Goal: Task Accomplishment & Management: Manage account settings

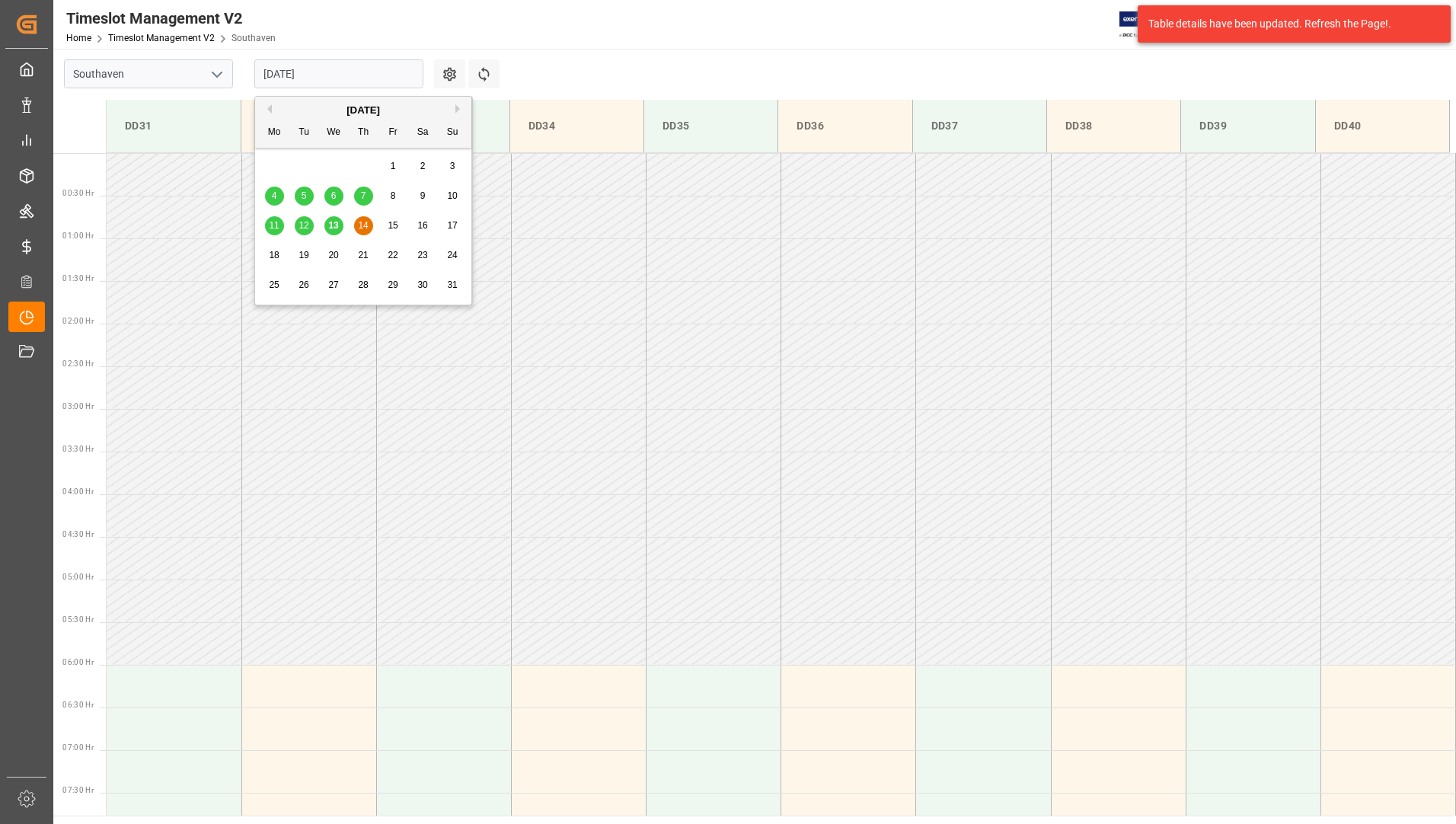
scroll to position [501, 0]
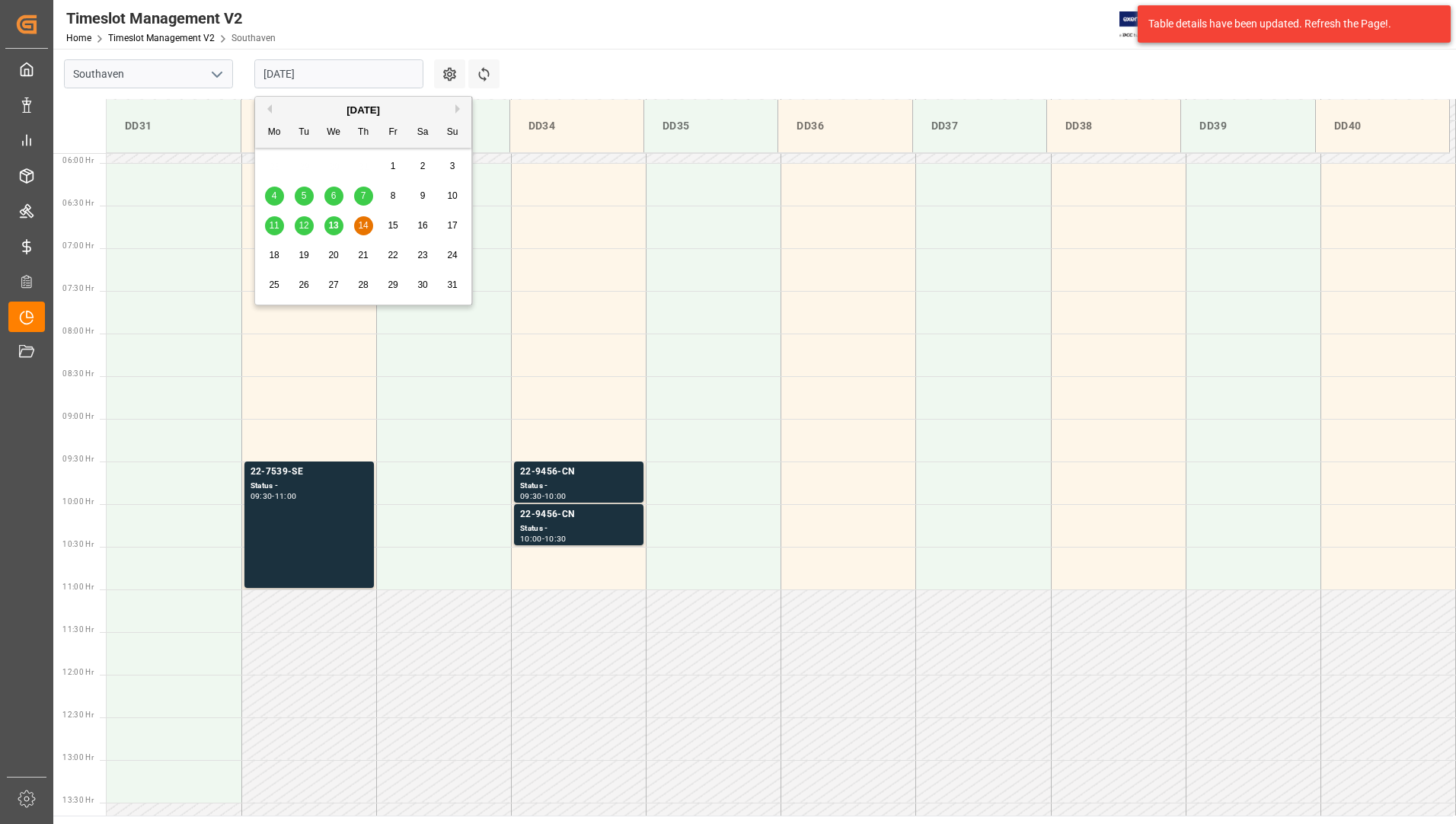
click at [316, 62] on input "[DATE]" at bounding box center [339, 74] width 169 height 29
click at [268, 227] on div "11" at bounding box center [275, 226] width 19 height 19
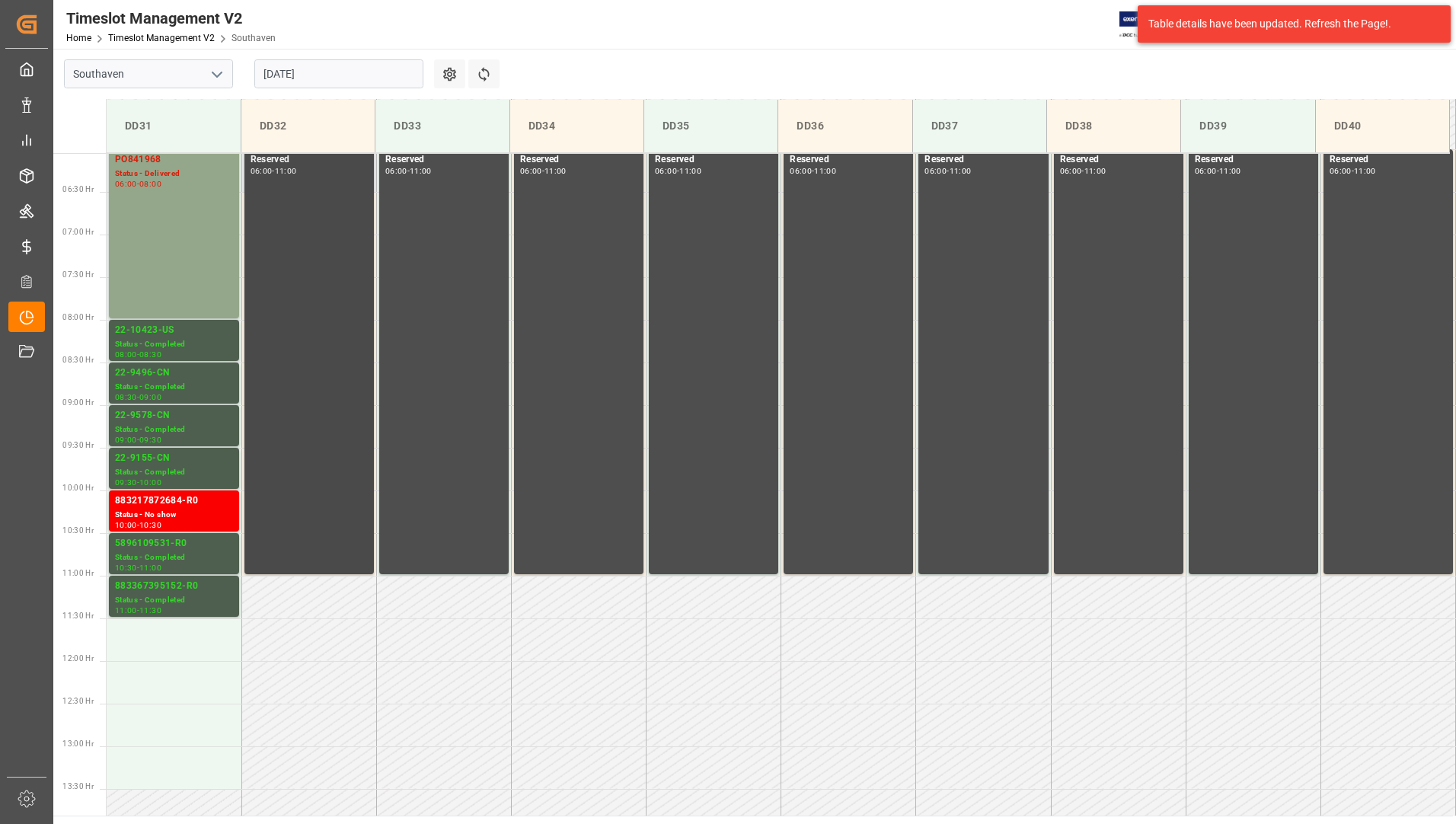
scroll to position [587, 0]
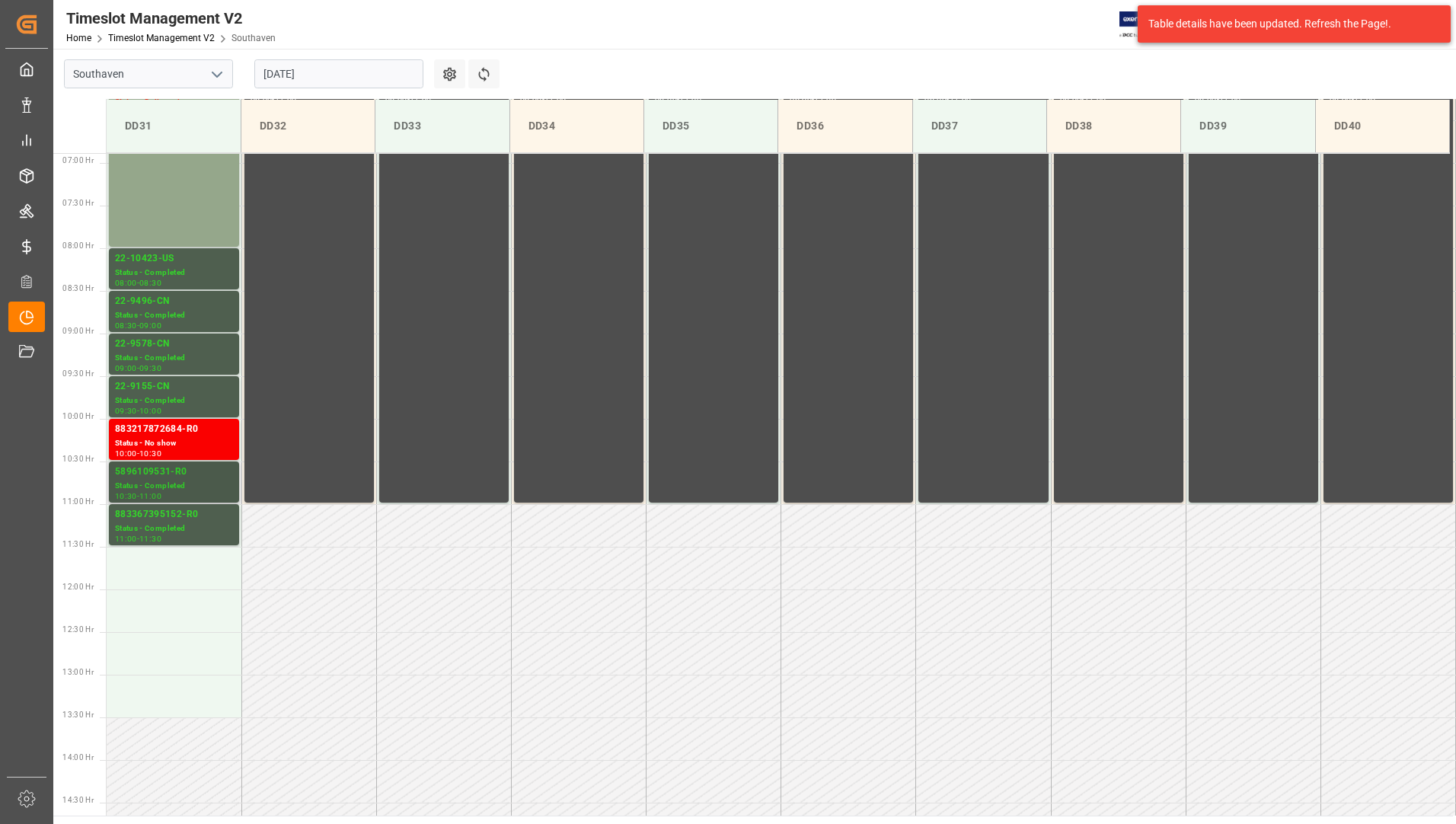
click at [161, 476] on div "5896109531-R0" at bounding box center [174, 472] width 118 height 15
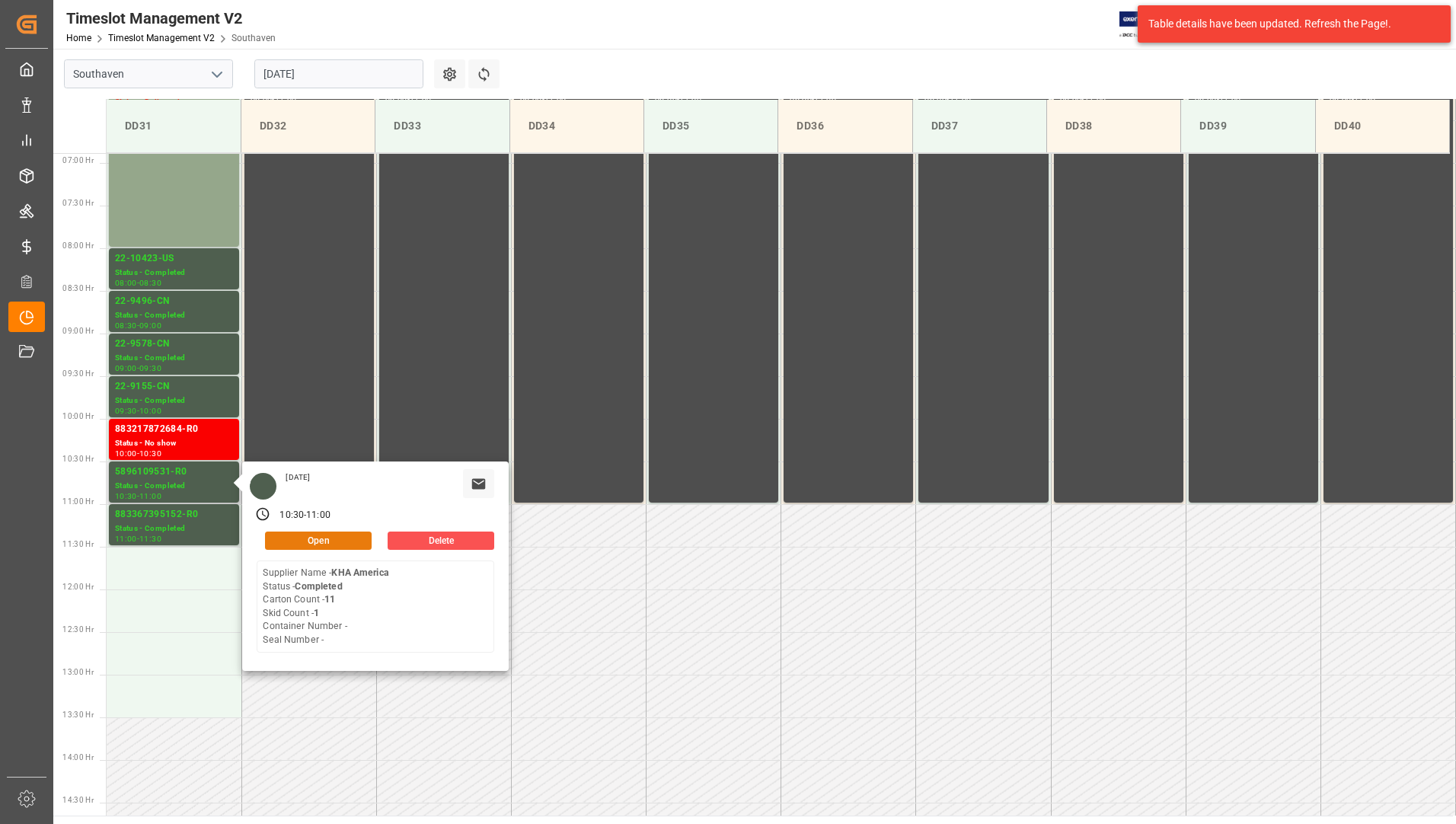
click at [281, 539] on button "Open" at bounding box center [319, 540] width 106 height 19
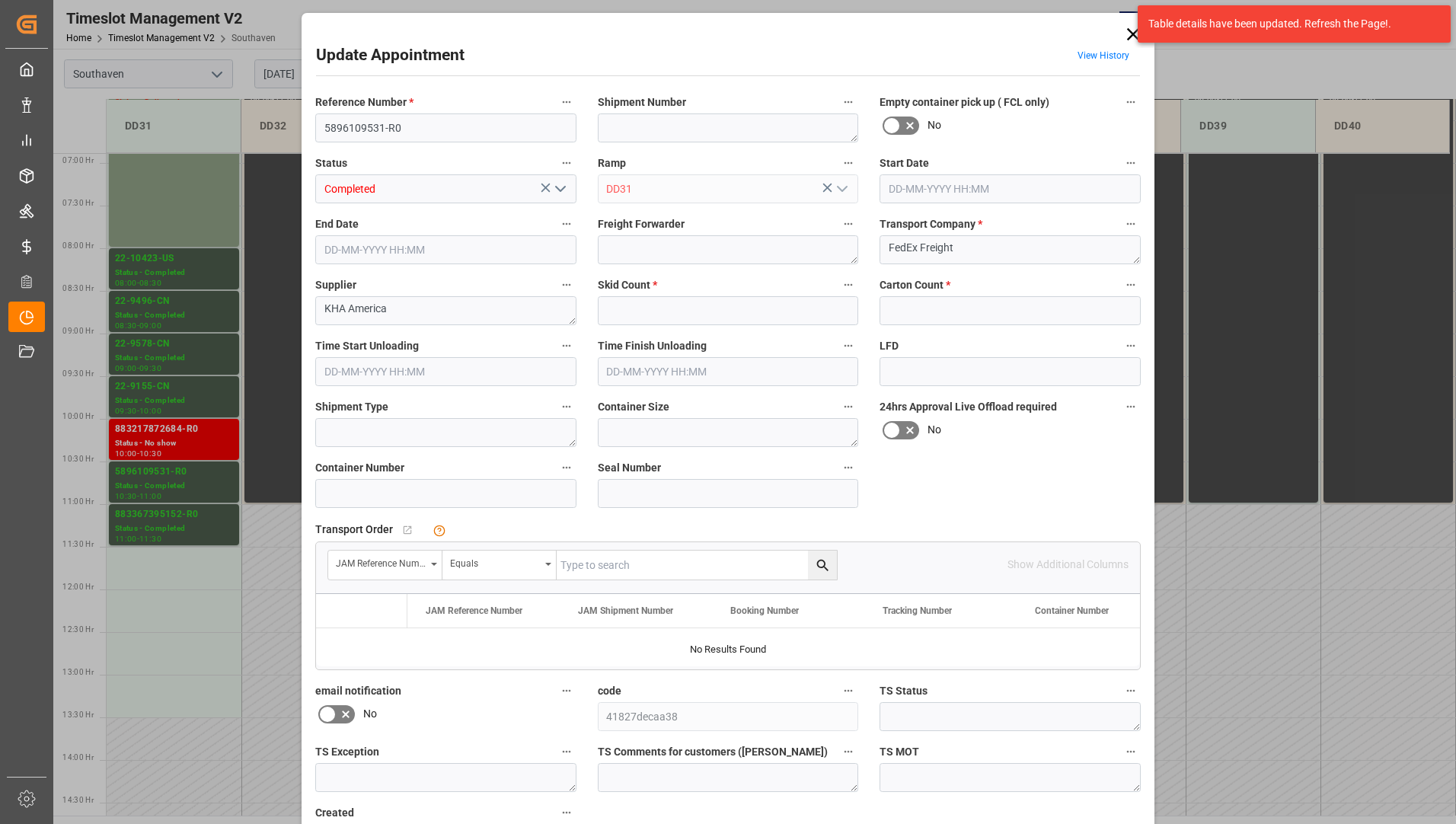
type input "1"
type input "11"
type input "[DATE] 10:30"
type input "[DATE] 11:00"
type input "[DATE] 20:34"
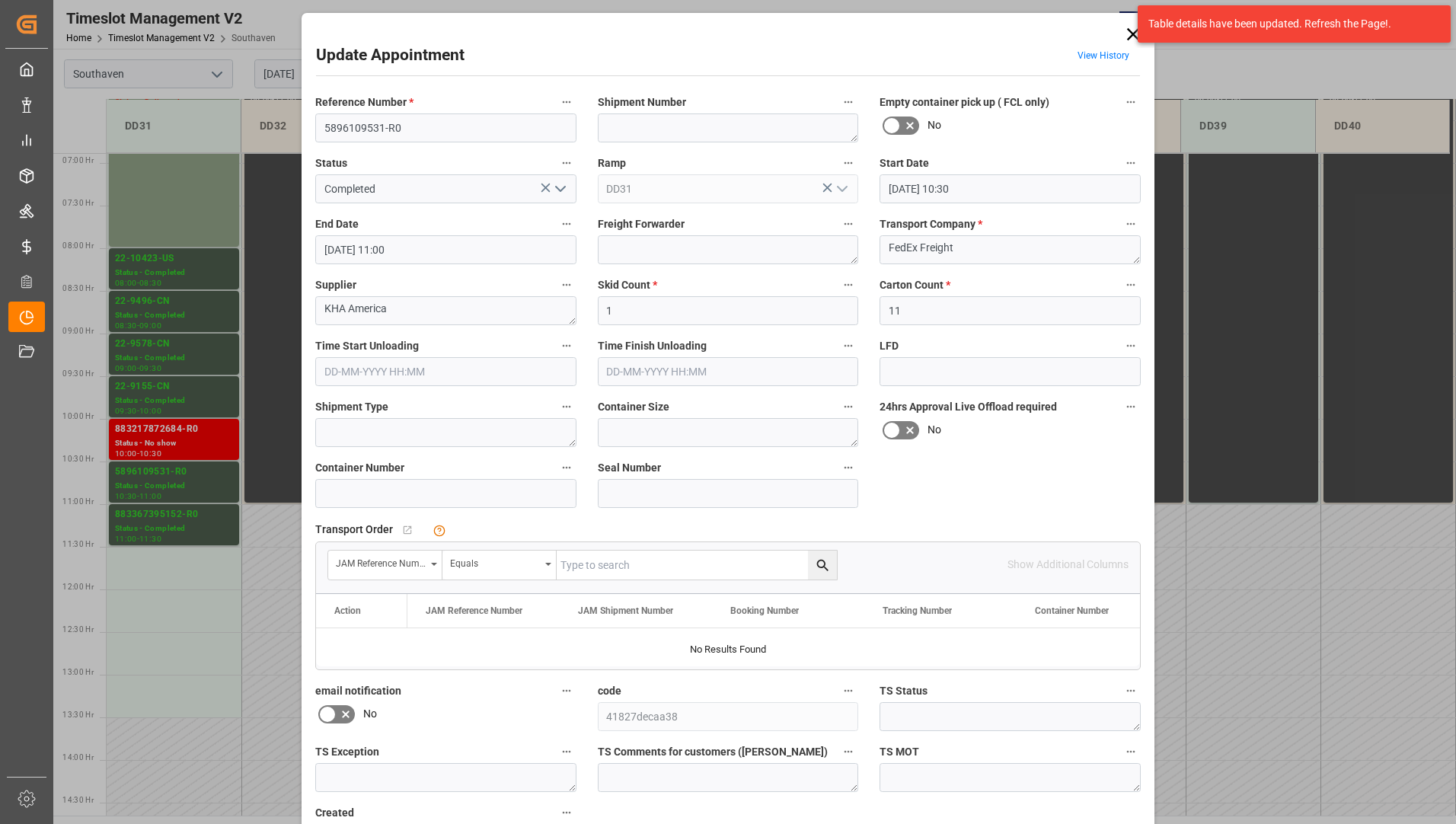
click at [1129, 28] on icon at bounding box center [1133, 34] width 21 height 21
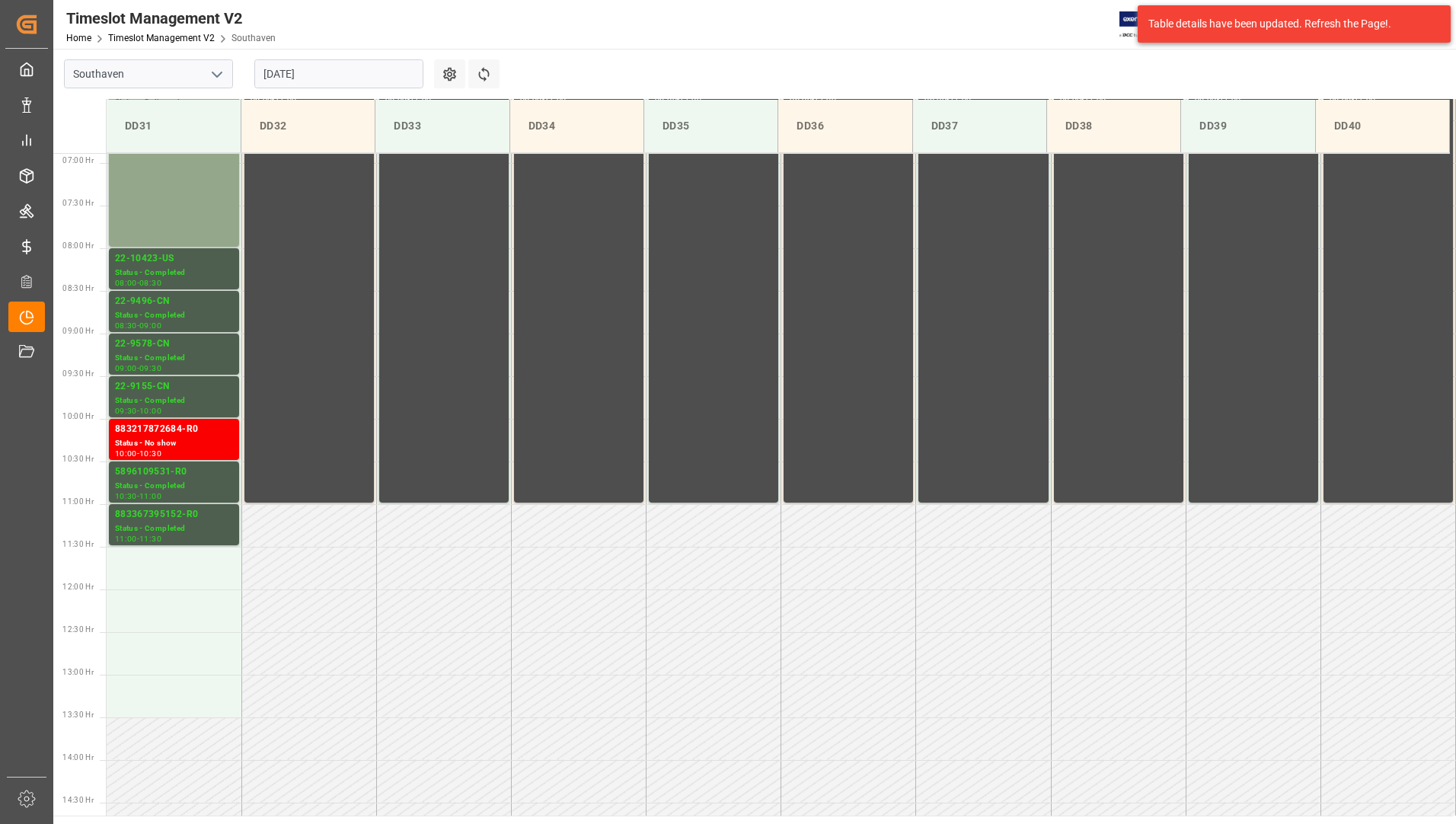
click at [337, 69] on input "[DATE]" at bounding box center [339, 74] width 169 height 29
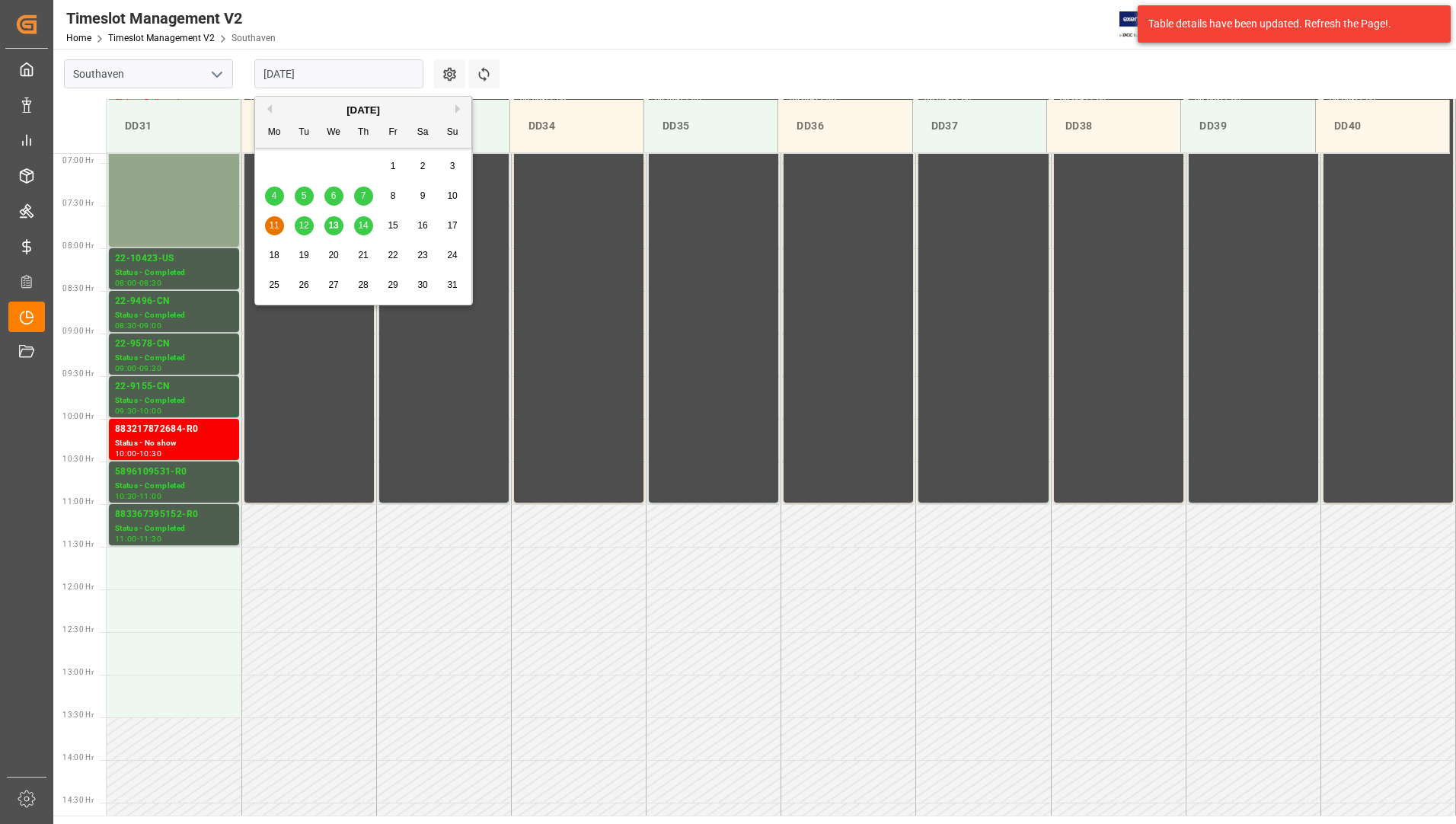
click at [334, 225] on span "13" at bounding box center [333, 225] width 10 height 10
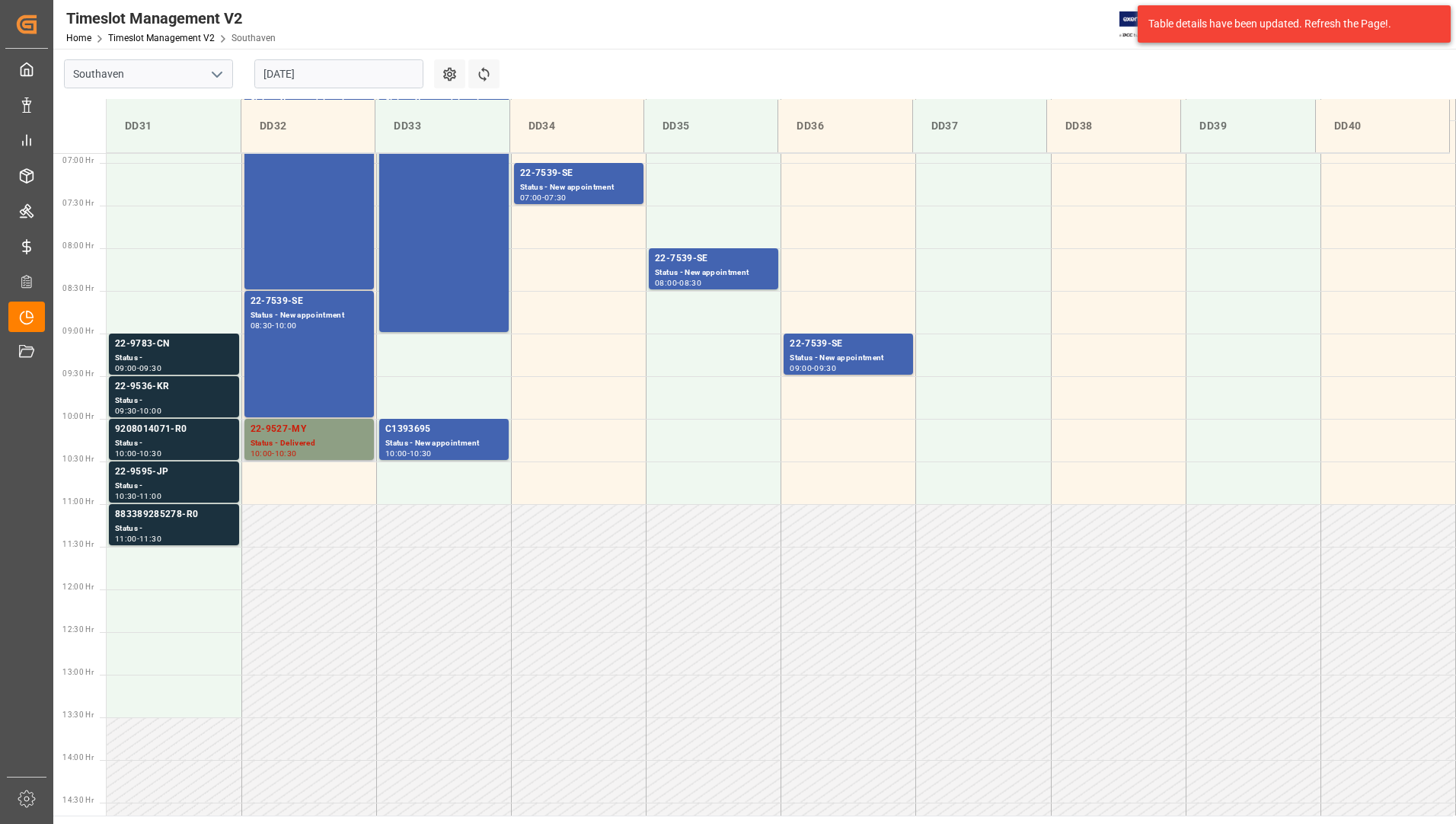
click at [324, 441] on div "Status - Delivered" at bounding box center [309, 443] width 117 height 13
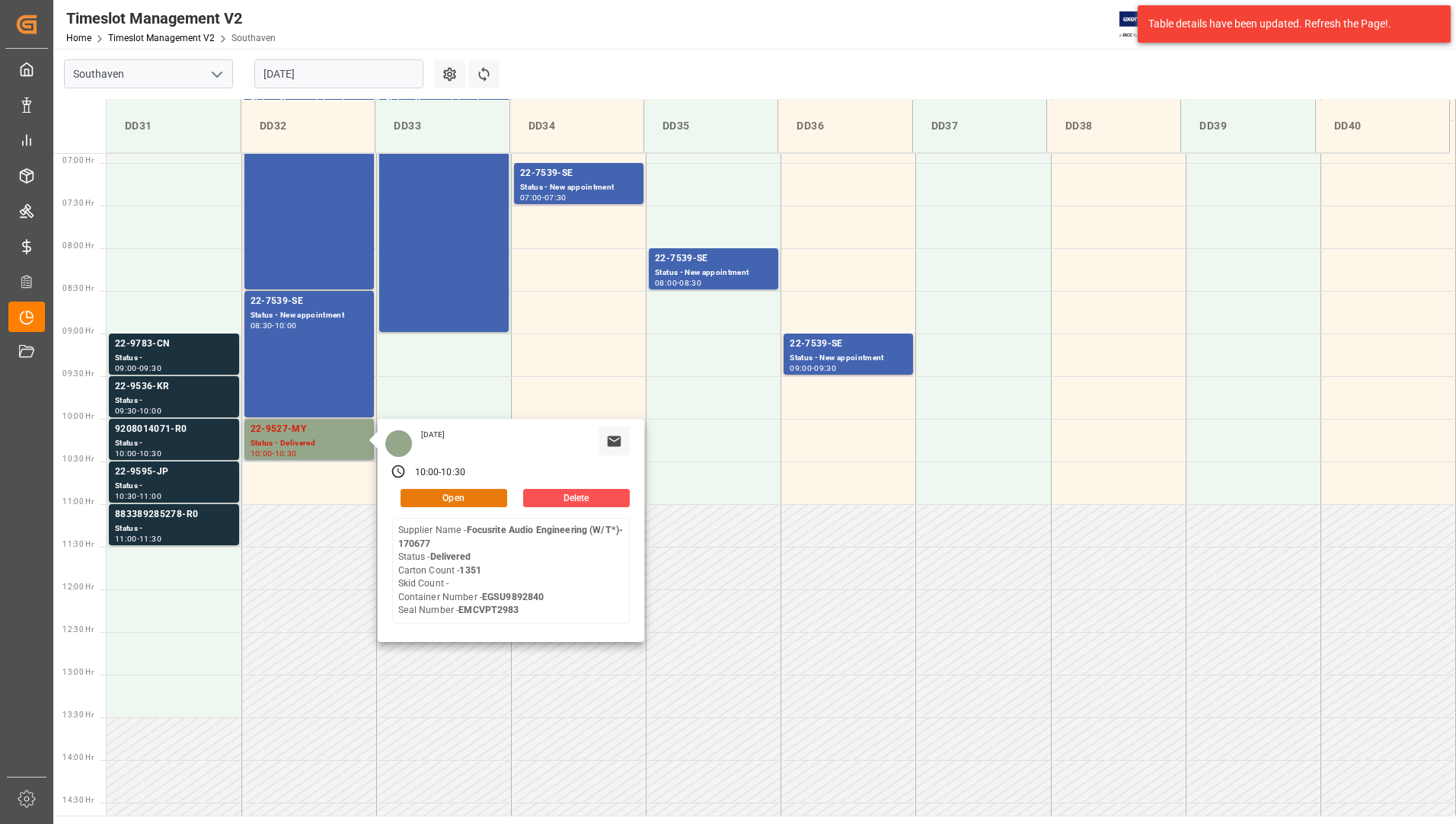
click at [432, 498] on button "Open" at bounding box center [454, 497] width 106 height 19
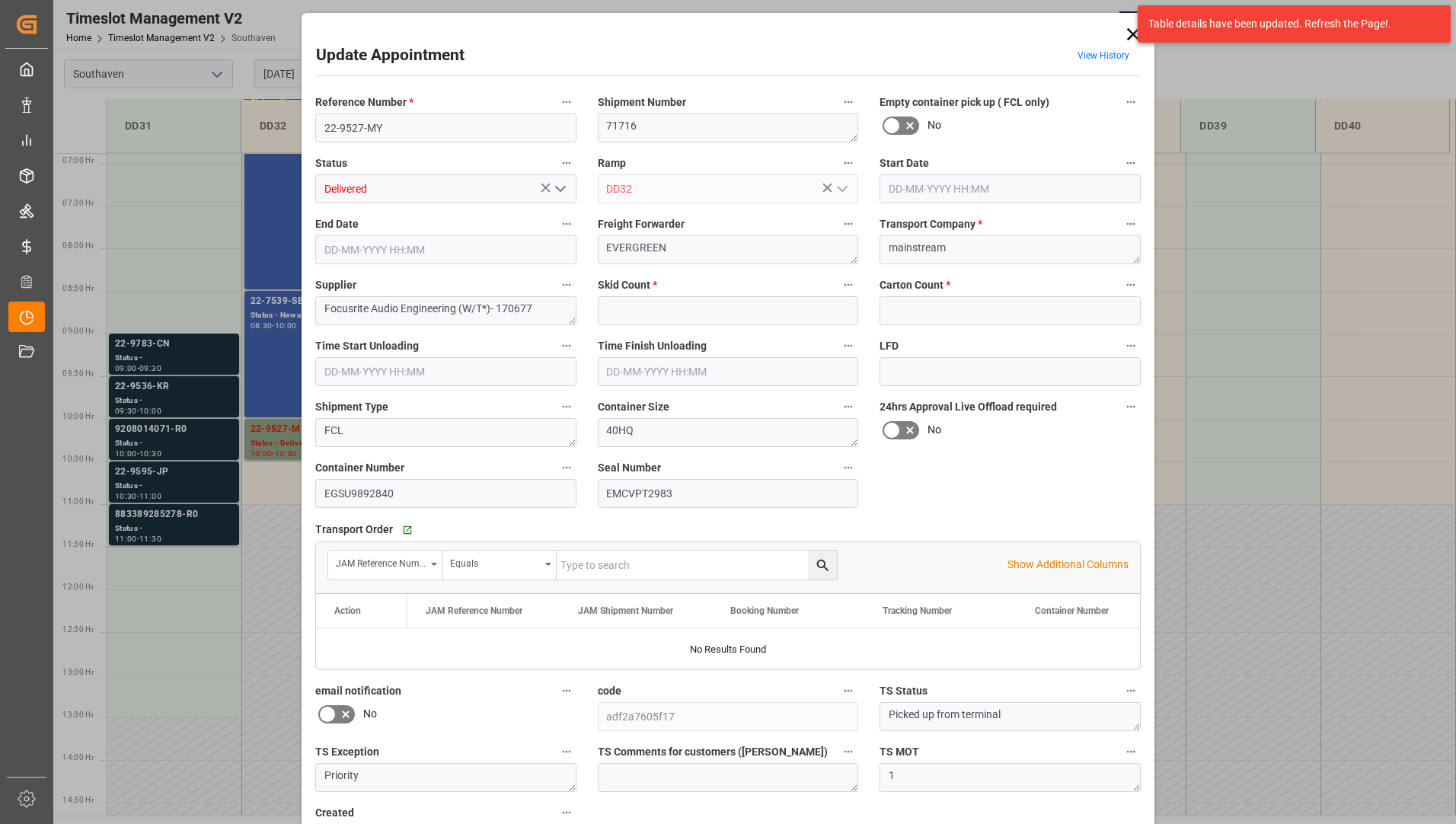
type input "0"
type input "1351"
type input "[DATE] 10:00"
type input "[DATE] 10:30"
type input "[DATE] 16:31"
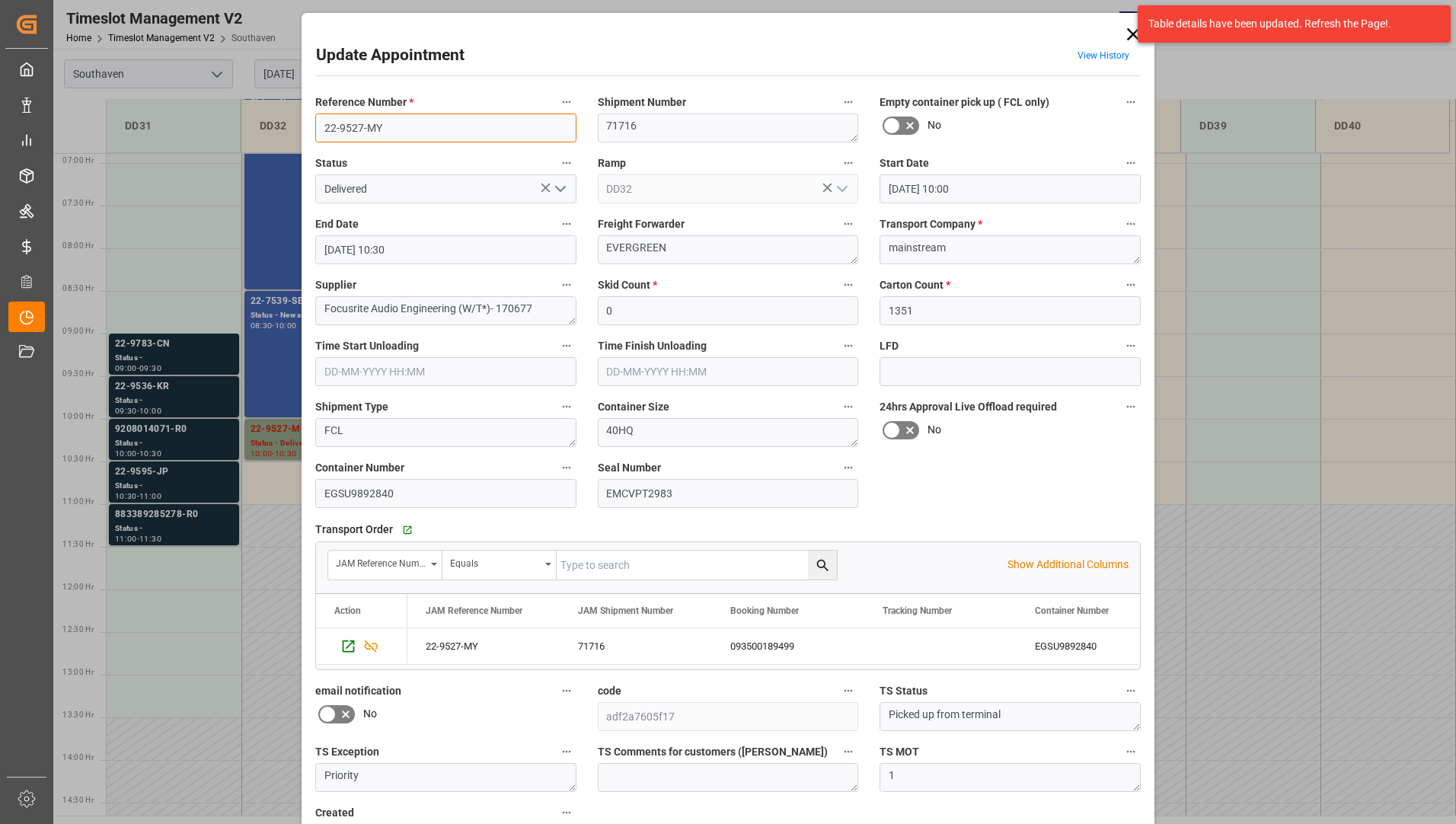
drag, startPoint x: 316, startPoint y: 127, endPoint x: 397, endPoint y: 123, distance: 81.1
click at [397, 123] on input "22-9527-MY" at bounding box center [446, 128] width 261 height 29
click at [1137, 35] on div "Table details have been updated. Refresh the Page!." at bounding box center [1294, 23] width 323 height 48
click at [1135, 28] on div "Table details have been updated. Refresh the Page!." at bounding box center [1294, 23] width 323 height 48
click at [1130, 29] on icon at bounding box center [1133, 34] width 21 height 21
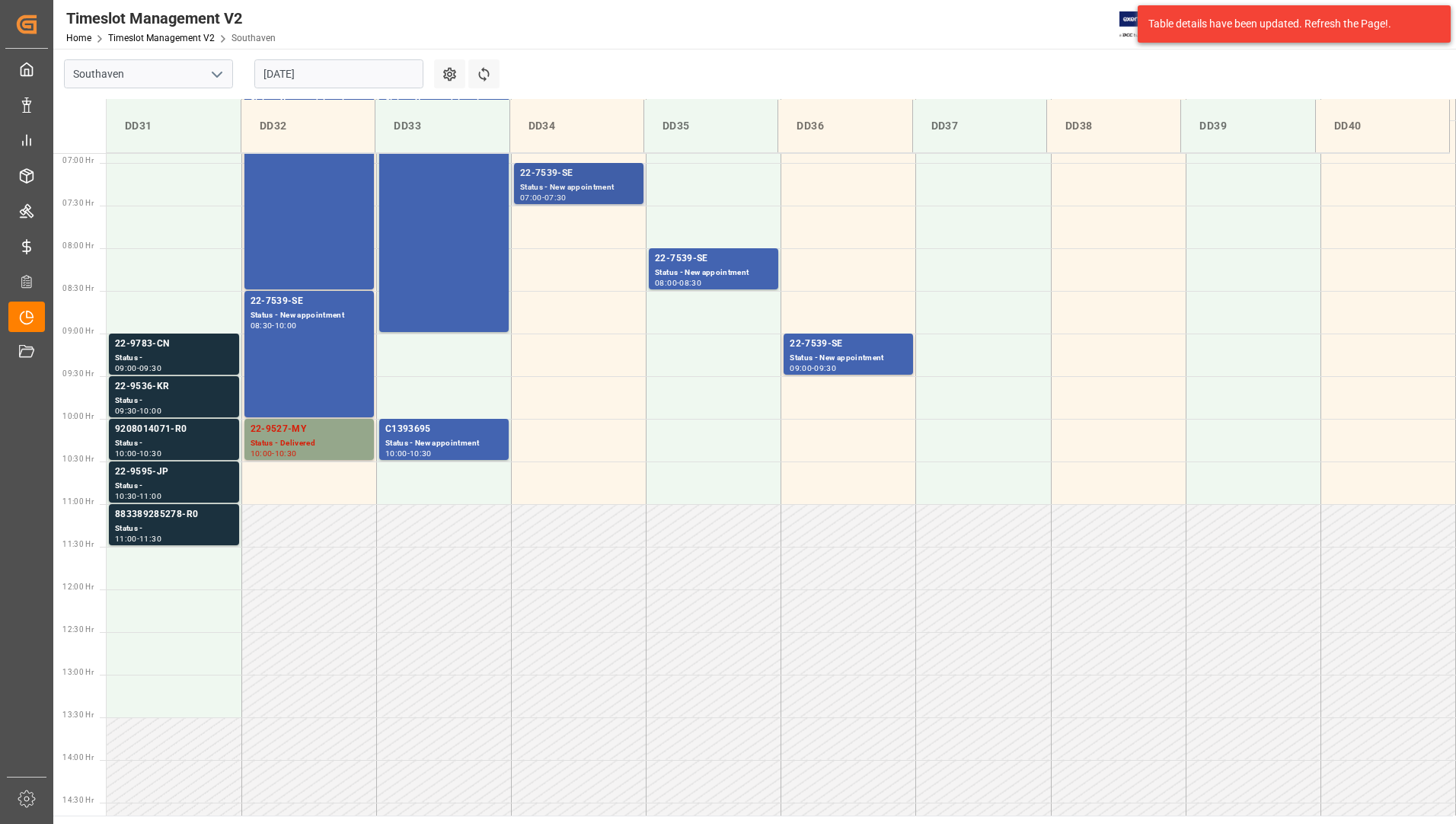
click at [603, 195] on div "07:00 - 07:30" at bounding box center [578, 198] width 117 height 8
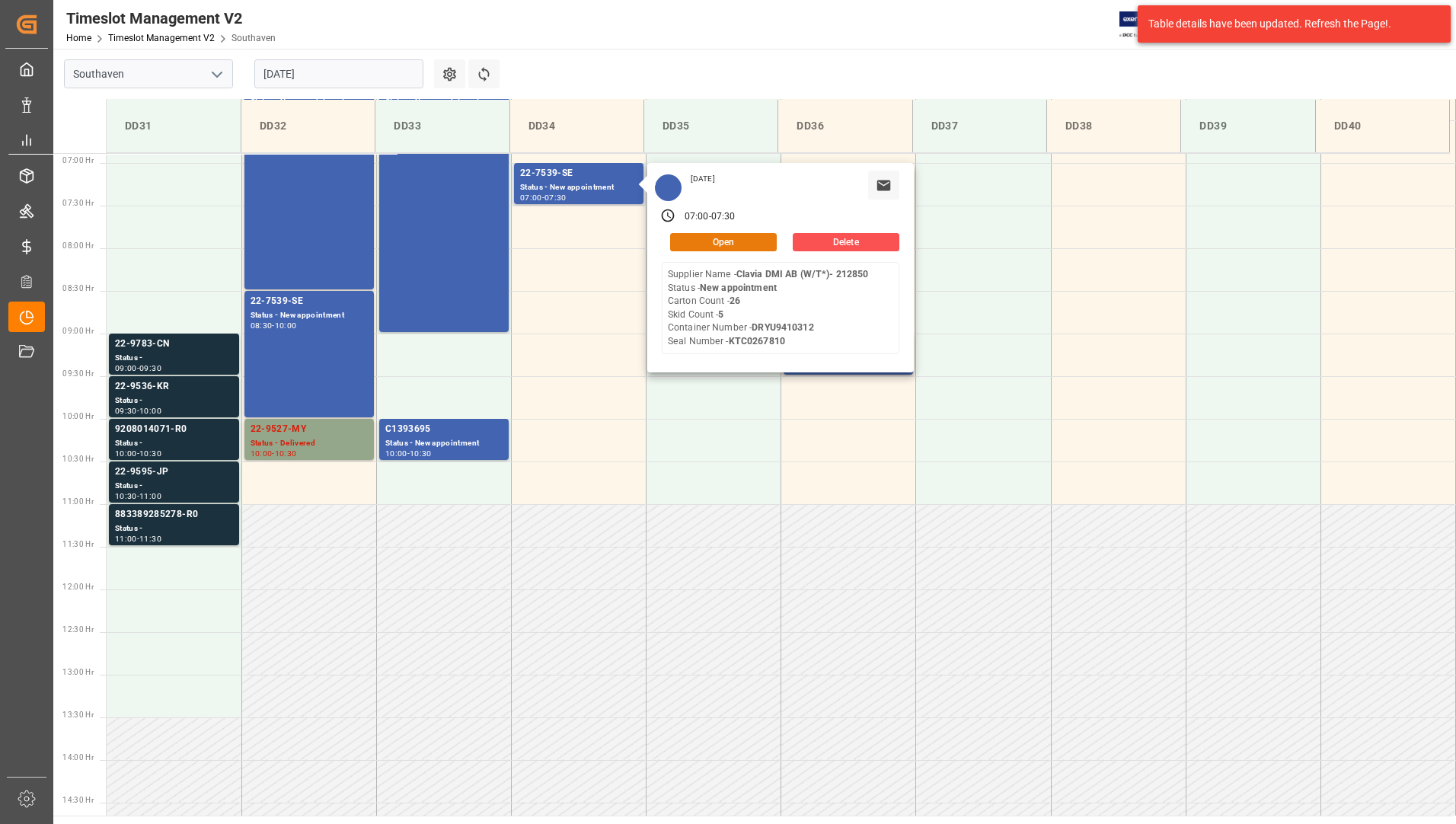
click at [733, 241] on button "Open" at bounding box center [724, 242] width 106 height 19
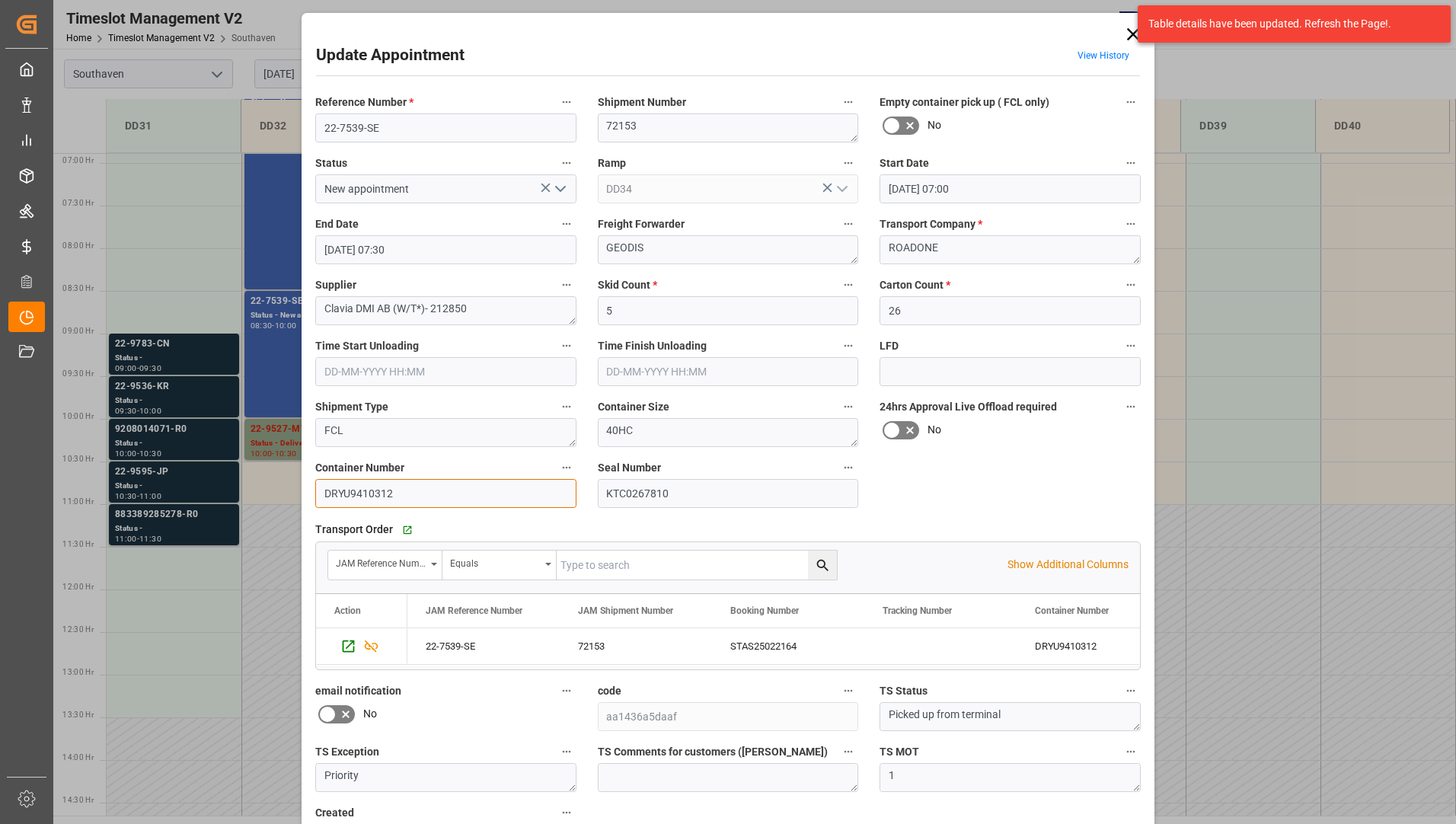
drag, startPoint x: 321, startPoint y: 492, endPoint x: 403, endPoint y: 491, distance: 82.0
click at [403, 491] on input "DRYU9410312" at bounding box center [446, 493] width 261 height 29
click at [1127, 35] on icon at bounding box center [1133, 34] width 21 height 21
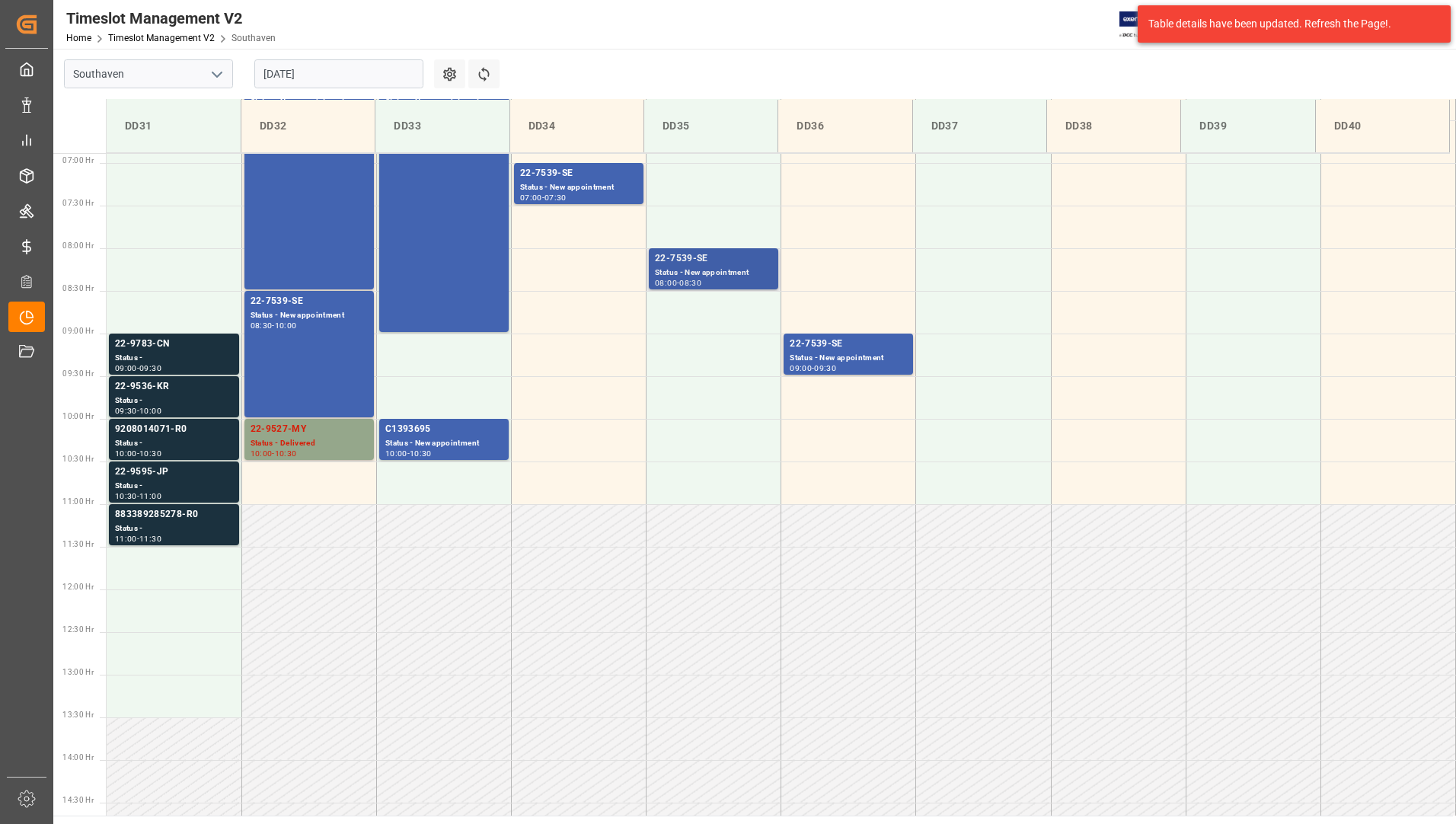
click at [723, 257] on div "22-7539-SE" at bounding box center [713, 259] width 117 height 15
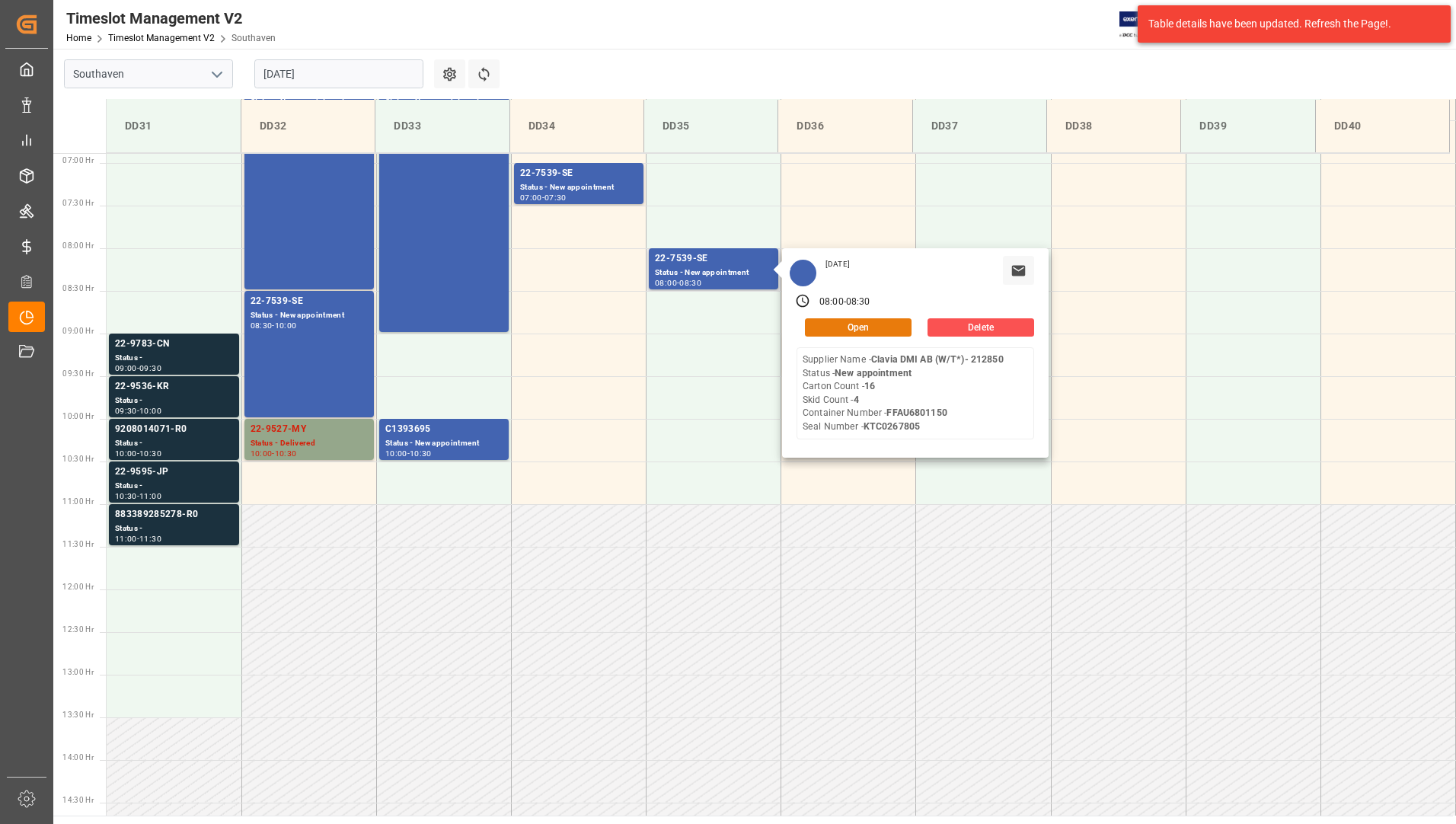
click at [835, 332] on button "Open" at bounding box center [858, 327] width 106 height 19
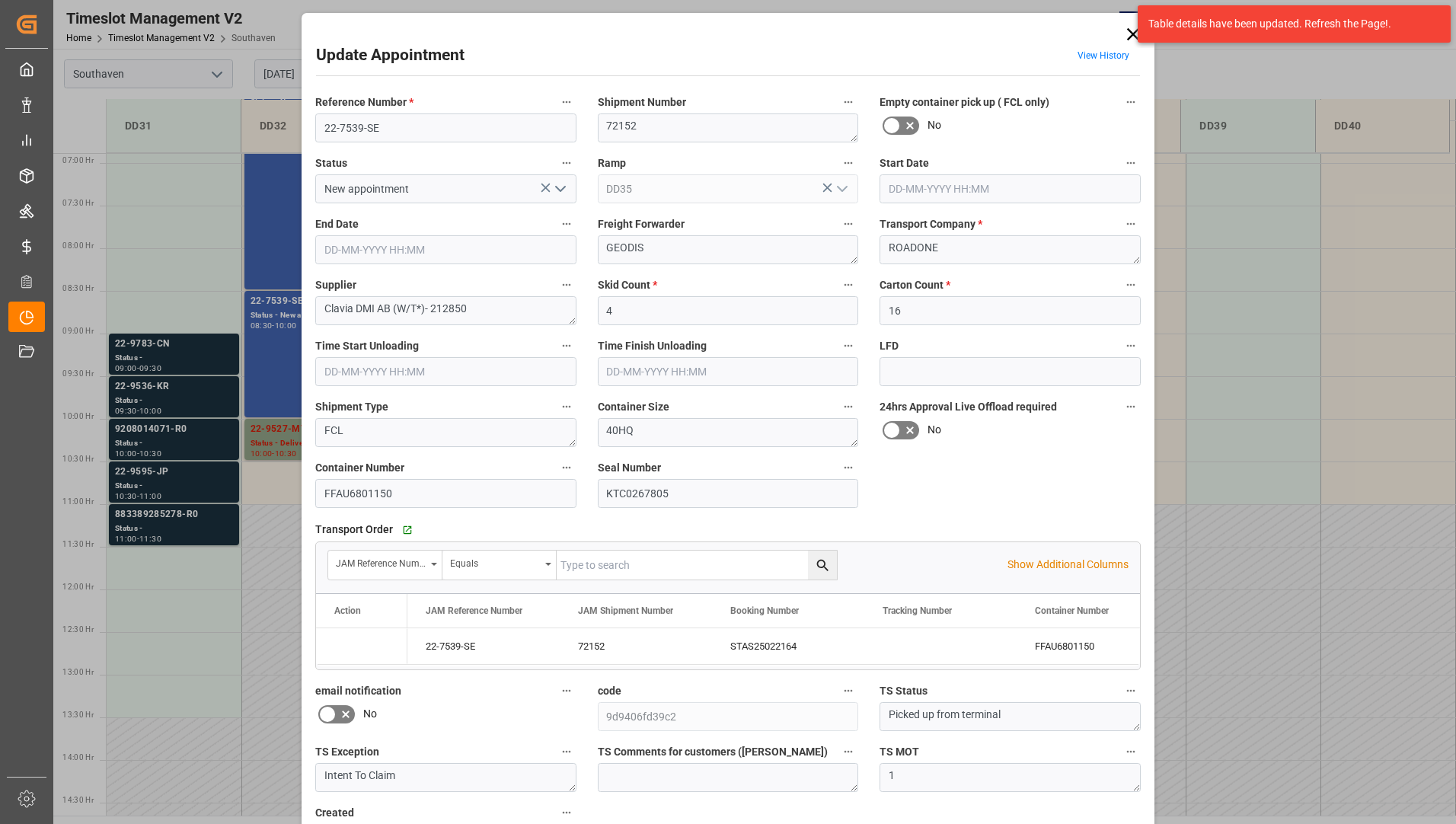
type input "[DATE] 08:00"
type input "[DATE] 08:30"
type input "[DATE] 14:51"
drag, startPoint x: 319, startPoint y: 490, endPoint x: 414, endPoint y: 500, distance: 95.5
click at [414, 500] on input "FFAU6801150" at bounding box center [446, 493] width 261 height 29
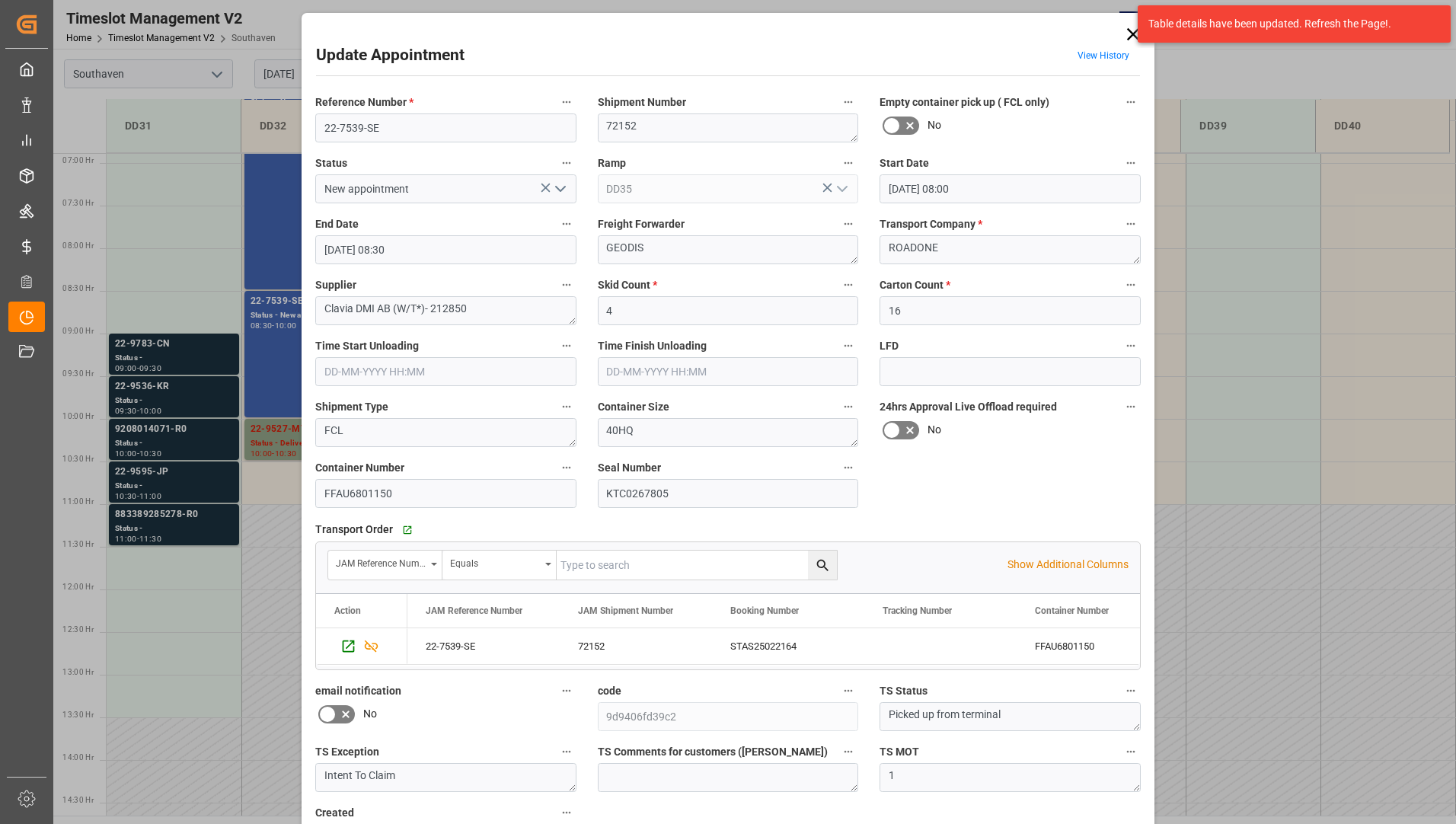
click at [1132, 23] on div "Update Appointment View History Reference Number * 22-7539-SE Shipment Number 7…" at bounding box center [728, 465] width 853 height 905
click at [1129, 31] on icon at bounding box center [1133, 34] width 12 height 12
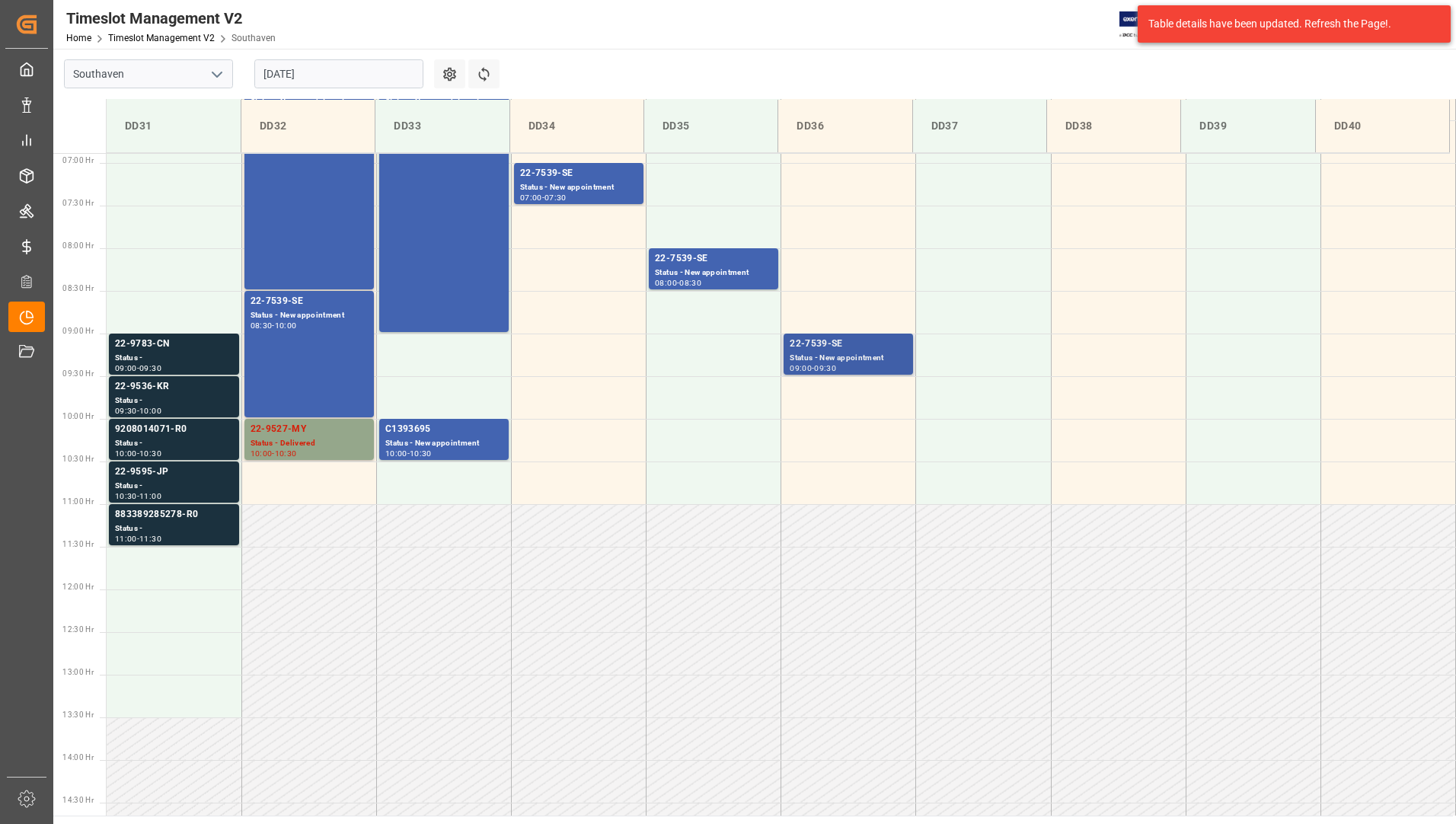
click at [830, 353] on div "Status - New appointment" at bounding box center [848, 358] width 117 height 13
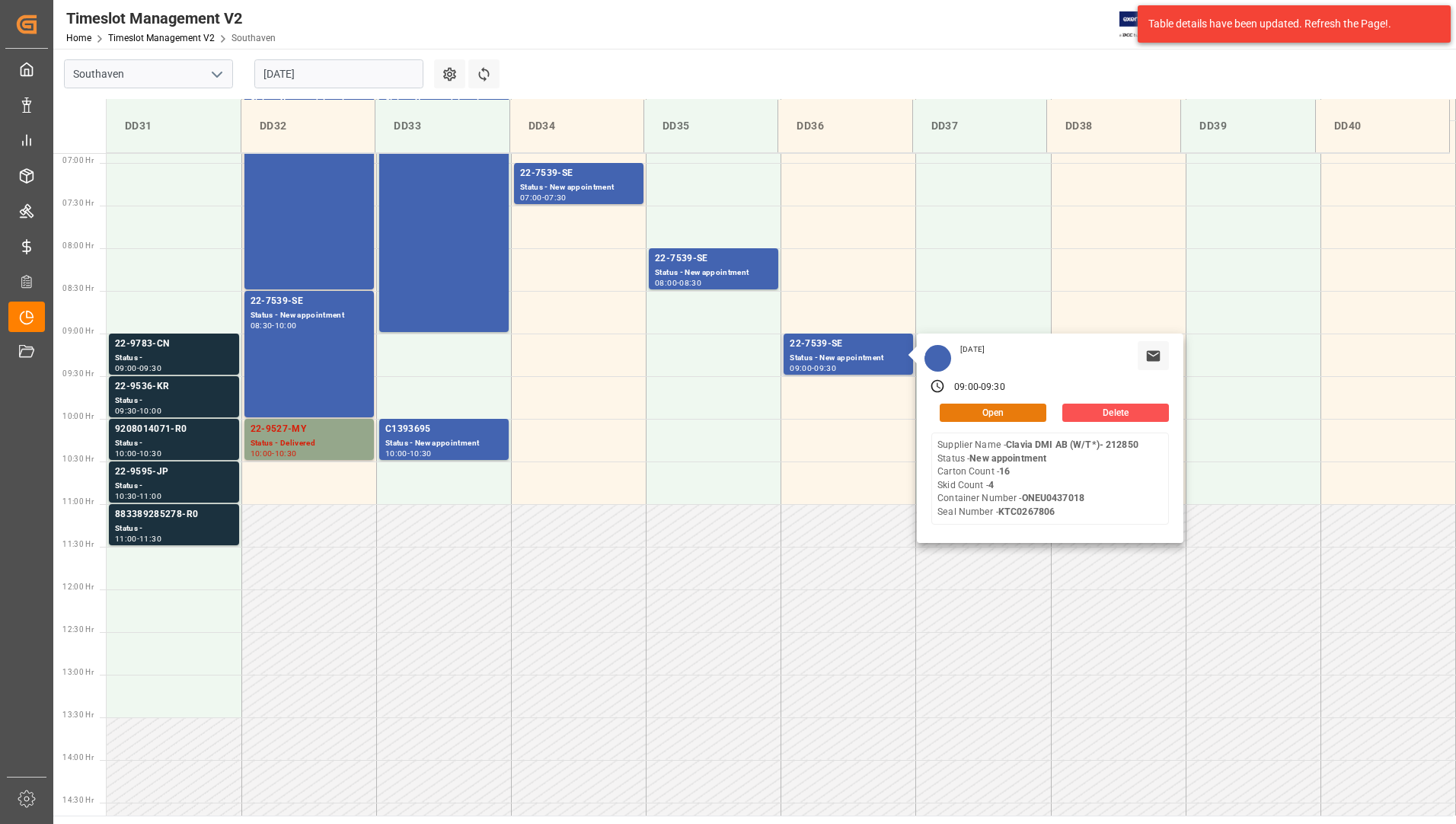
click at [943, 409] on button "Open" at bounding box center [993, 412] width 106 height 19
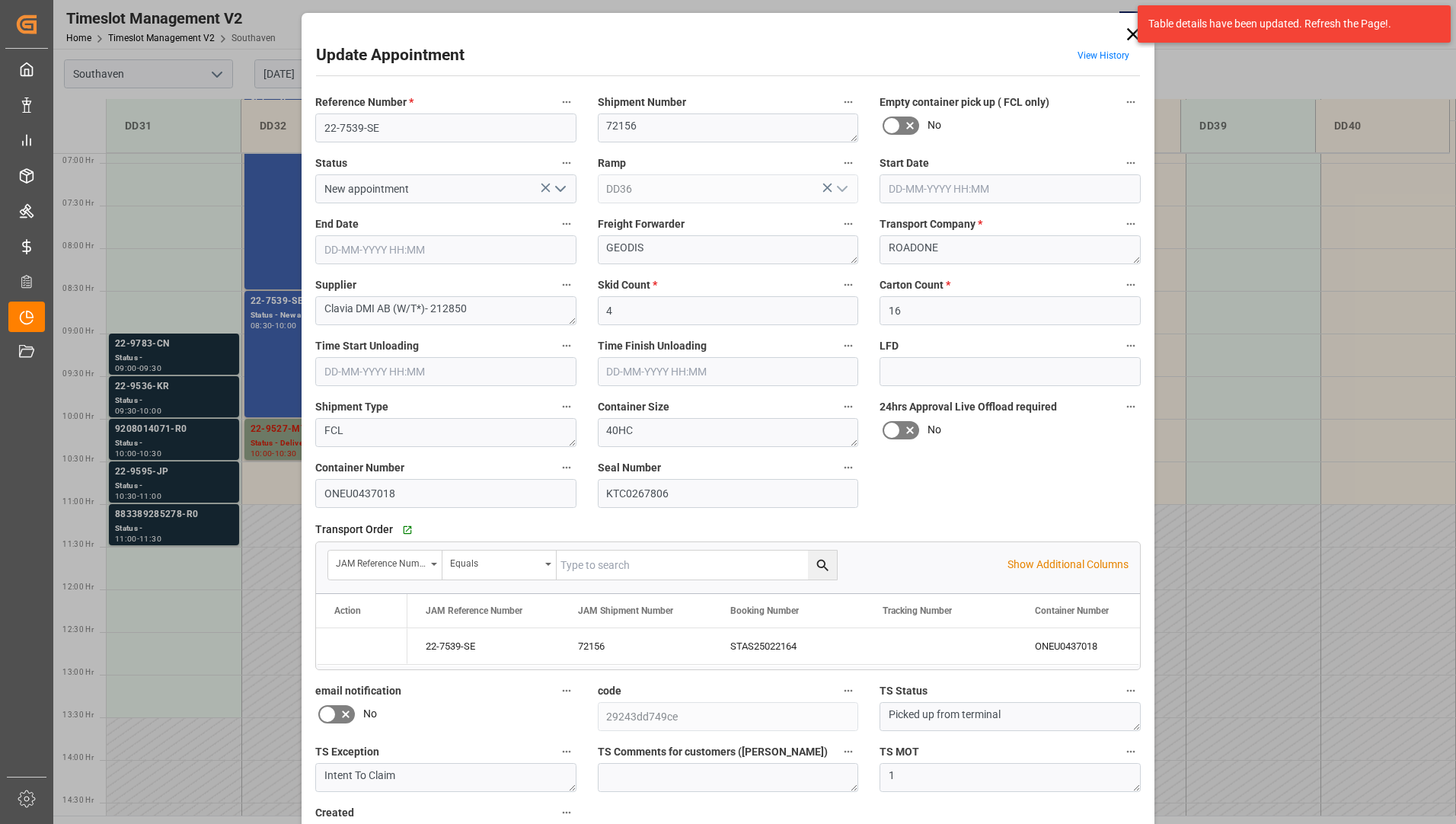
type input "[DATE] 09:00"
type input "[DATE] 09:30"
type input "[DATE] 14:53"
drag, startPoint x: 323, startPoint y: 497, endPoint x: 403, endPoint y: 491, distance: 80.2
click at [403, 491] on input "ONEU0437018" at bounding box center [446, 493] width 261 height 29
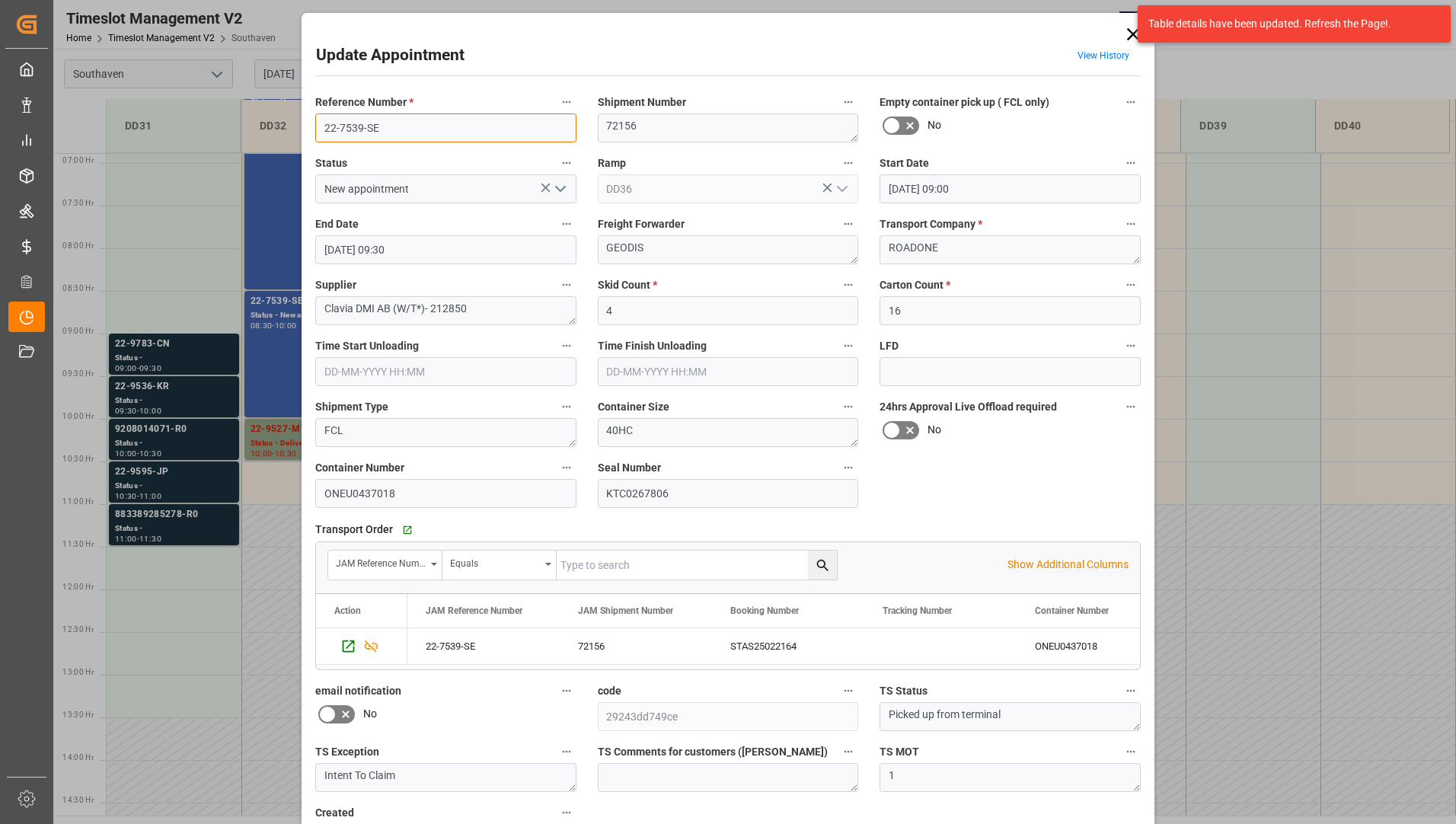
drag, startPoint x: 315, startPoint y: 126, endPoint x: 388, endPoint y: 132, distance: 73.2
click at [388, 132] on input "22-7539-SE" at bounding box center [446, 128] width 261 height 29
click at [1127, 29] on icon at bounding box center [1133, 34] width 12 height 12
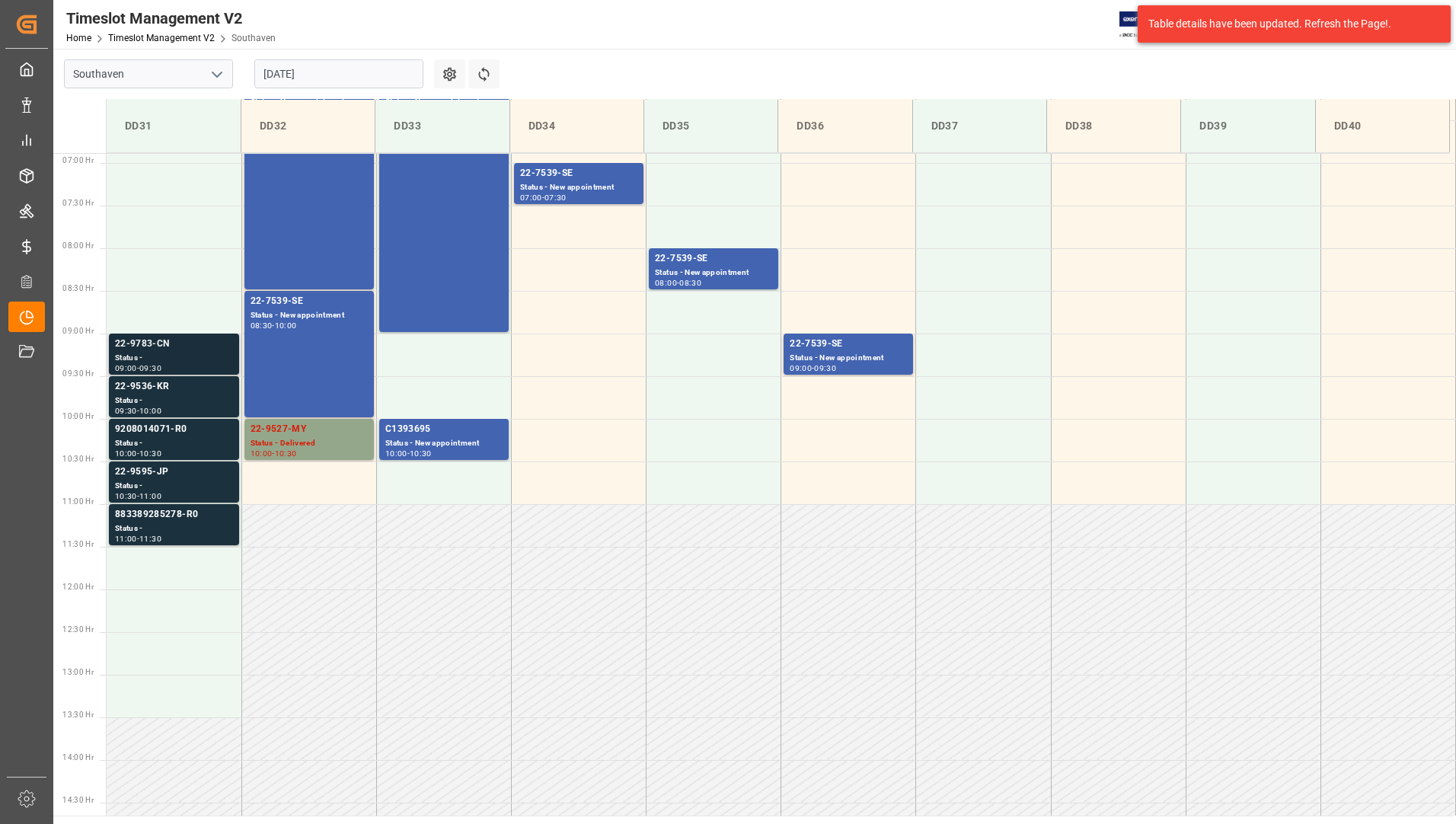
click at [169, 348] on div "22-9783-CN" at bounding box center [174, 343] width 118 height 15
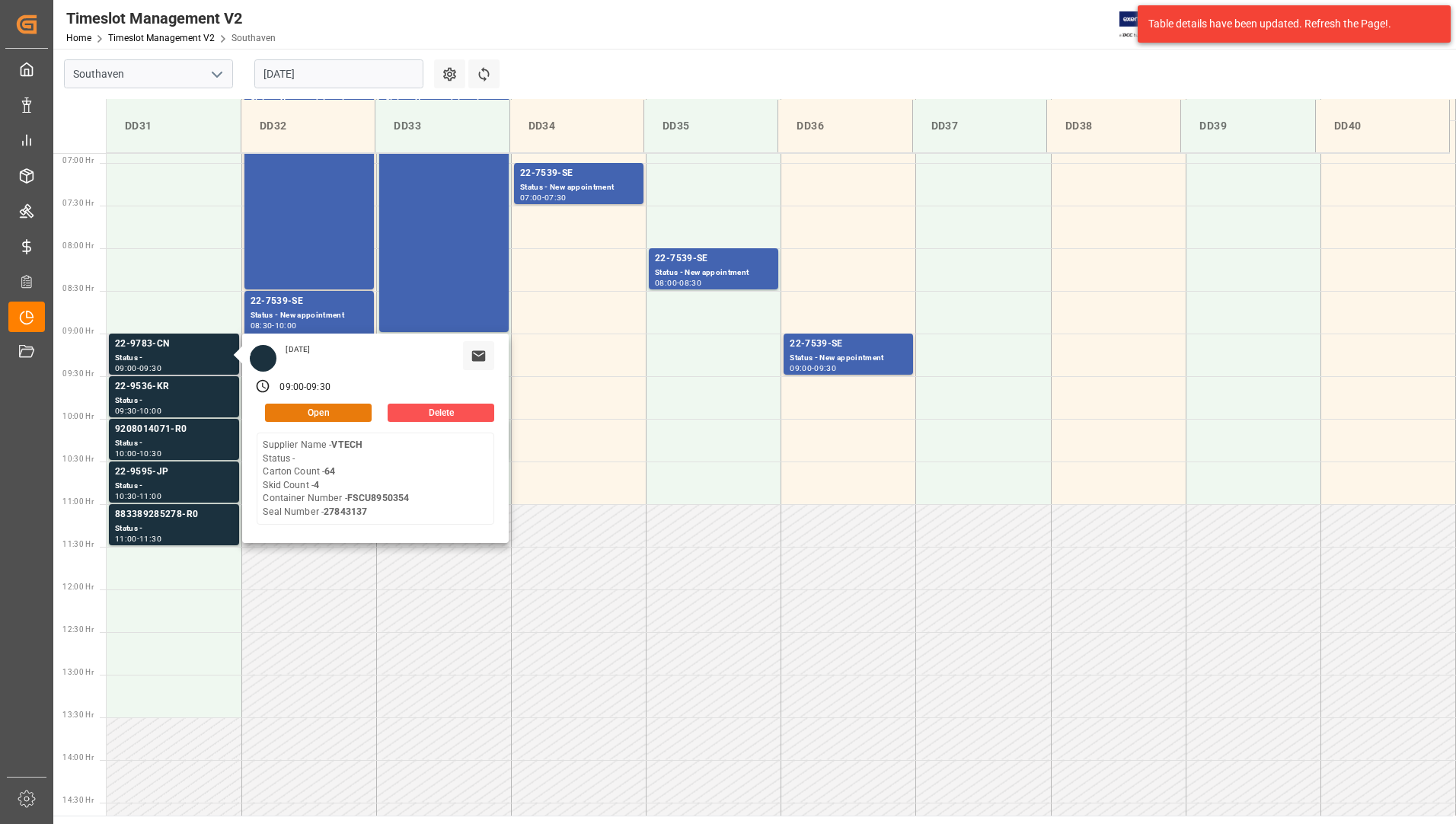
click at [336, 411] on button "Open" at bounding box center [319, 412] width 106 height 19
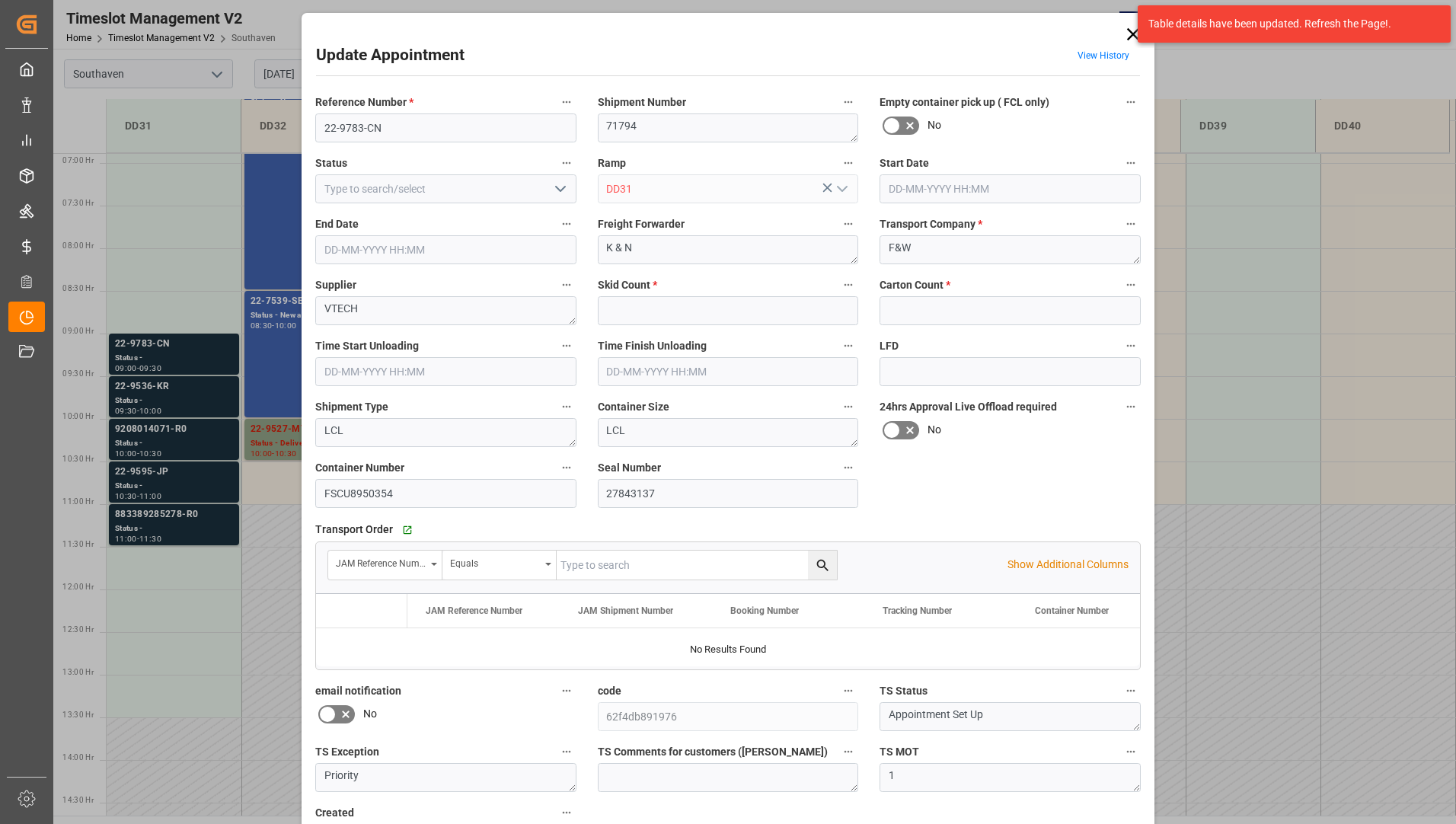
type input "4"
type input "64"
type input "[DATE] 09:00"
type input "[DATE] 09:30"
type input "[DATE] 13:45"
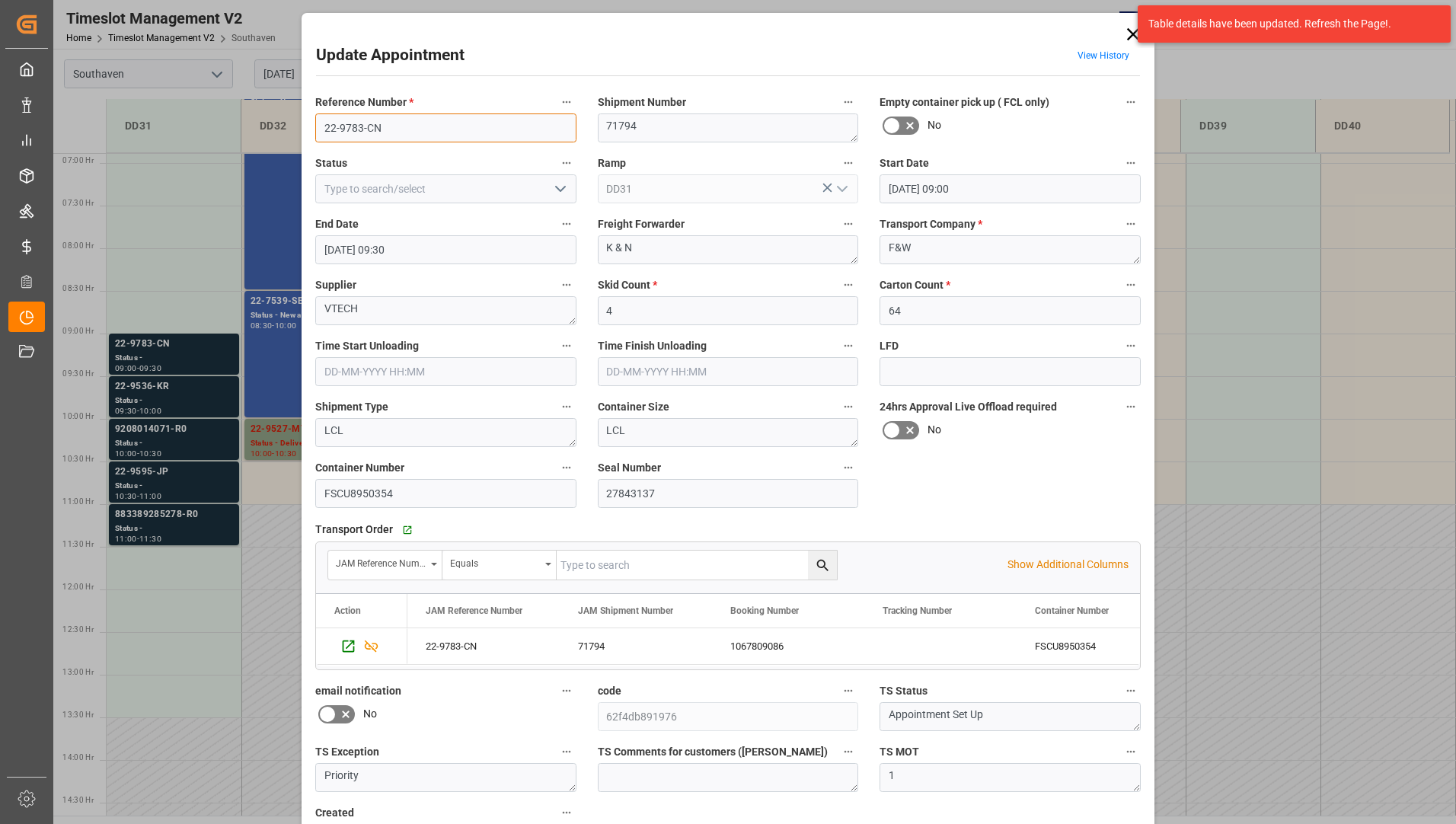
drag, startPoint x: 318, startPoint y: 124, endPoint x: 389, endPoint y: 122, distance: 71.0
click at [389, 122] on input "22-9783-CN" at bounding box center [446, 128] width 261 height 29
click at [1127, 30] on icon at bounding box center [1133, 34] width 12 height 12
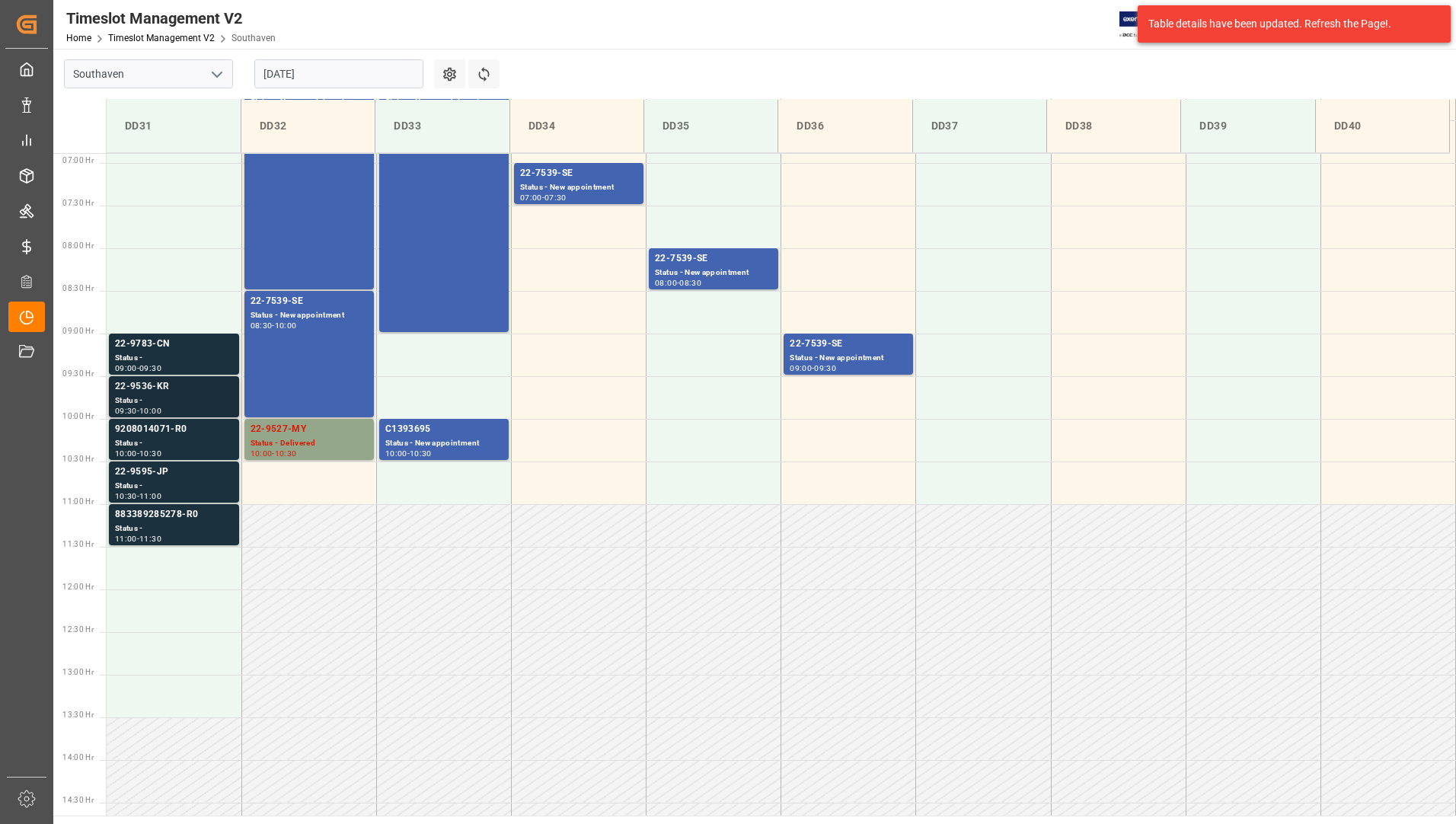
click at [188, 393] on div "22-9536-KR" at bounding box center [174, 386] width 118 height 15
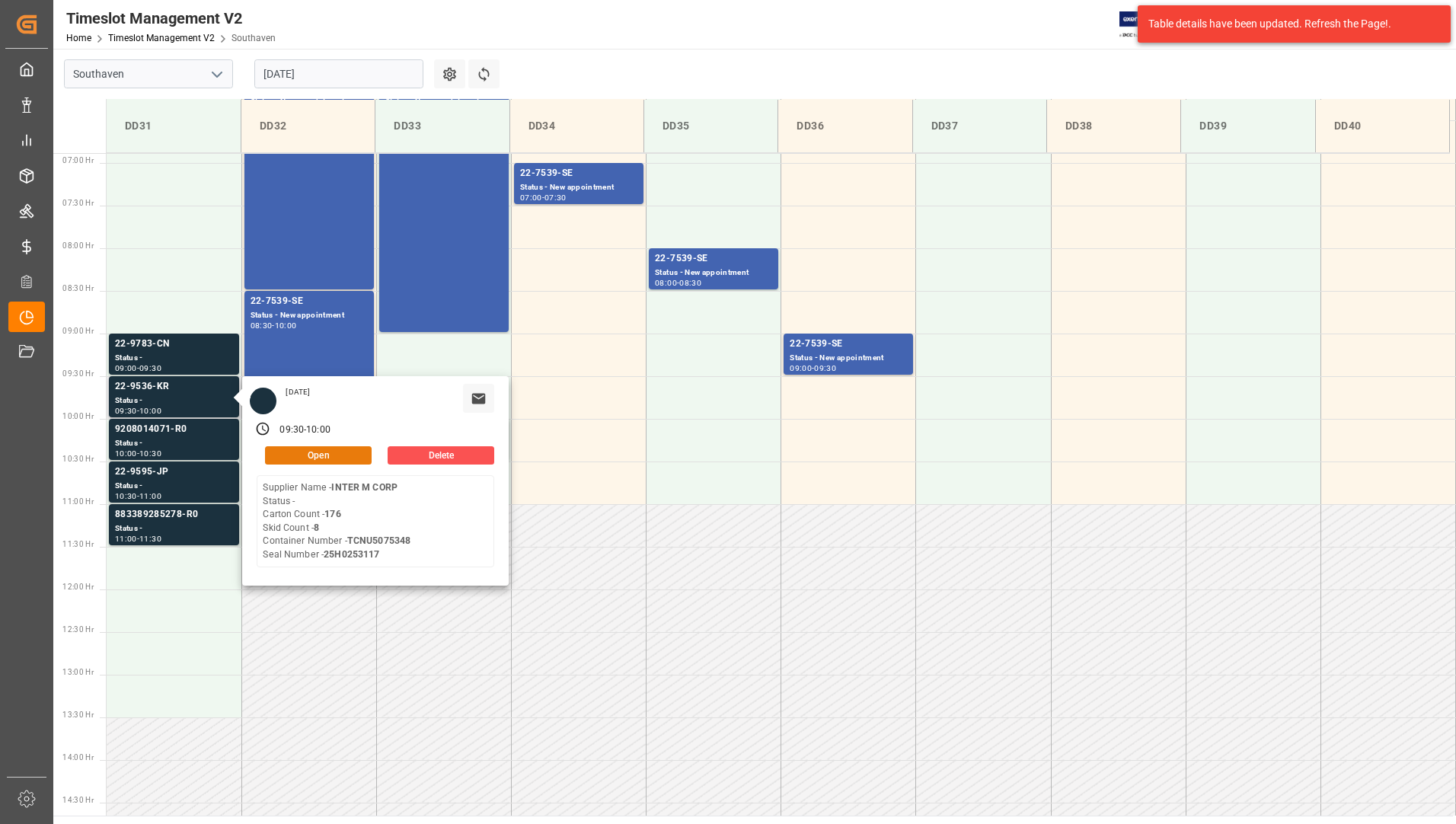
click at [281, 454] on button "Open" at bounding box center [319, 455] width 106 height 19
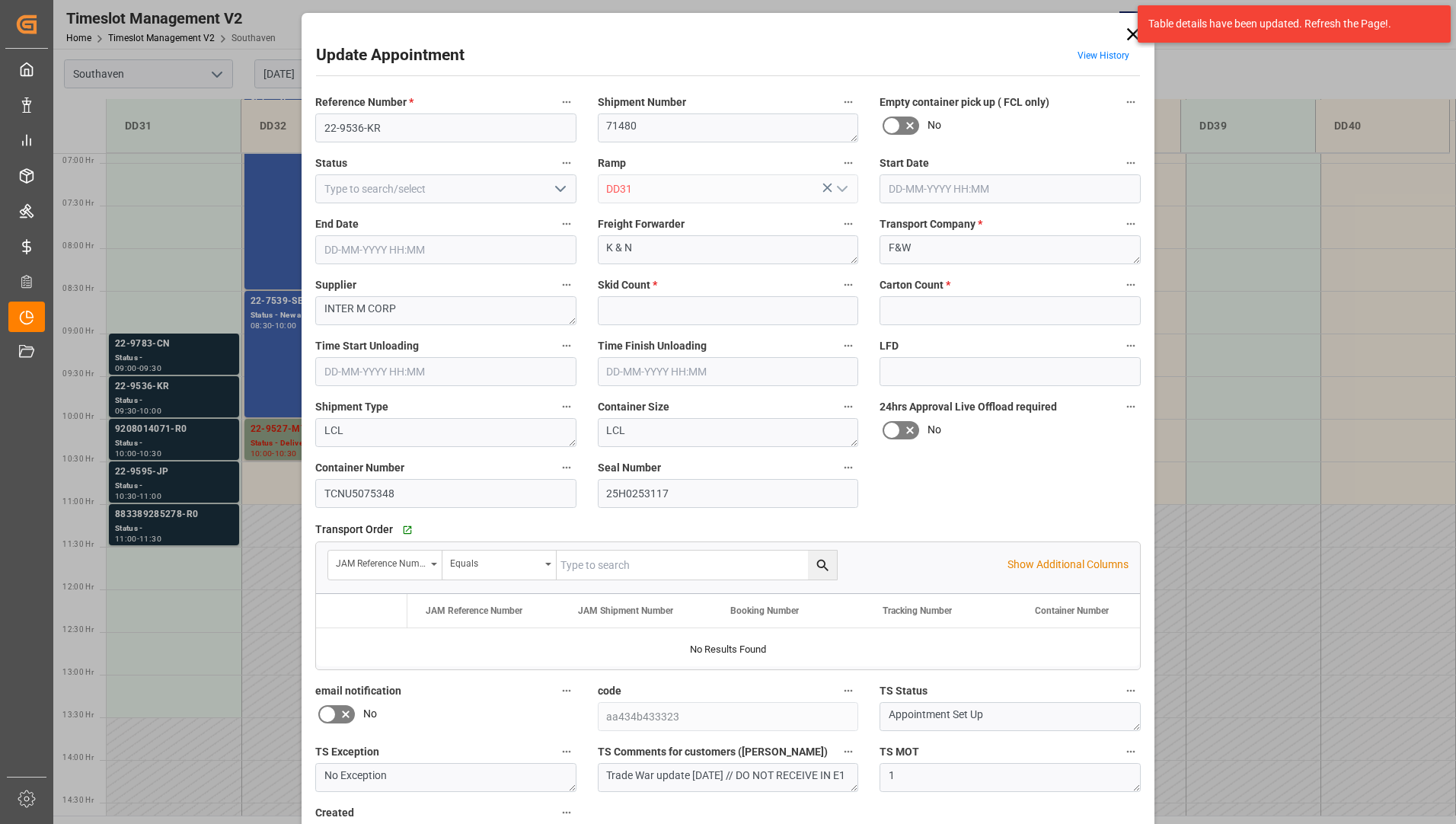
type input "8"
type input "176"
type input "[DATE] 09:30"
type input "[DATE] 10:00"
type input "[DATE] 14:09"
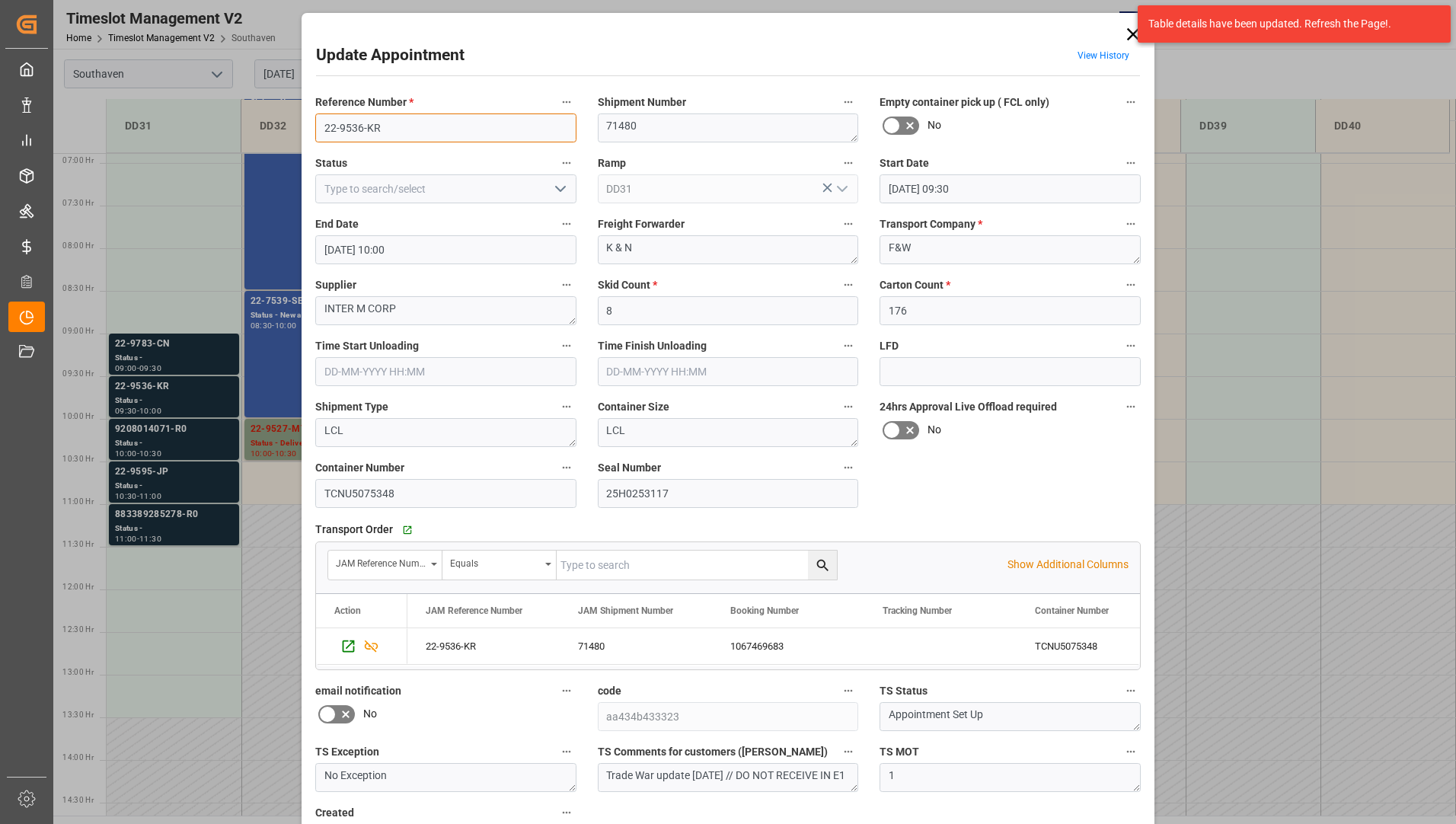
drag, startPoint x: 319, startPoint y: 127, endPoint x: 384, endPoint y: 133, distance: 65.3
click at [384, 133] on input "22-9536-KR" at bounding box center [446, 128] width 261 height 29
click at [1129, 28] on icon at bounding box center [1133, 34] width 21 height 21
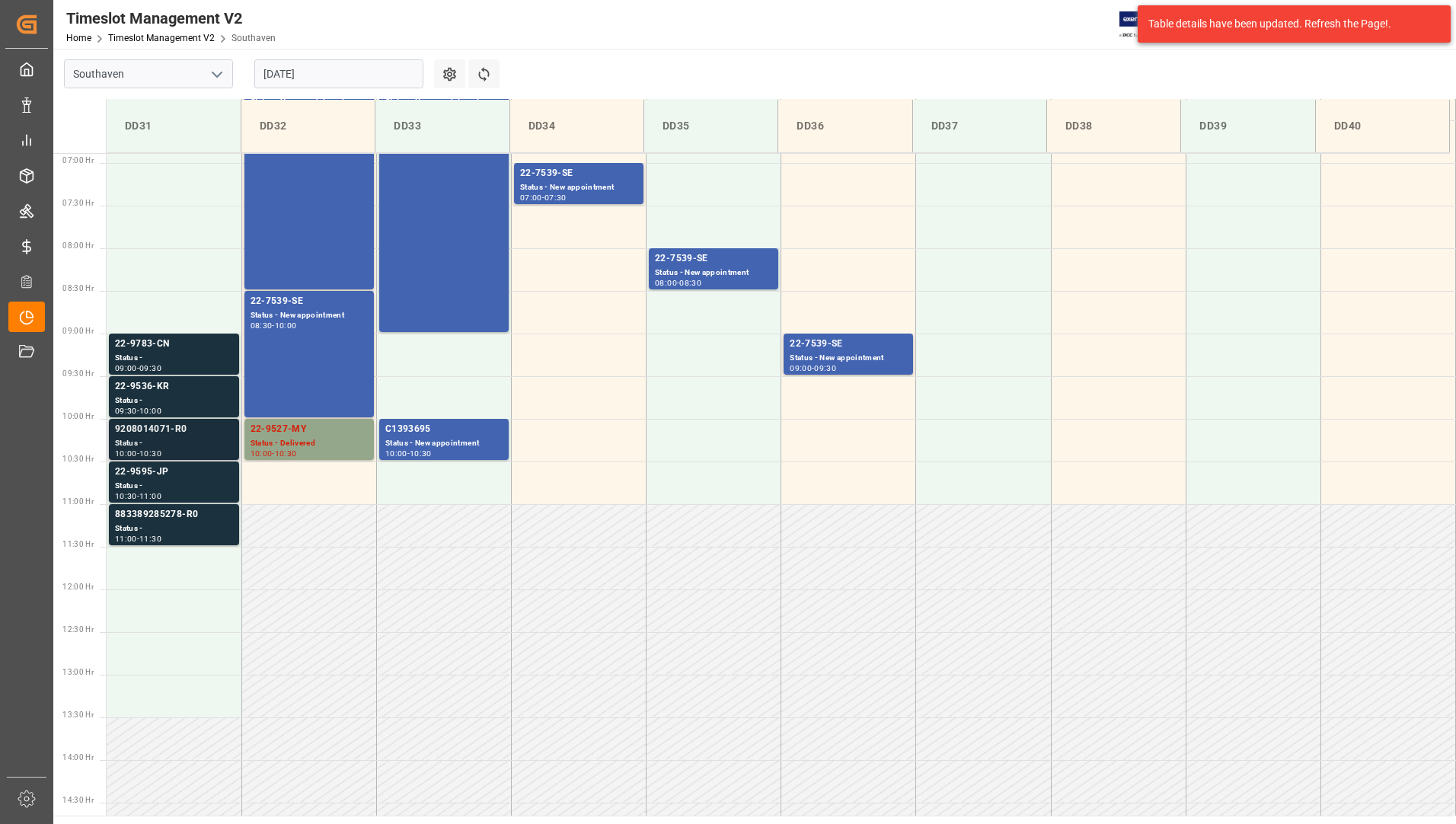
click at [182, 431] on div "9208014071-R0" at bounding box center [174, 429] width 118 height 15
click at [181, 475] on div "22-9595-JP" at bounding box center [174, 472] width 118 height 15
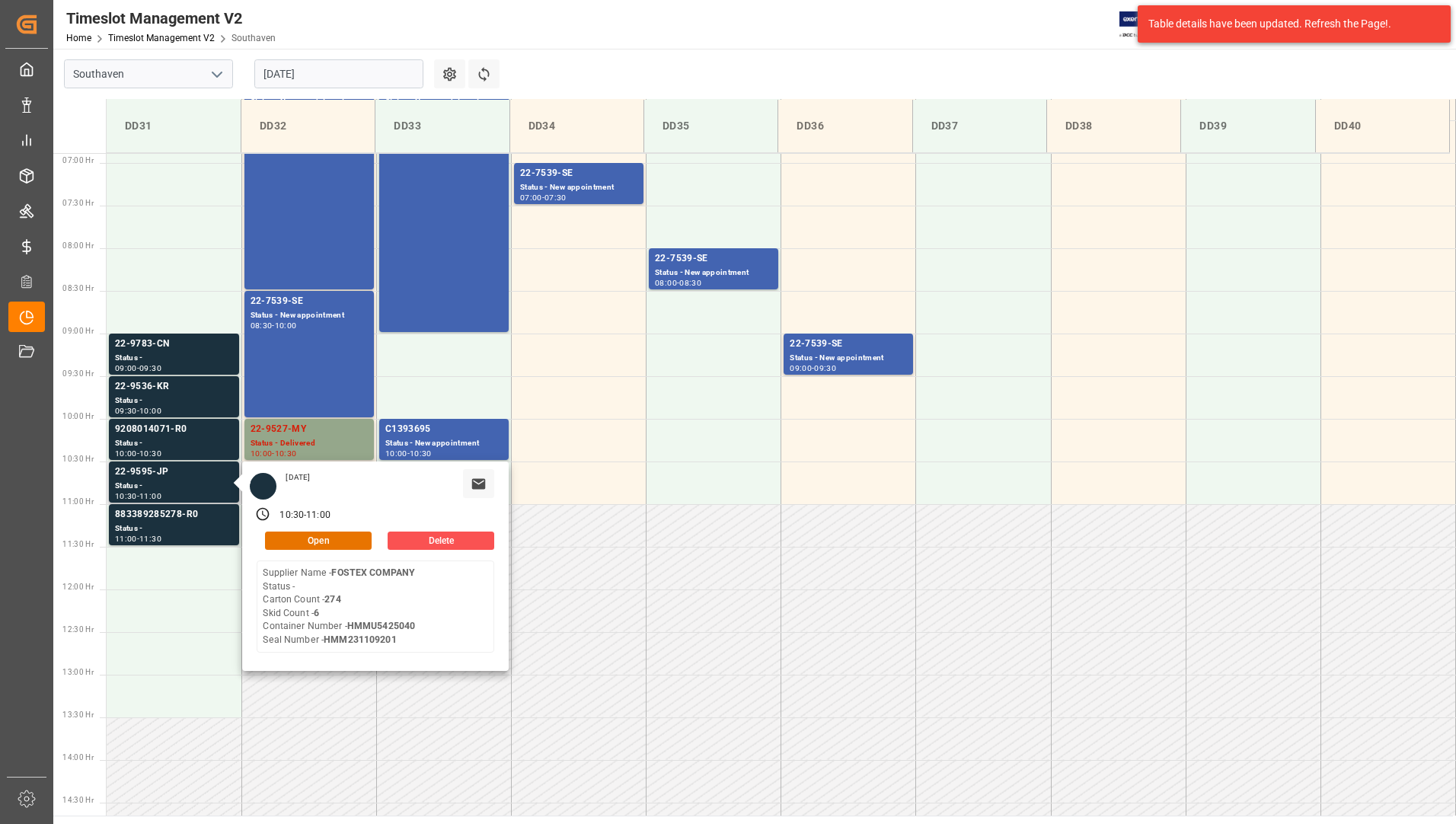
click at [290, 550] on div "[DATE] 10:30 - 11:00 Open Delete Supplier Name - FOSTEX COMPANY Status - Carton…" at bounding box center [375, 566] width 266 height 210
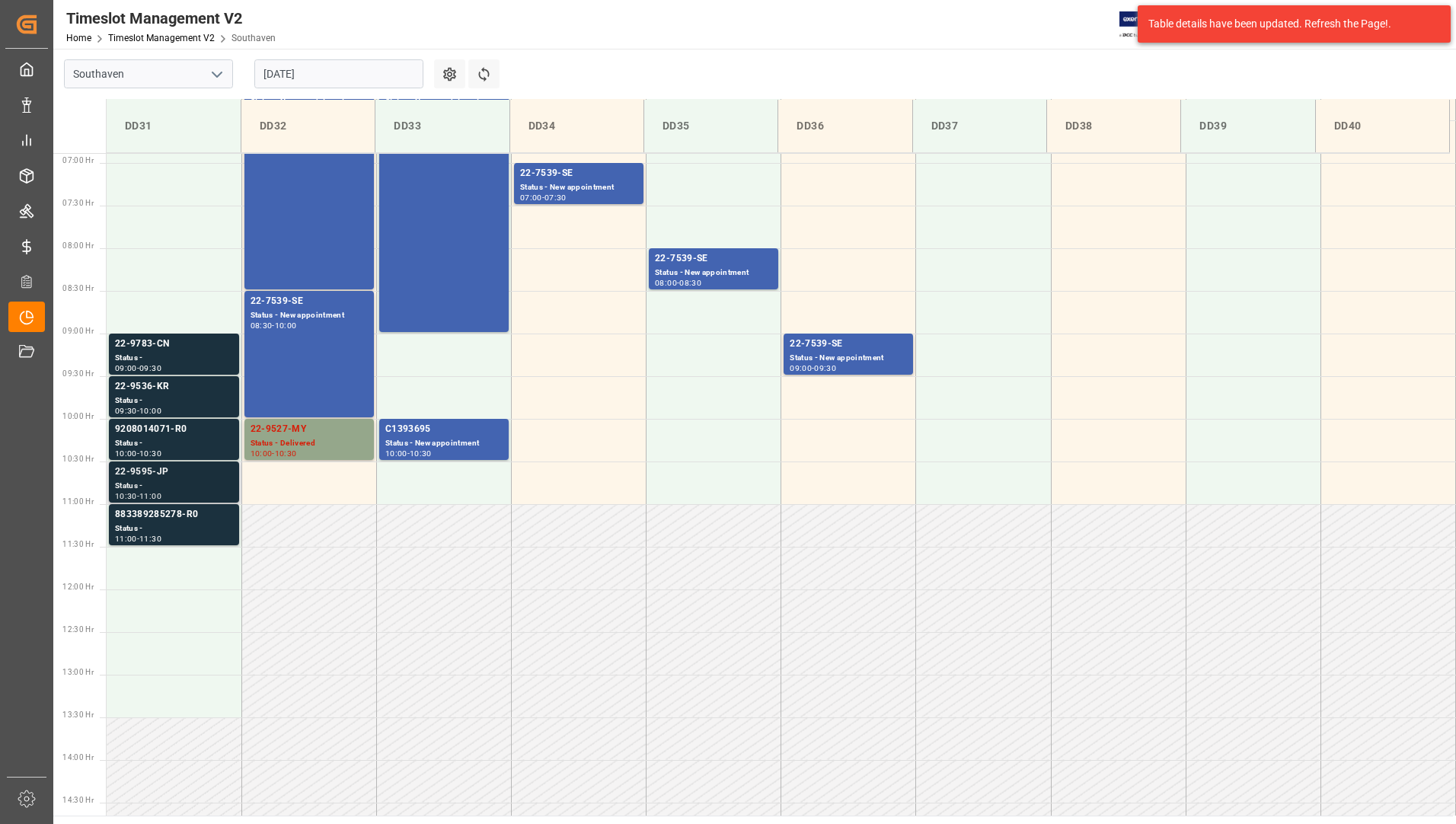
click at [211, 482] on div "Status -" at bounding box center [174, 486] width 118 height 13
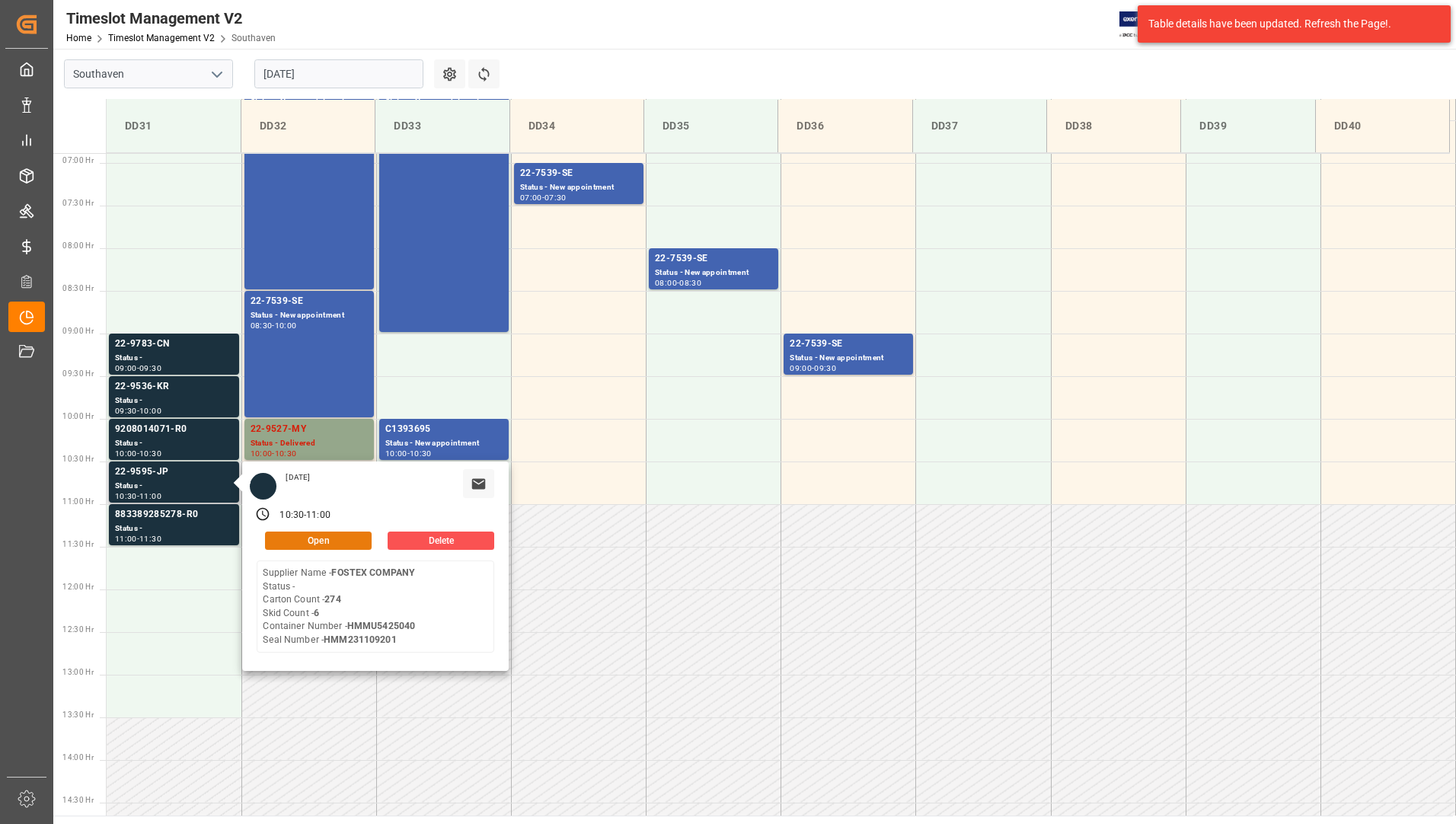
click at [282, 539] on button "Open" at bounding box center [319, 540] width 106 height 19
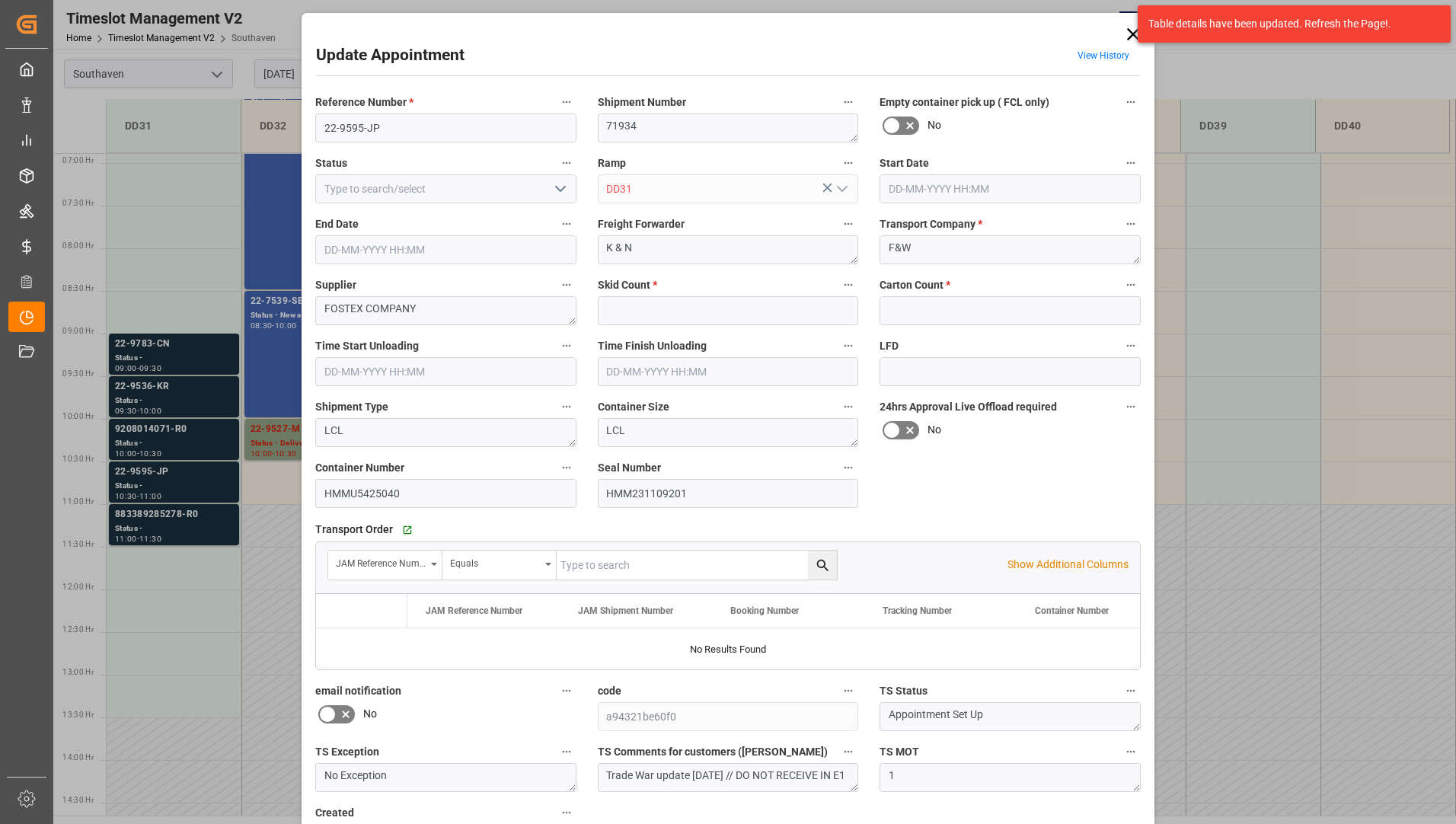
type input "6"
type input "274"
type input "[DATE] 10:30"
type input "[DATE] 11:00"
type input "[DATE] 16:25"
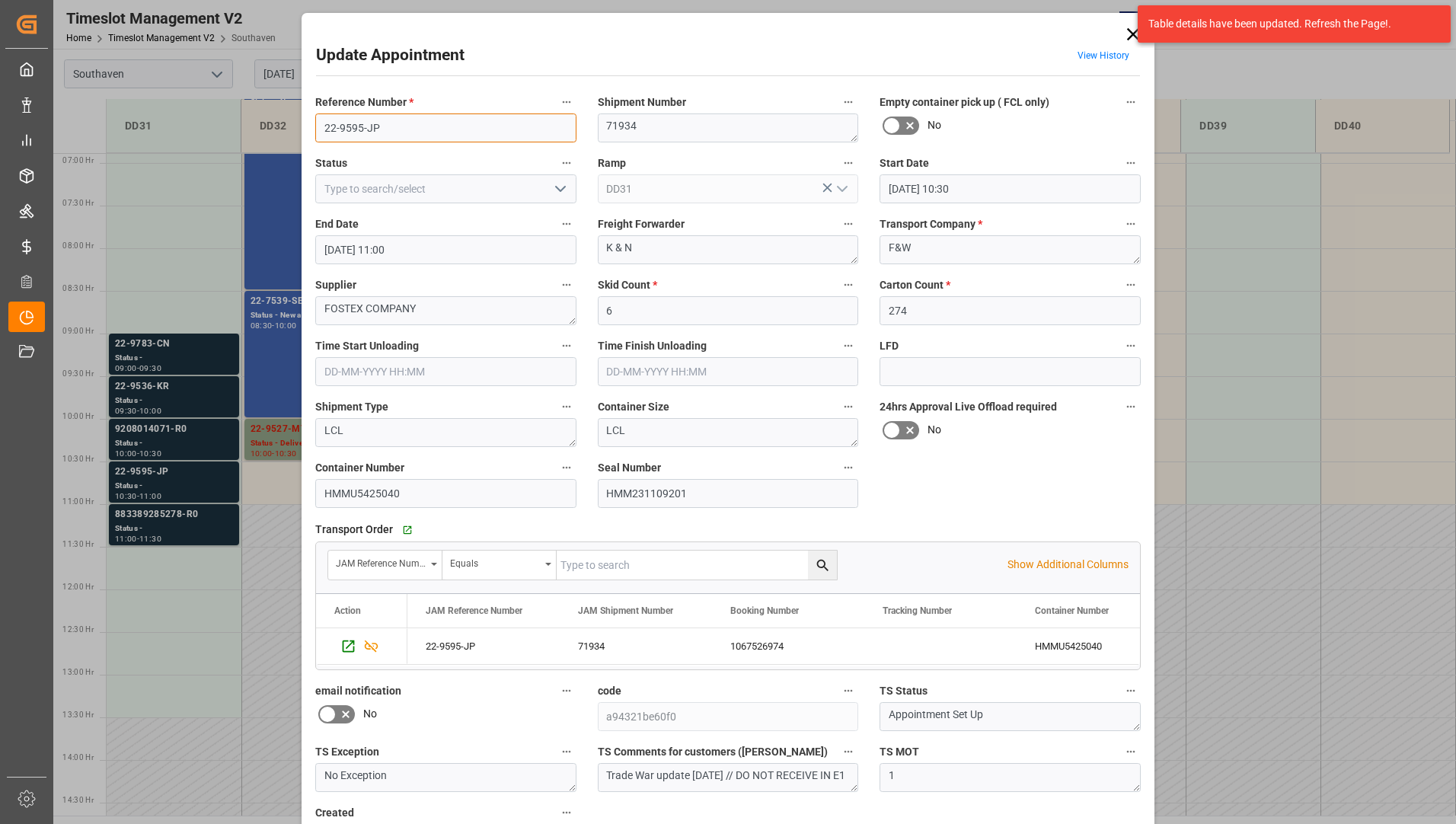
drag, startPoint x: 312, startPoint y: 123, endPoint x: 383, endPoint y: 126, distance: 71.1
click at [383, 126] on input "22-9595-JP" at bounding box center [446, 128] width 261 height 29
click at [1129, 35] on icon at bounding box center [1133, 34] width 12 height 12
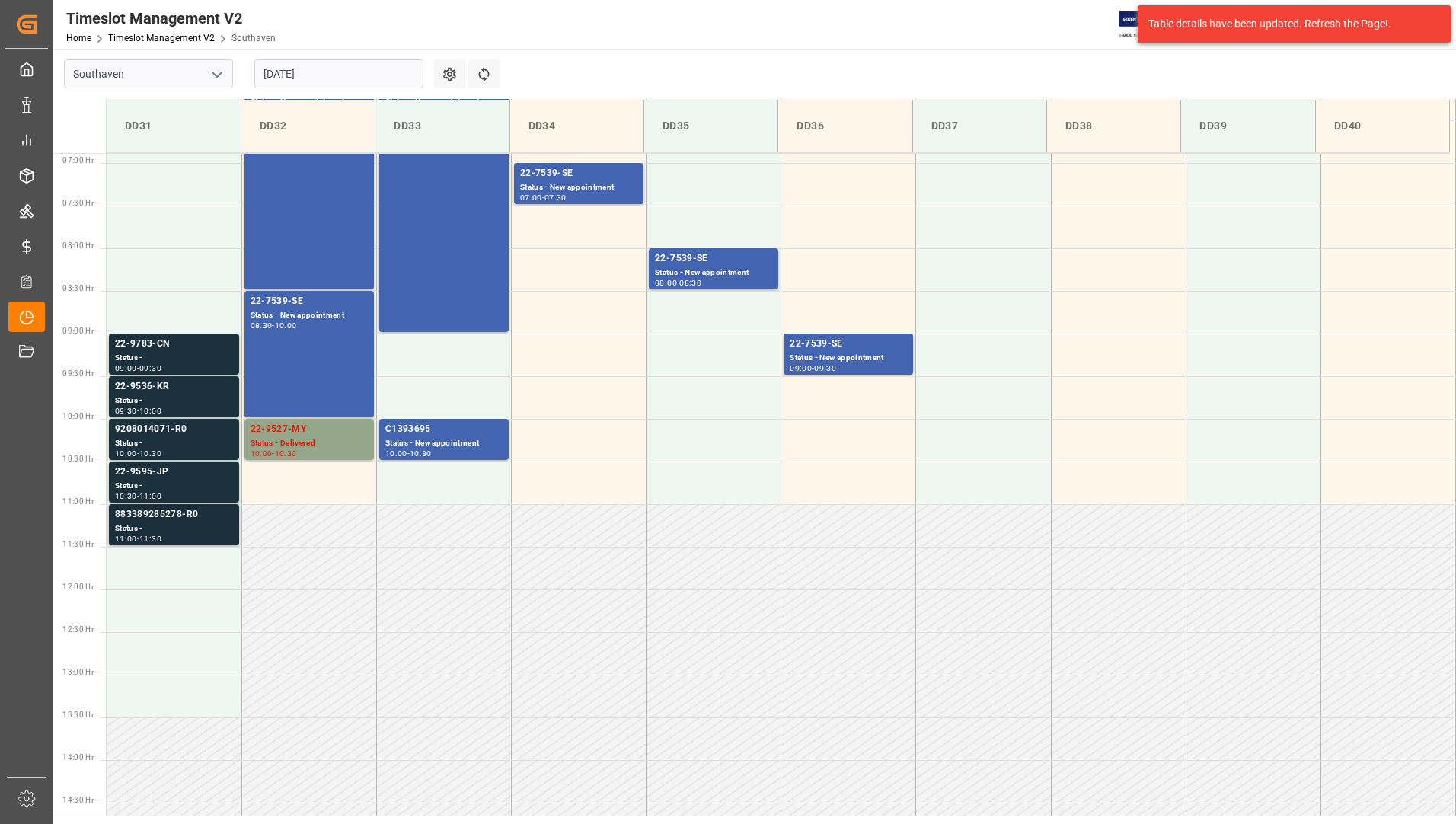
click at [172, 510] on div "883389285278-R0" at bounding box center [174, 514] width 118 height 15
click at [176, 476] on div "22-9595-JP" at bounding box center [174, 472] width 118 height 15
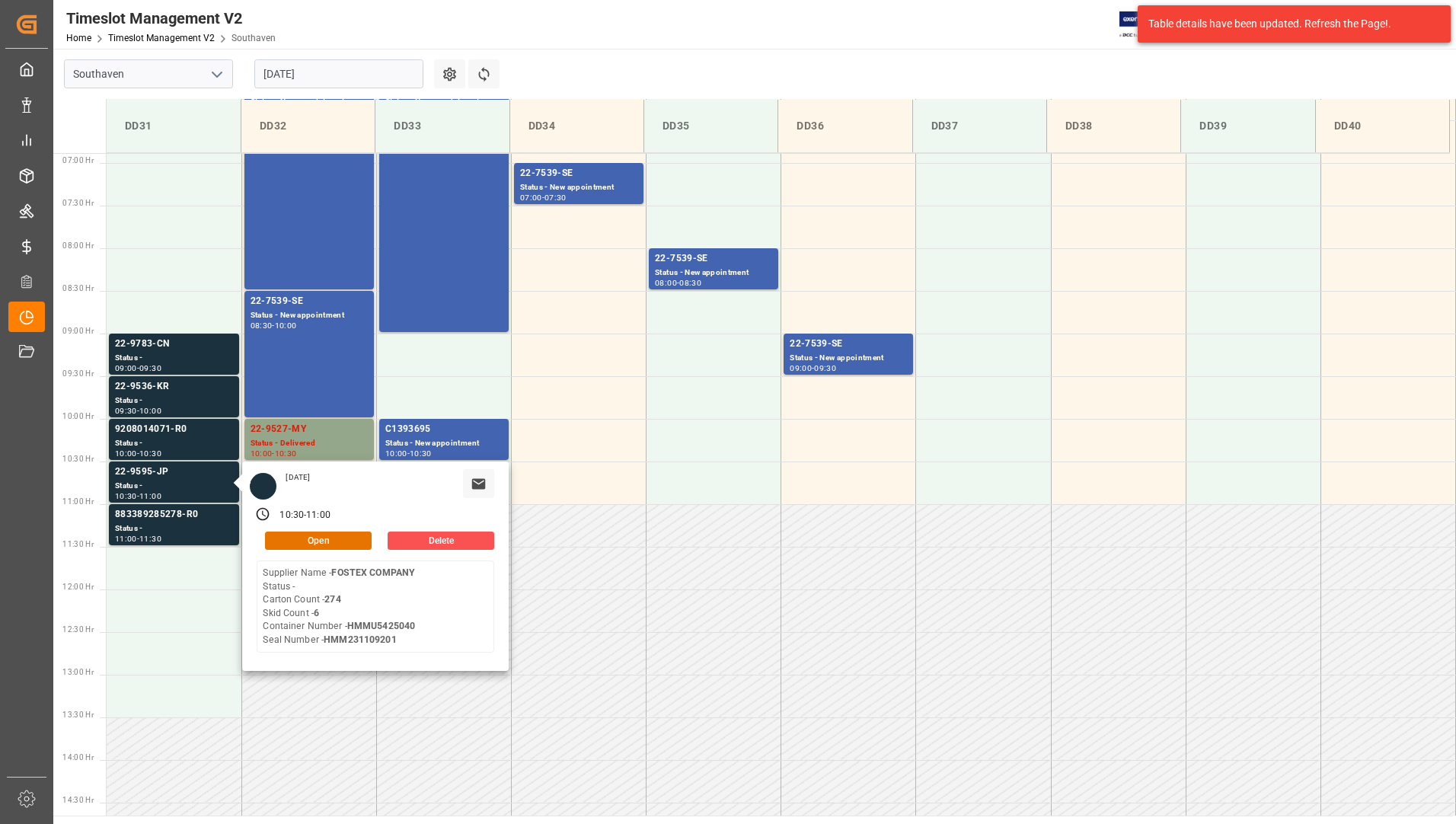
click at [375, 75] on input "[DATE]" at bounding box center [339, 74] width 169 height 29
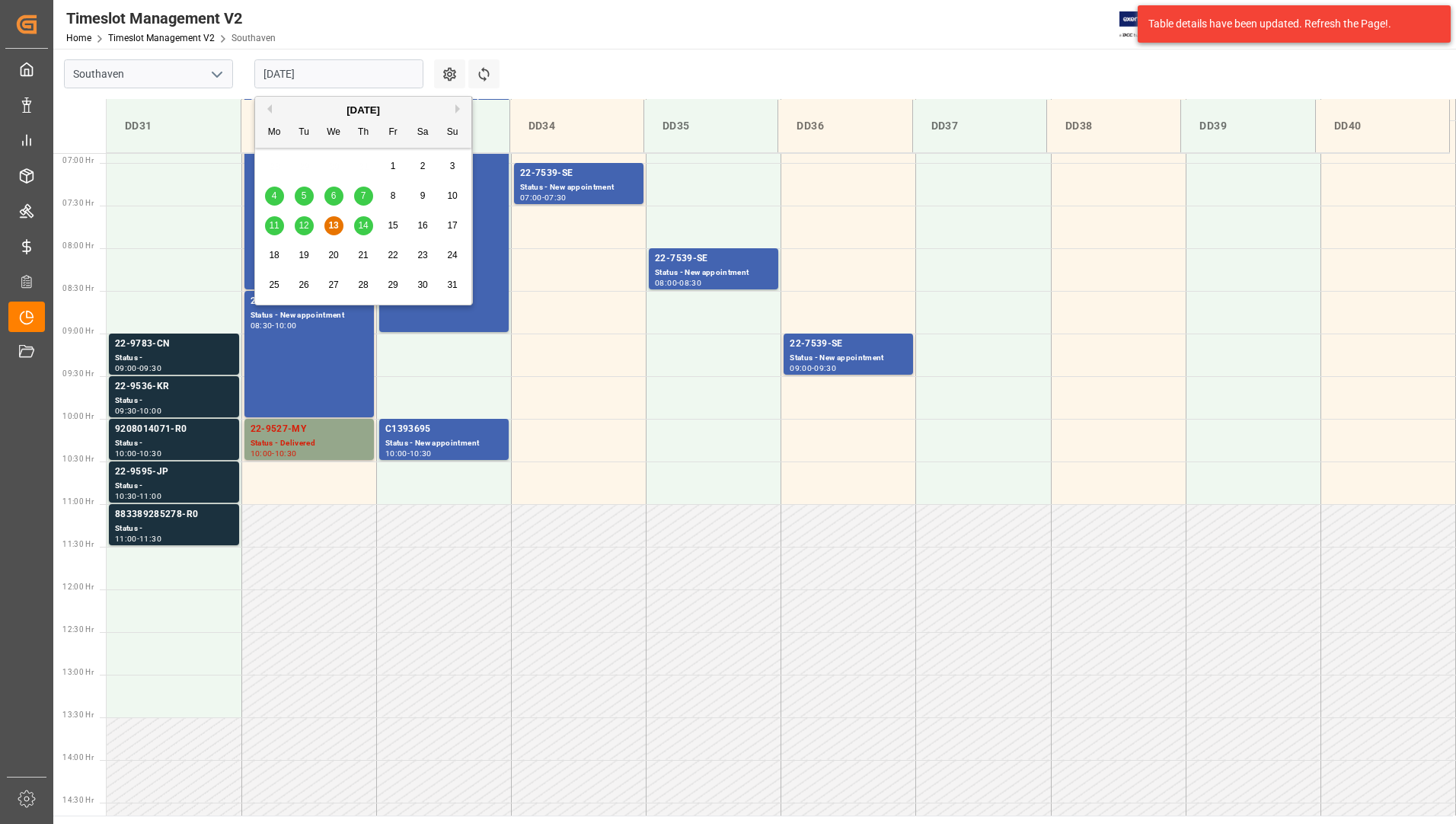
click at [361, 223] on span "14" at bounding box center [363, 225] width 10 height 10
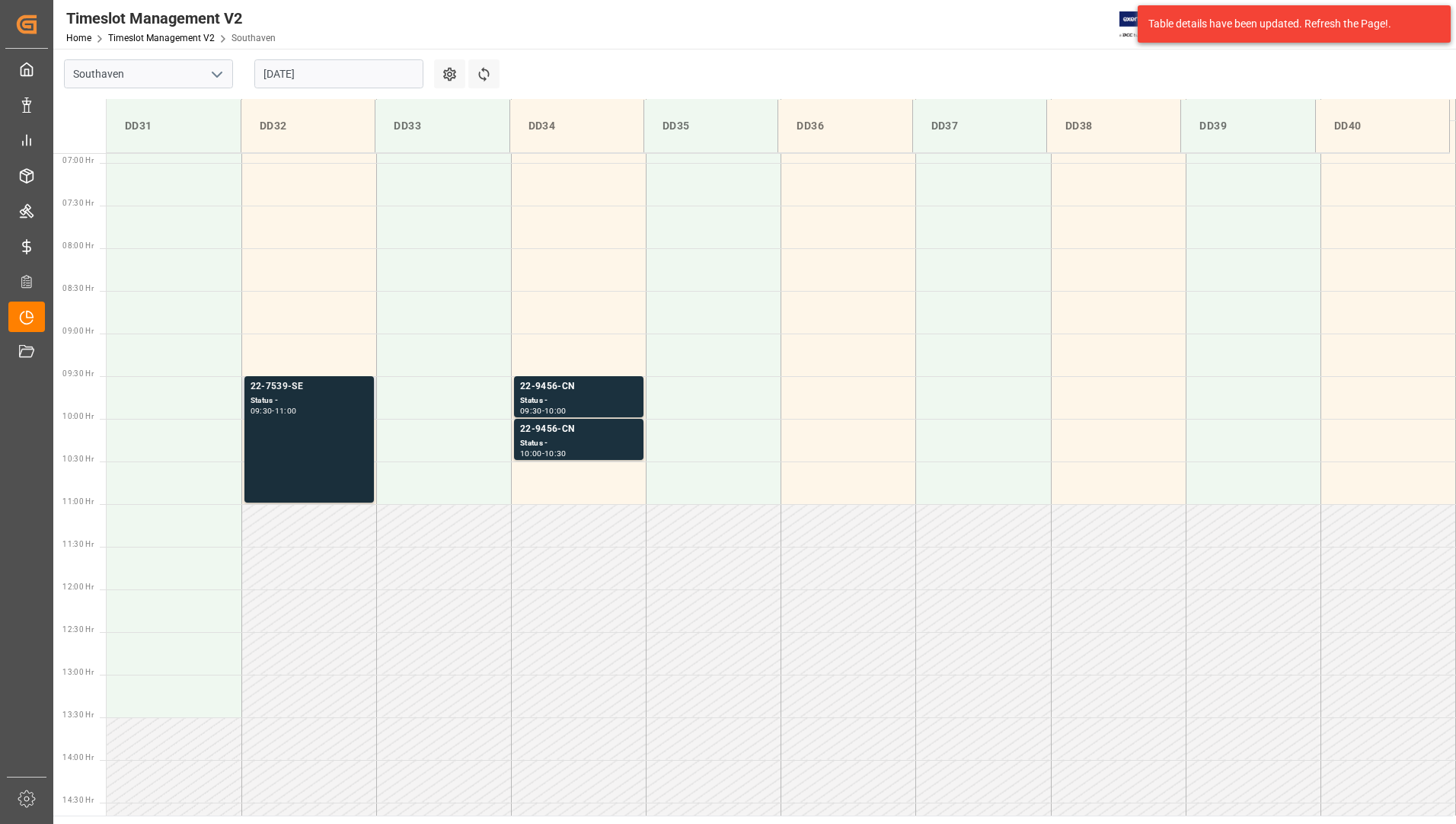
click at [313, 406] on div "Status -" at bounding box center [309, 401] width 117 height 13
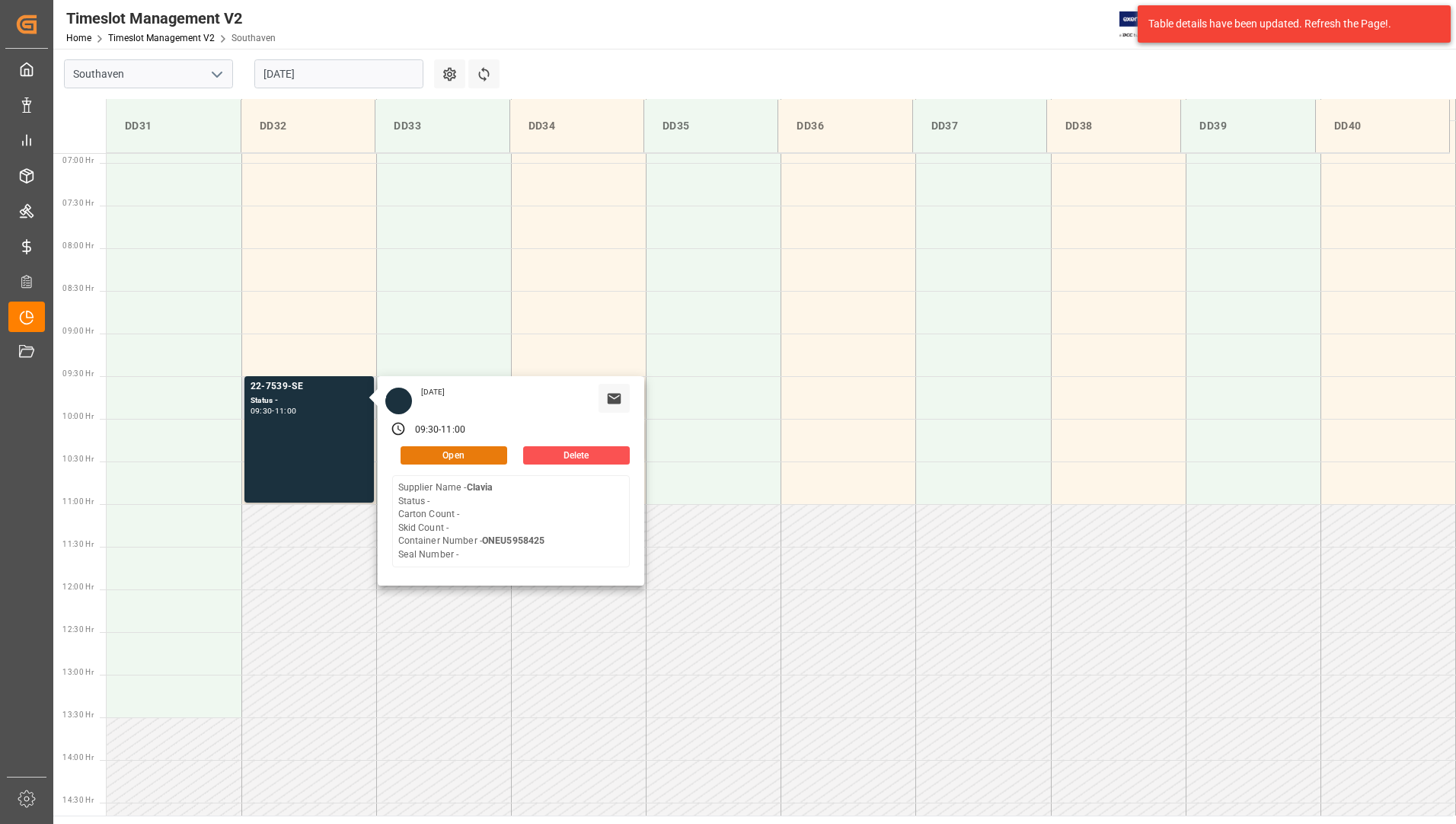
click at [416, 452] on button "Open" at bounding box center [454, 455] width 106 height 19
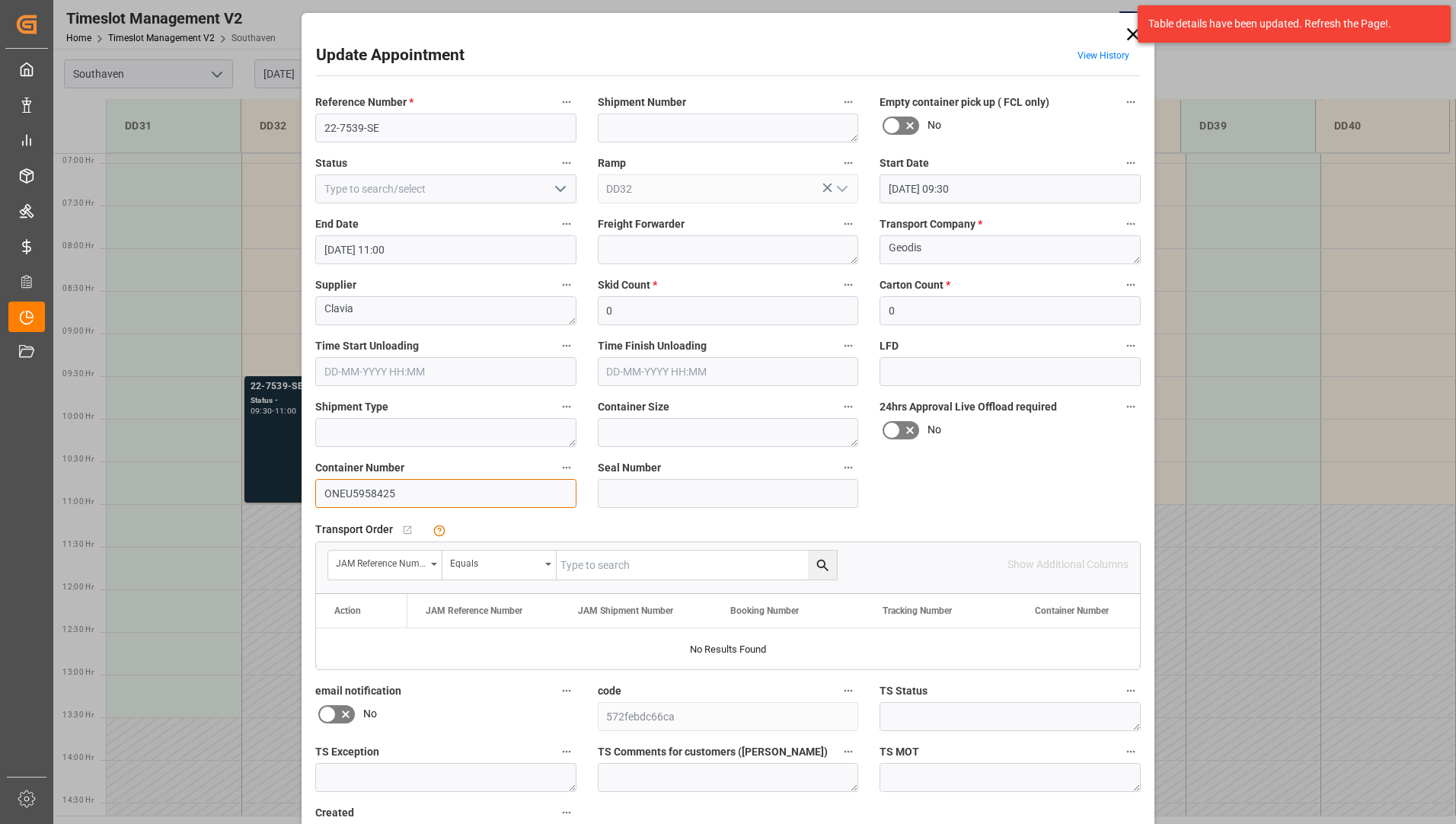
drag, startPoint x: 322, startPoint y: 497, endPoint x: 397, endPoint y: 493, distance: 75.1
click at [397, 493] on input "ONEU5958425" at bounding box center [446, 493] width 261 height 29
click at [1127, 34] on icon at bounding box center [1133, 34] width 21 height 21
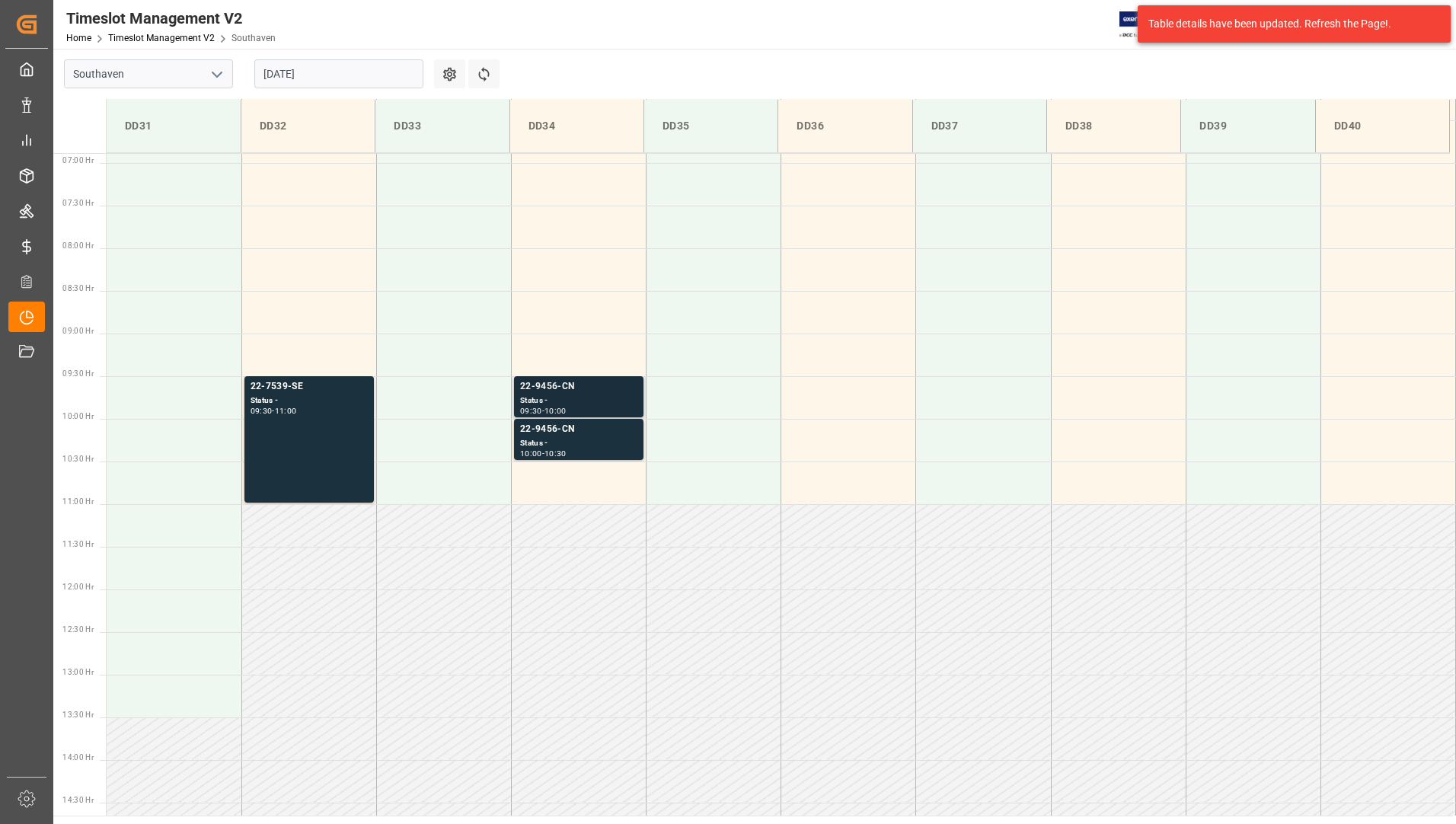
click at [565, 399] on div "Status -" at bounding box center [578, 401] width 117 height 13
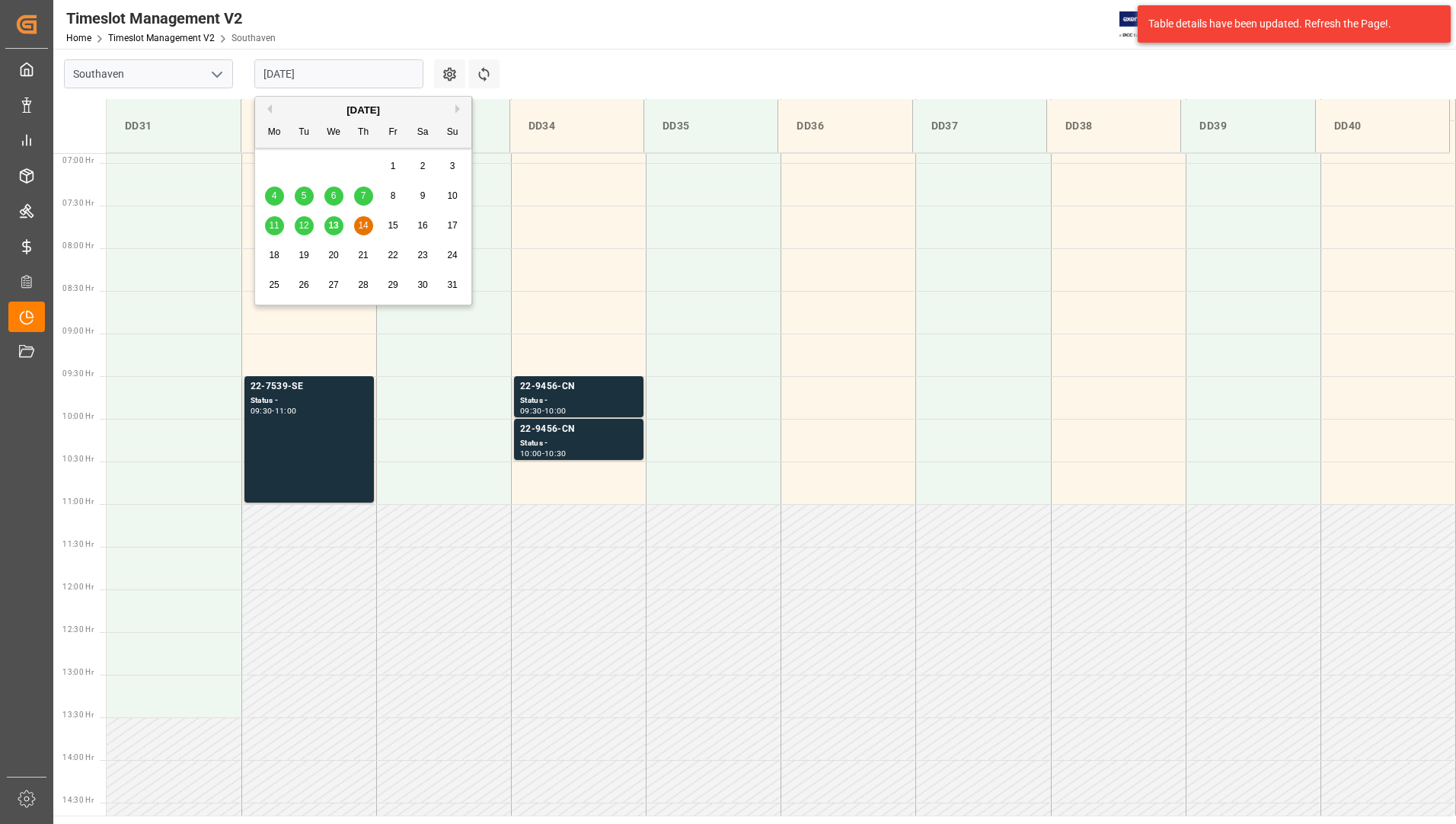
click at [365, 75] on input "[DATE]" at bounding box center [339, 74] width 169 height 29
click at [335, 223] on span "13" at bounding box center [333, 225] width 10 height 10
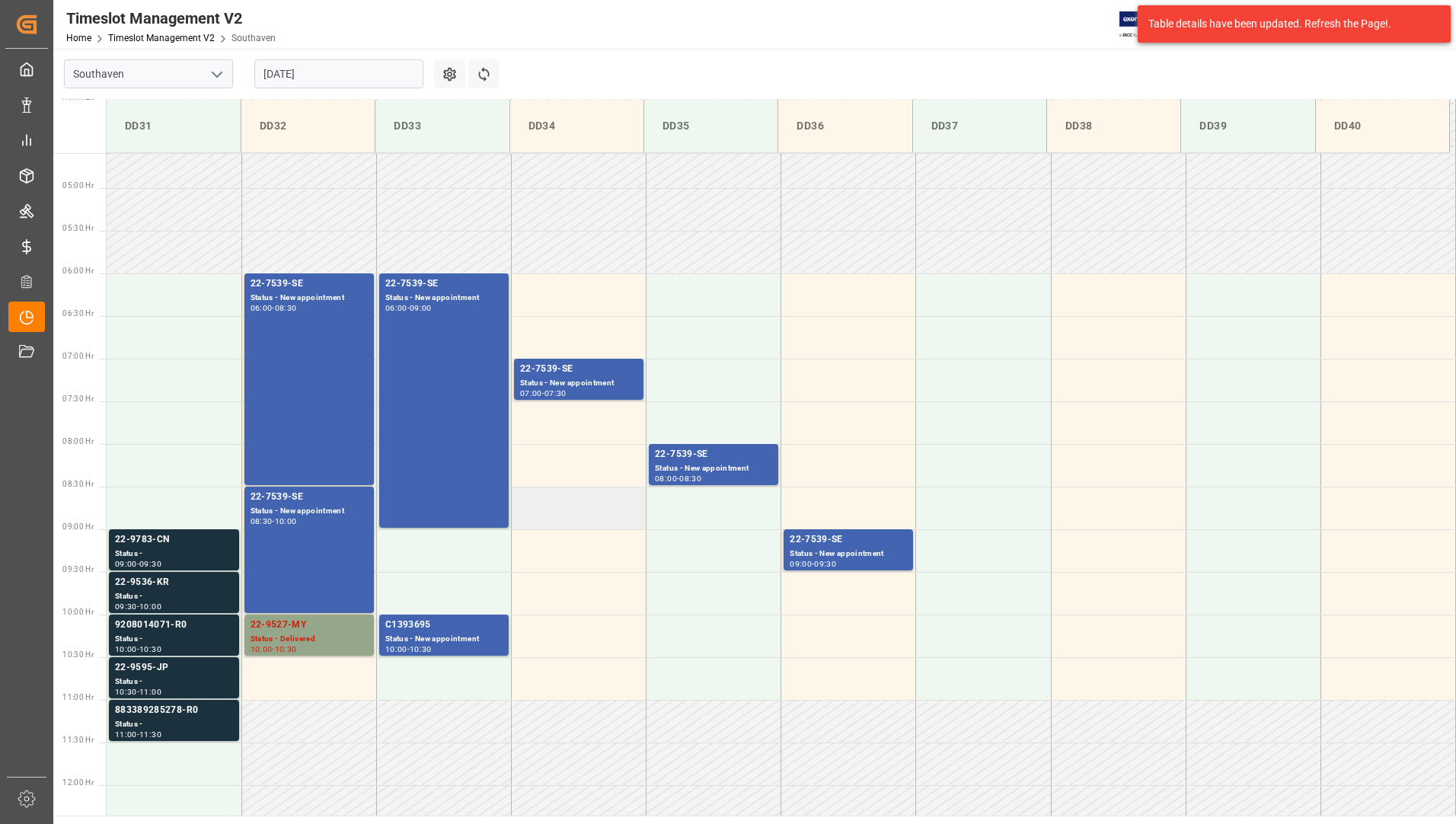
scroll to position [359, 0]
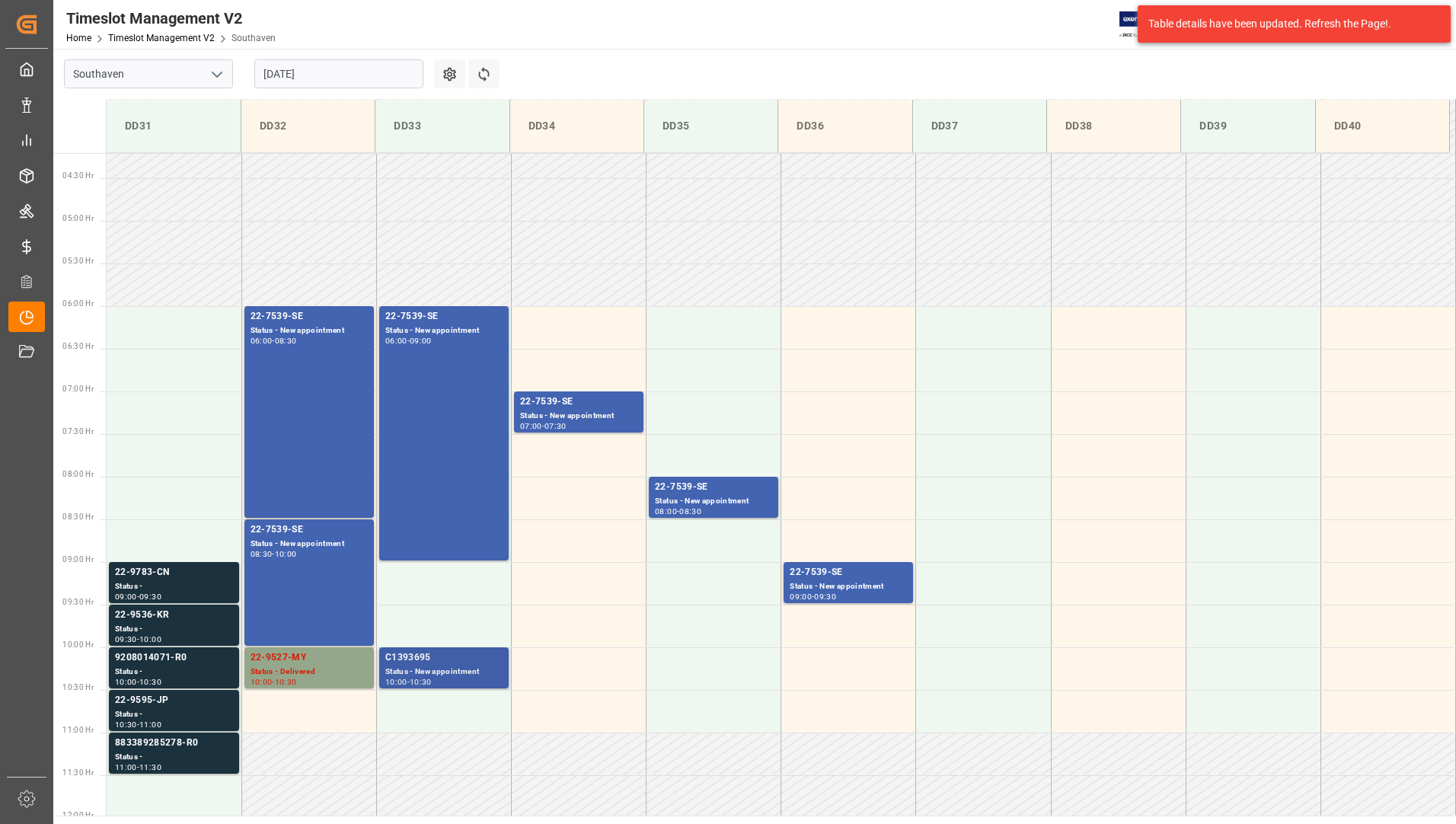
click at [462, 672] on div "Status - New appointment" at bounding box center [444, 672] width 117 height 13
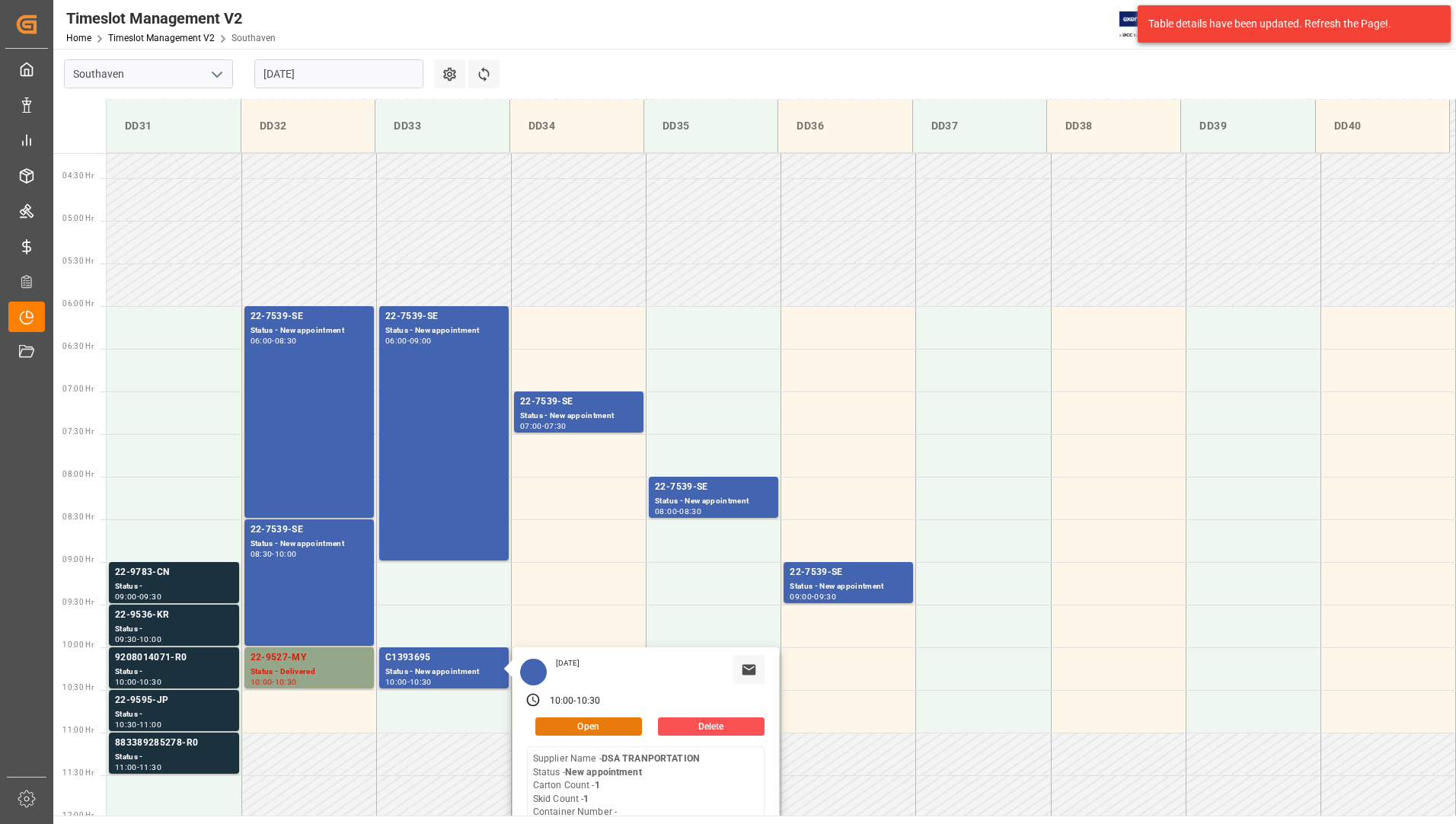
click at [549, 726] on button "Open" at bounding box center [589, 726] width 106 height 19
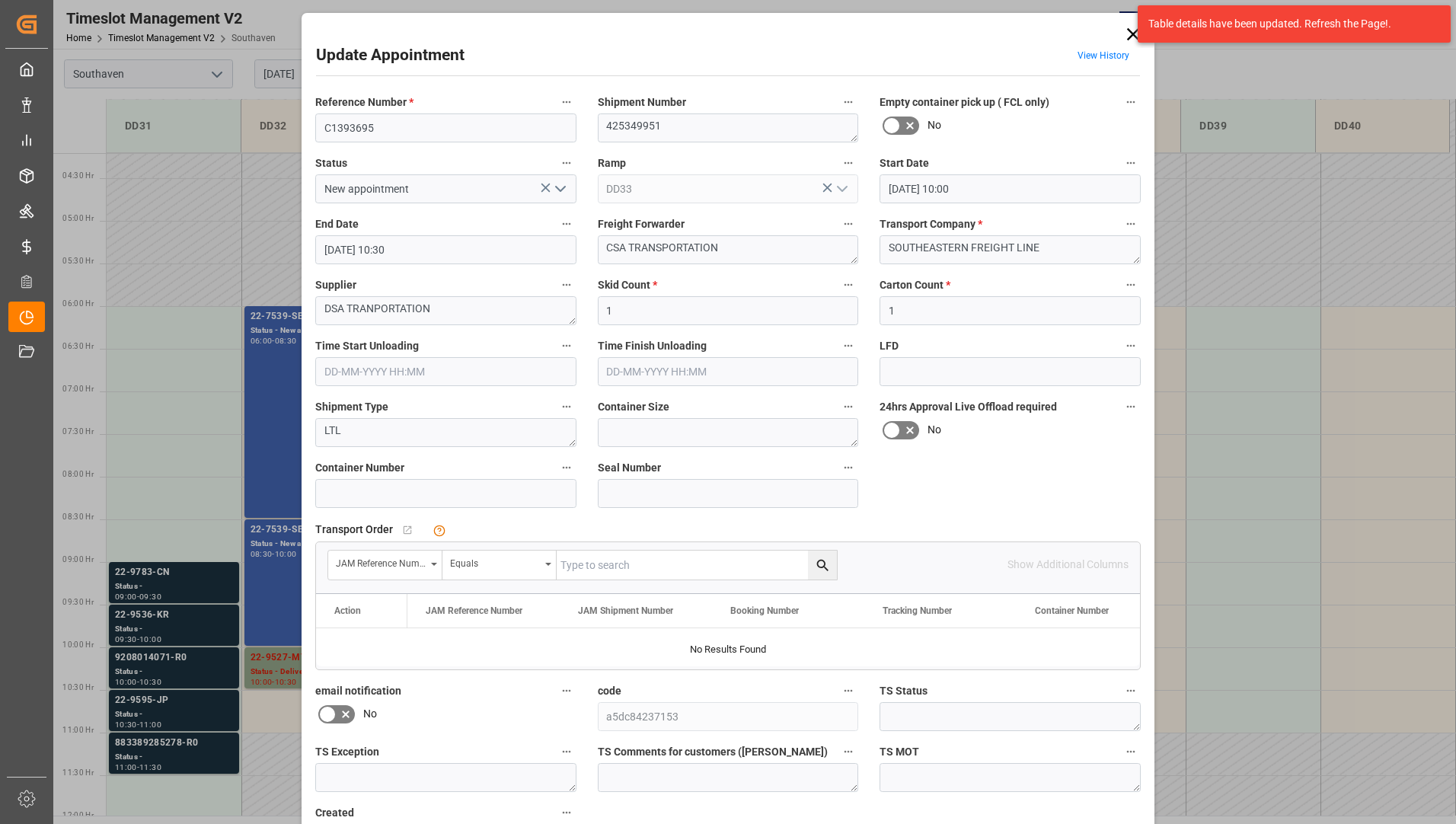
click at [1129, 33] on icon at bounding box center [1133, 34] width 12 height 12
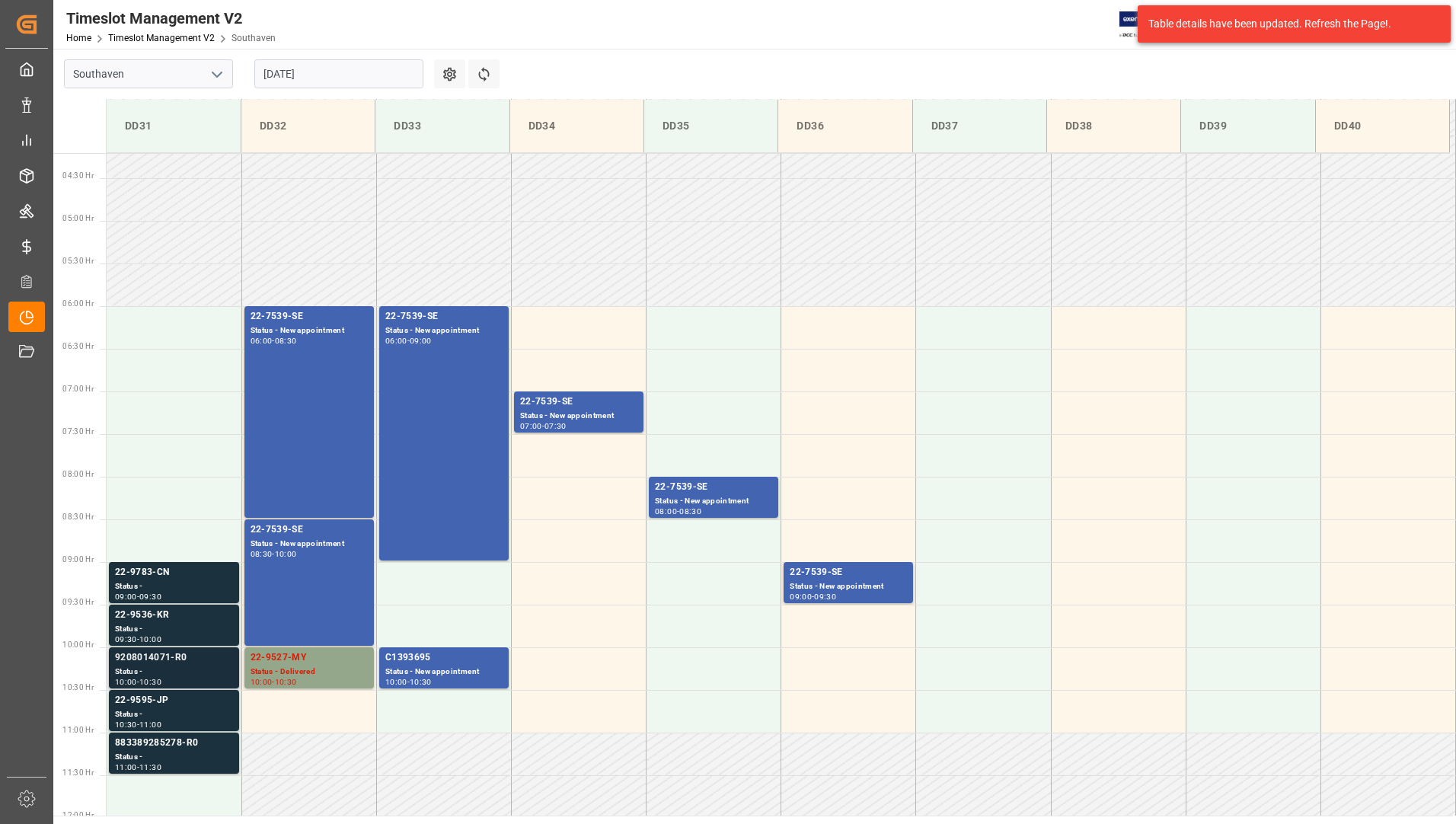
click at [186, 672] on div "Status -" at bounding box center [174, 672] width 118 height 13
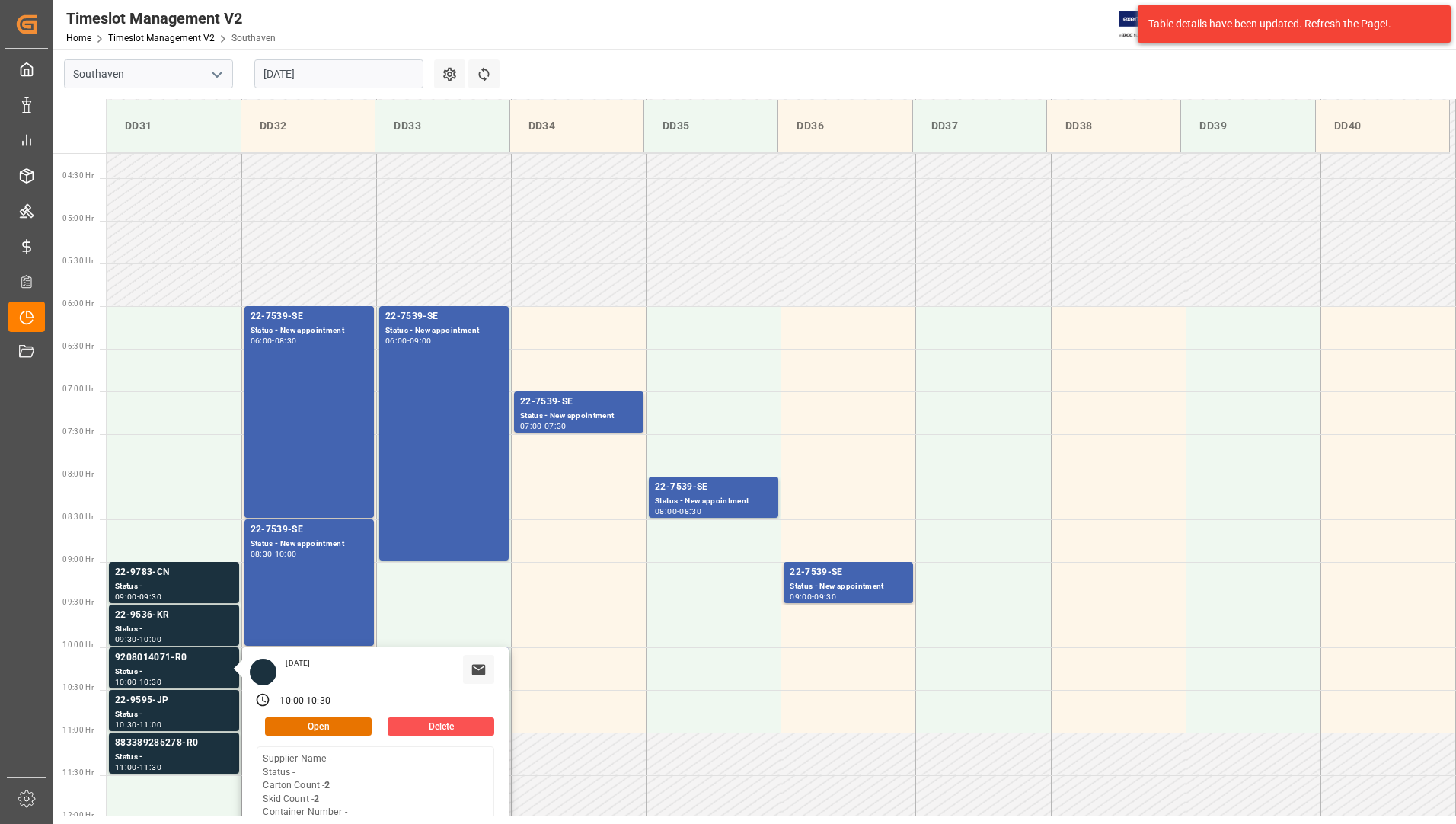
click at [307, 69] on input "[DATE]" at bounding box center [339, 74] width 169 height 29
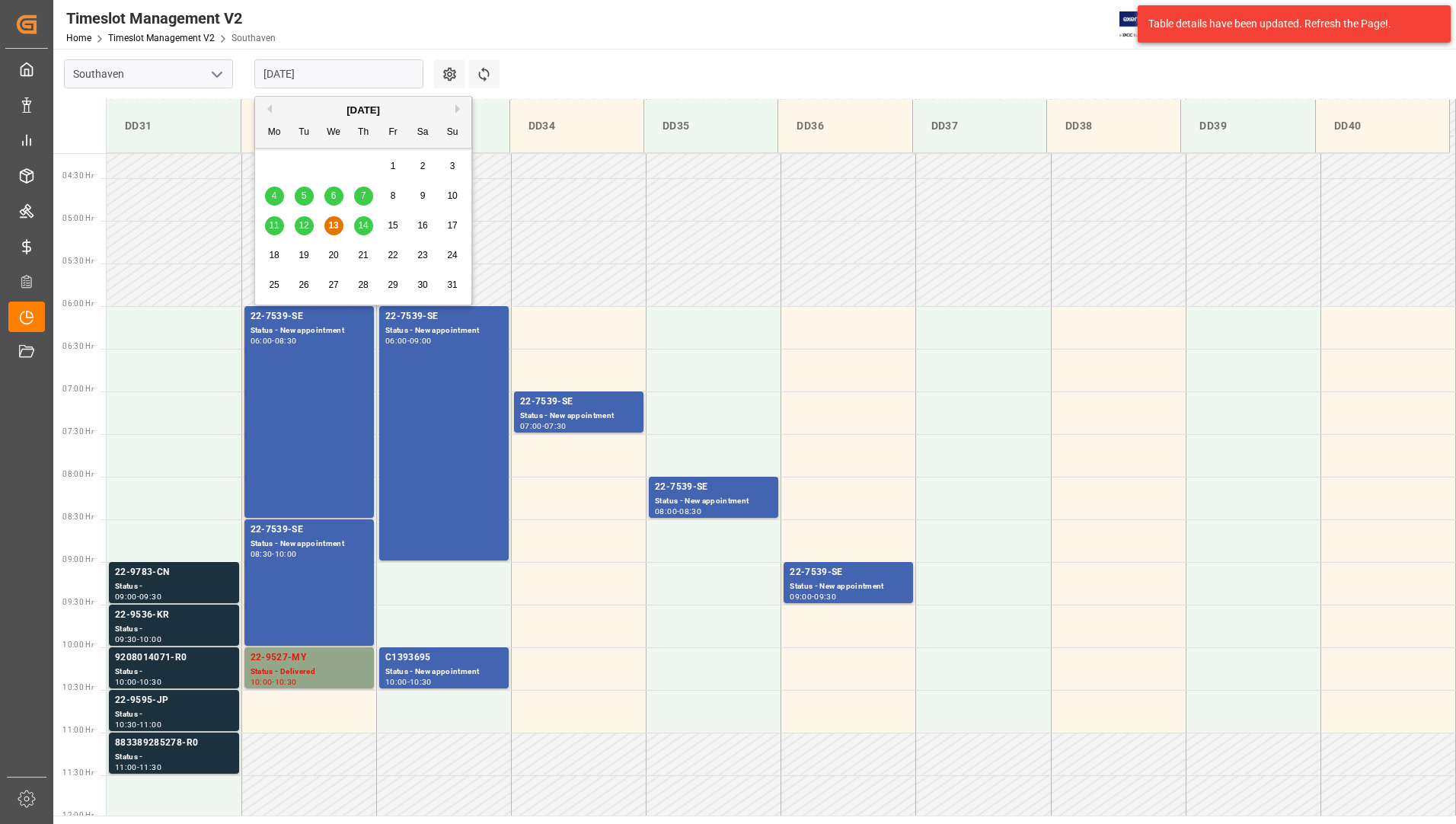
click at [308, 226] on span "12" at bounding box center [303, 225] width 10 height 10
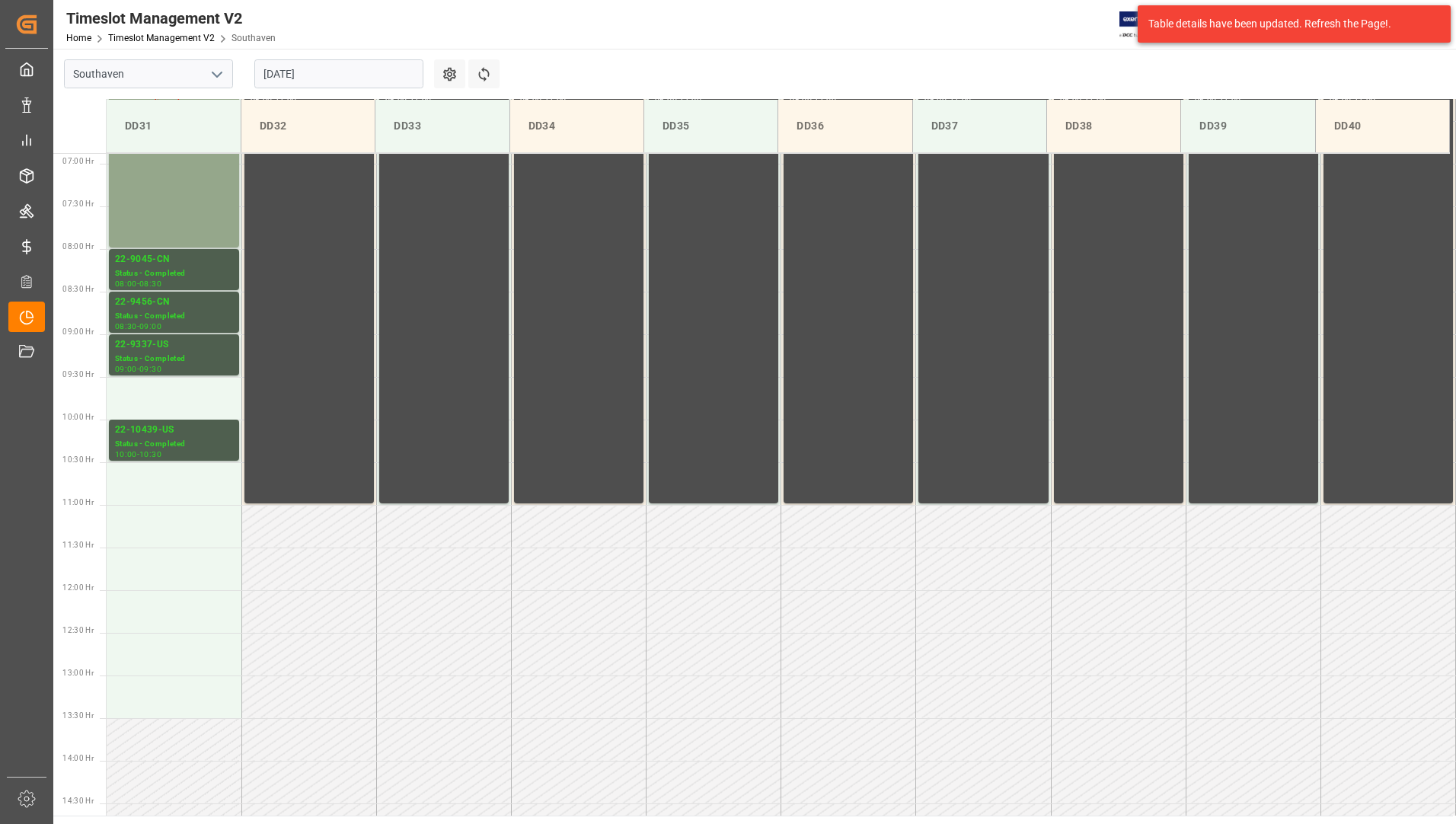
scroll to position [587, 0]
click at [161, 264] on div "22-9045-CN" at bounding box center [174, 259] width 118 height 15
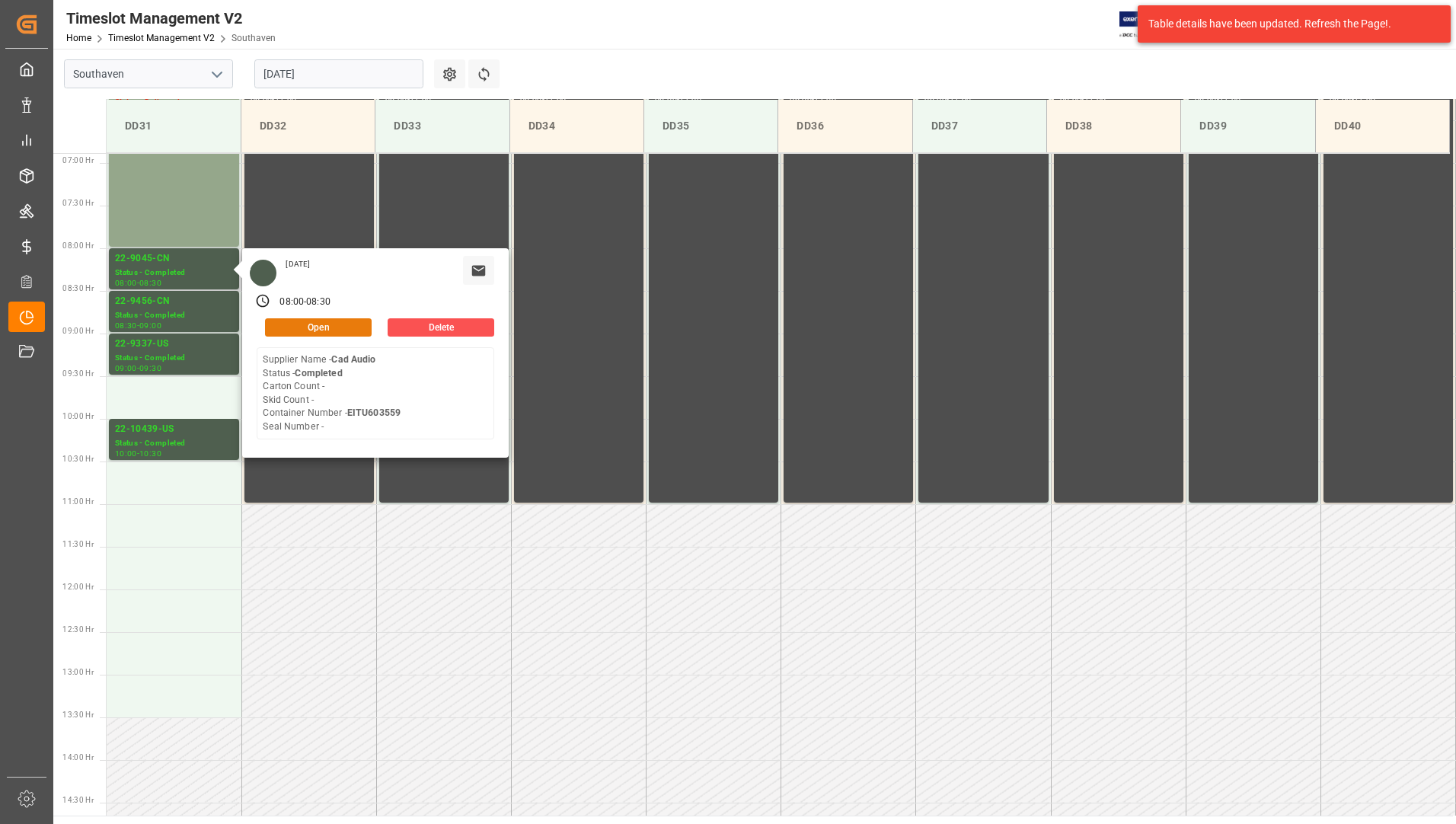
scroll to position [435, 0]
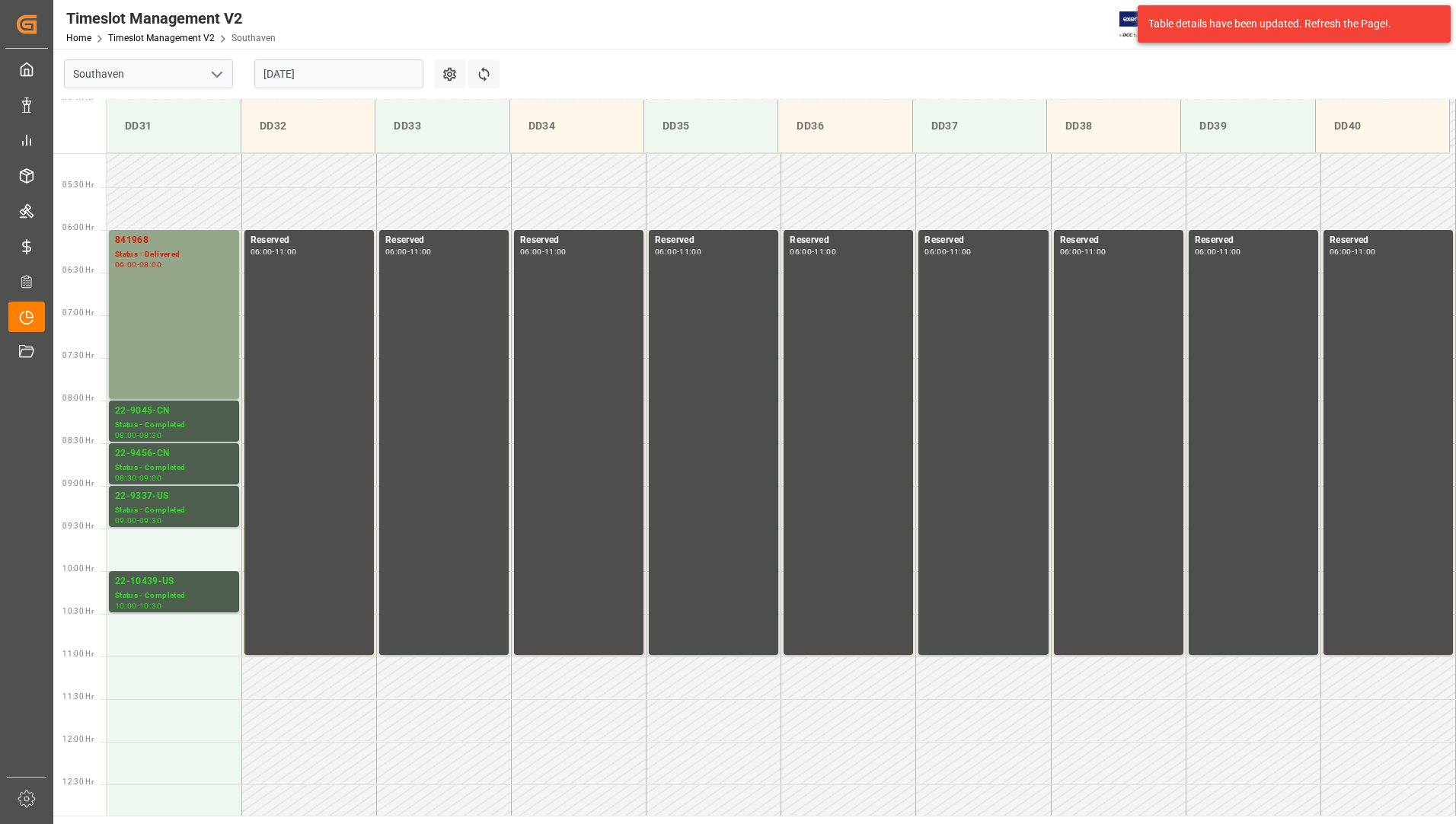
click at [177, 459] on div "22-9456-CN" at bounding box center [174, 453] width 118 height 15
click at [171, 493] on div "22-9337-US" at bounding box center [174, 496] width 118 height 15
click at [159, 589] on div "Status - Completed" at bounding box center [174, 596] width 118 height 13
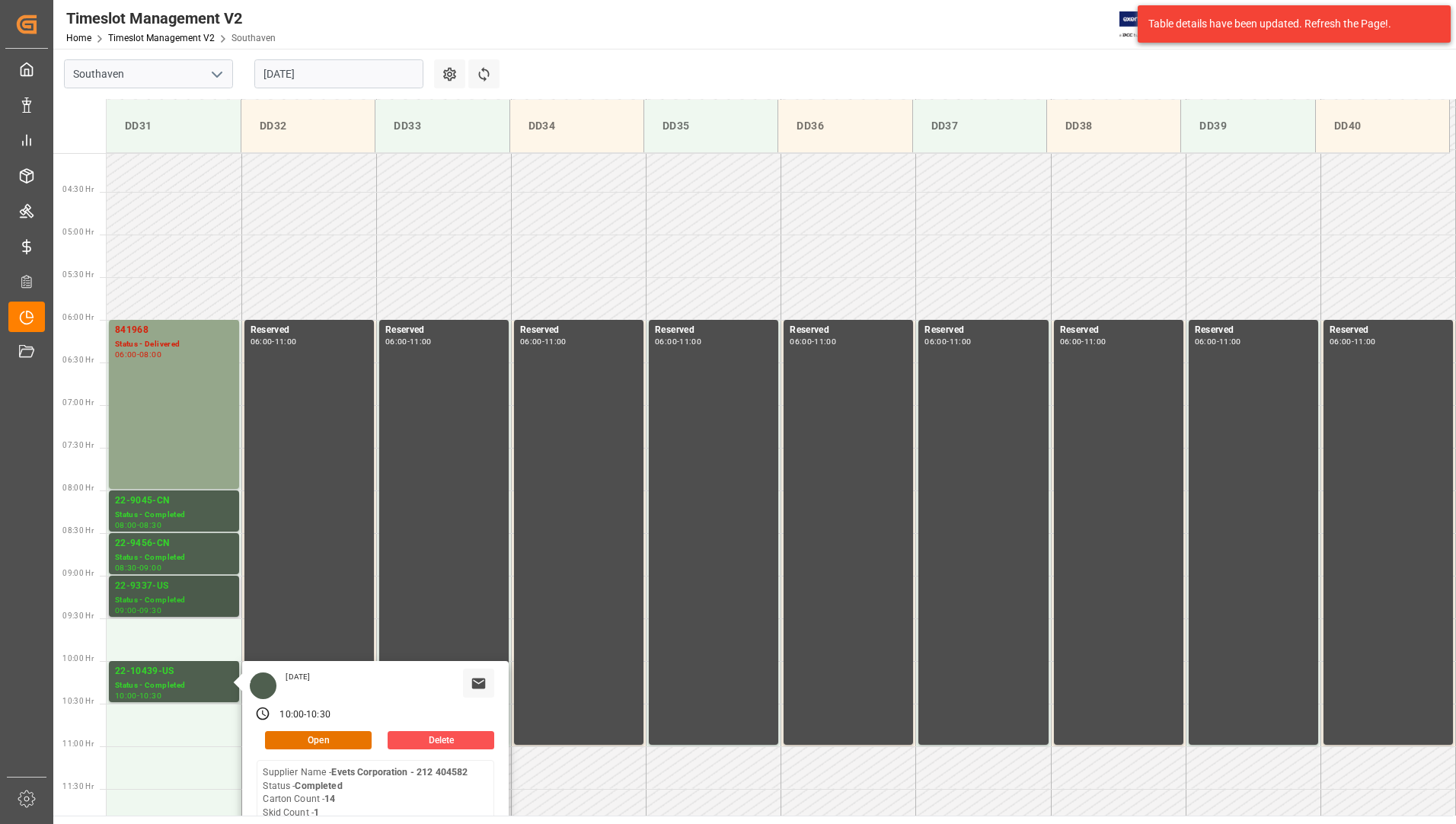
scroll to position [206, 0]
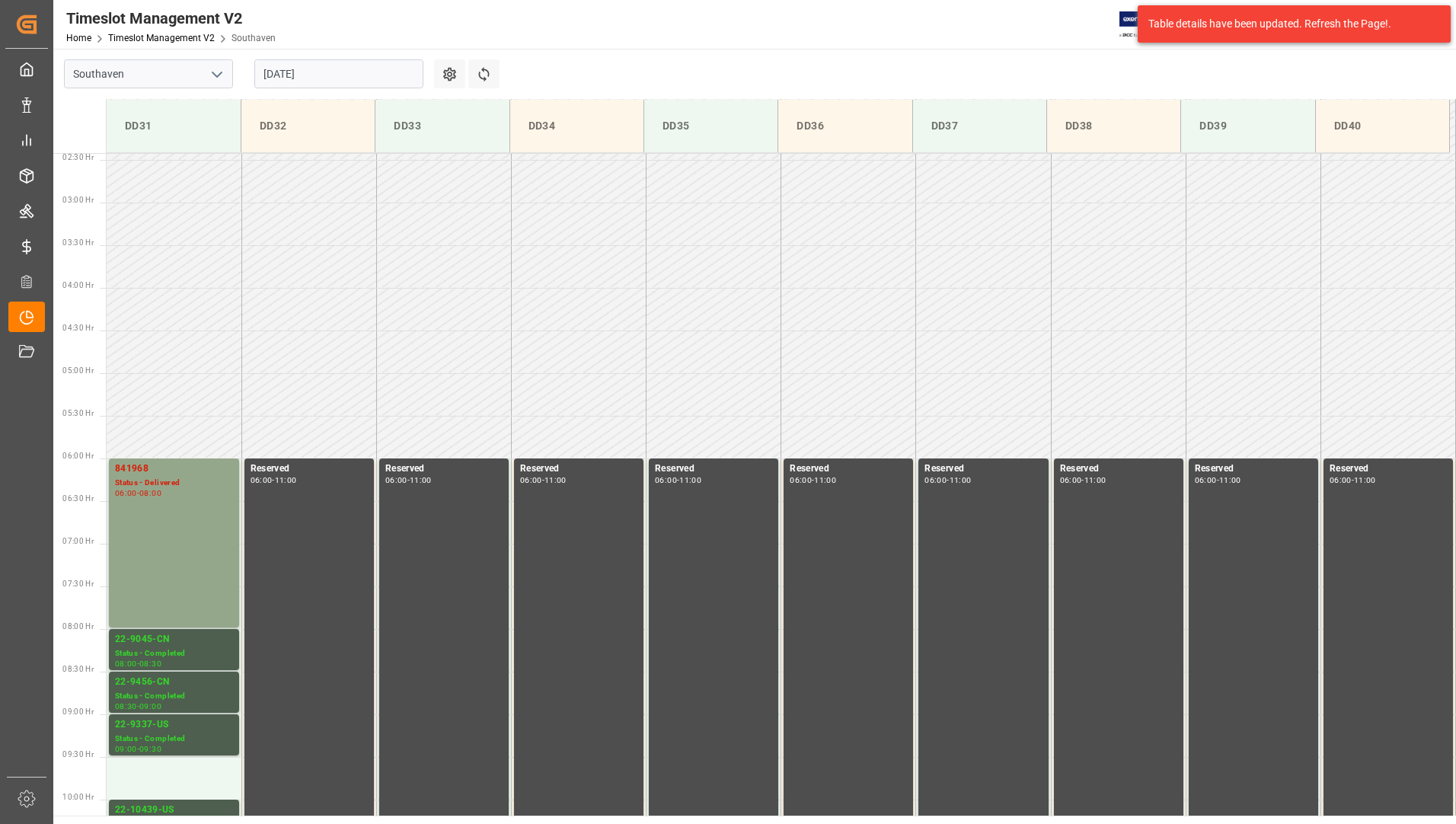
click at [167, 549] on div "841968 Status - Delivered 06:00 - 08:00" at bounding box center [174, 543] width 118 height 163
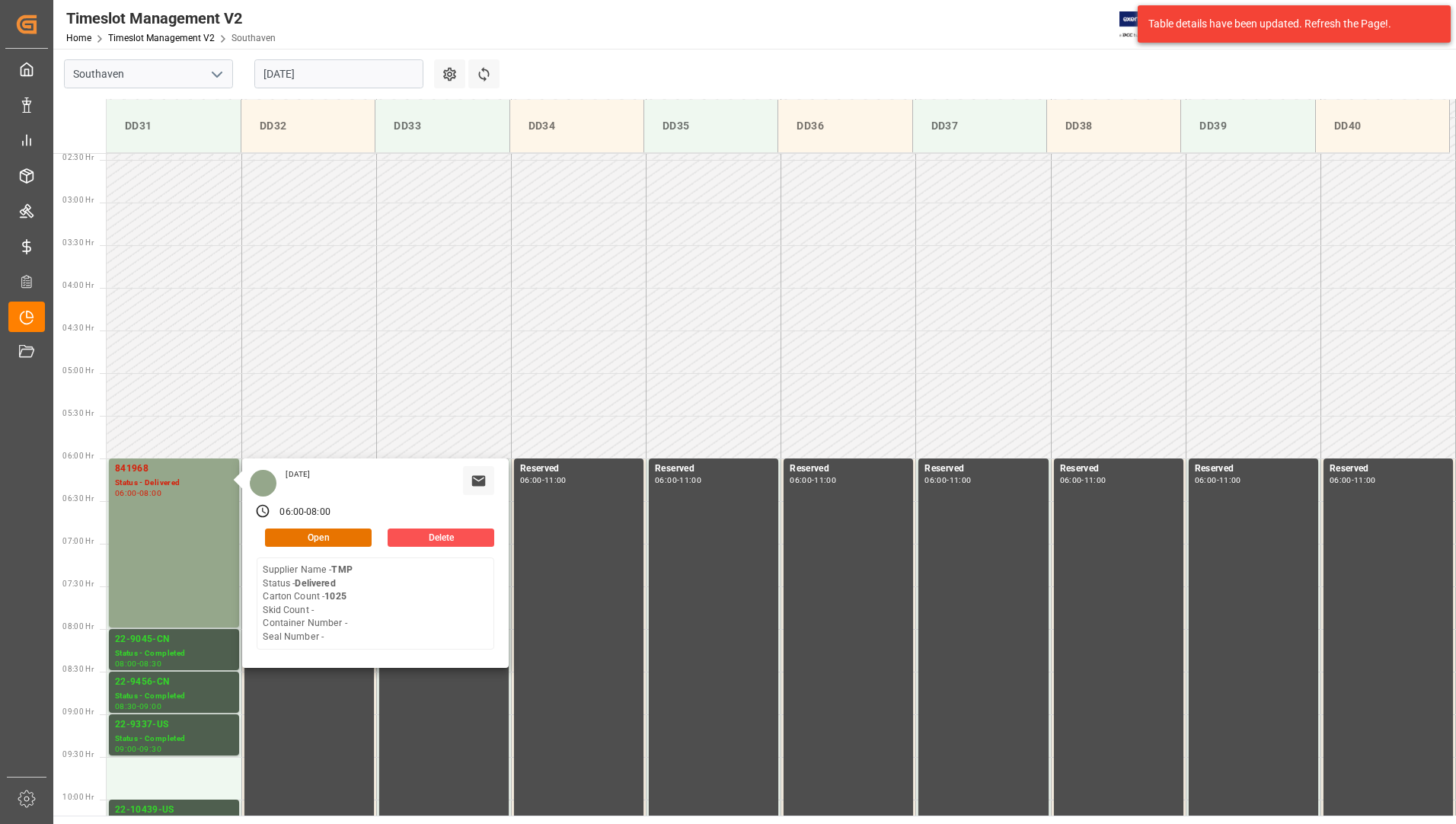
click at [336, 87] on input "[DATE]" at bounding box center [339, 74] width 169 height 29
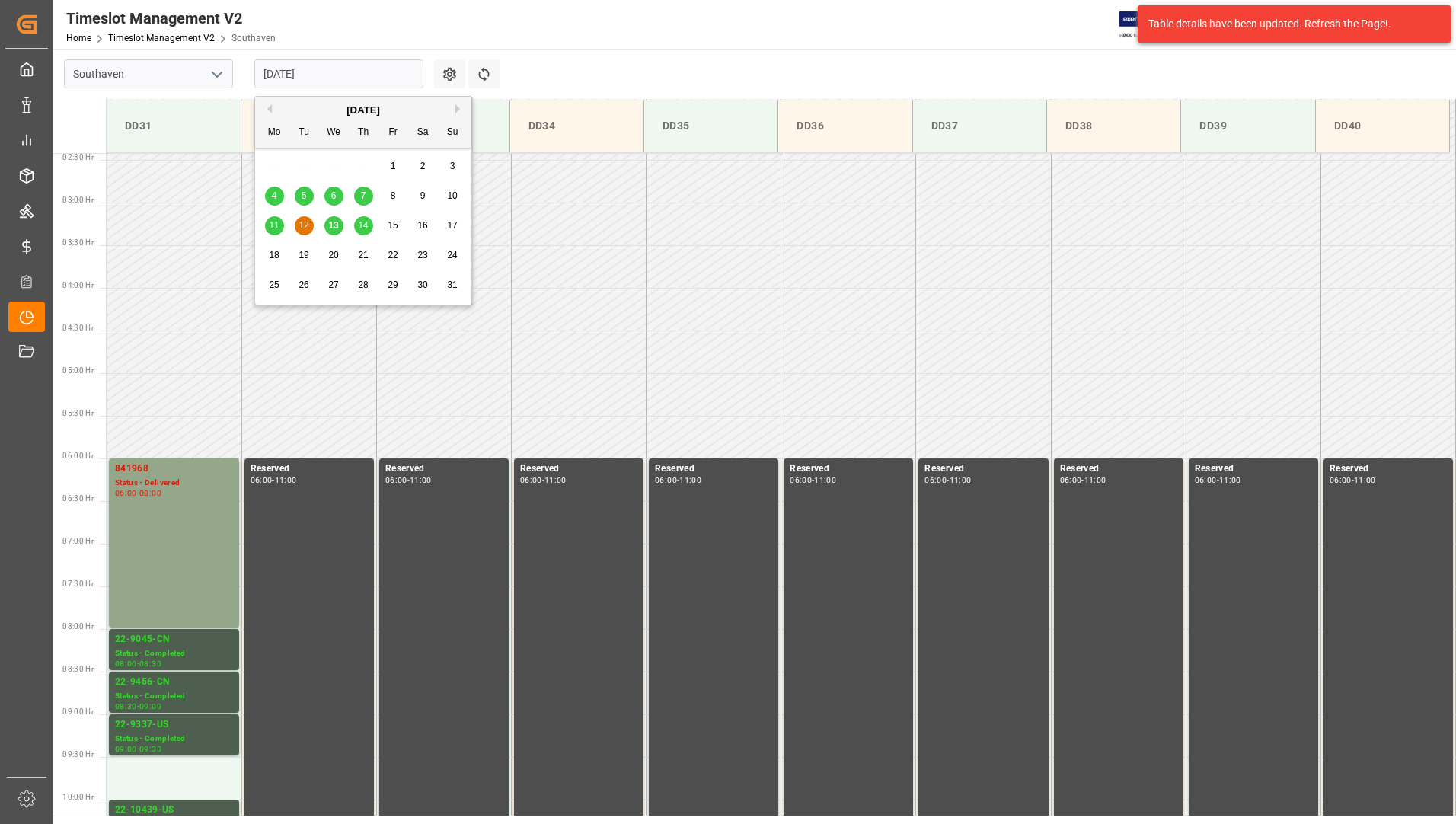
click at [277, 221] on span "11" at bounding box center [273, 225] width 10 height 10
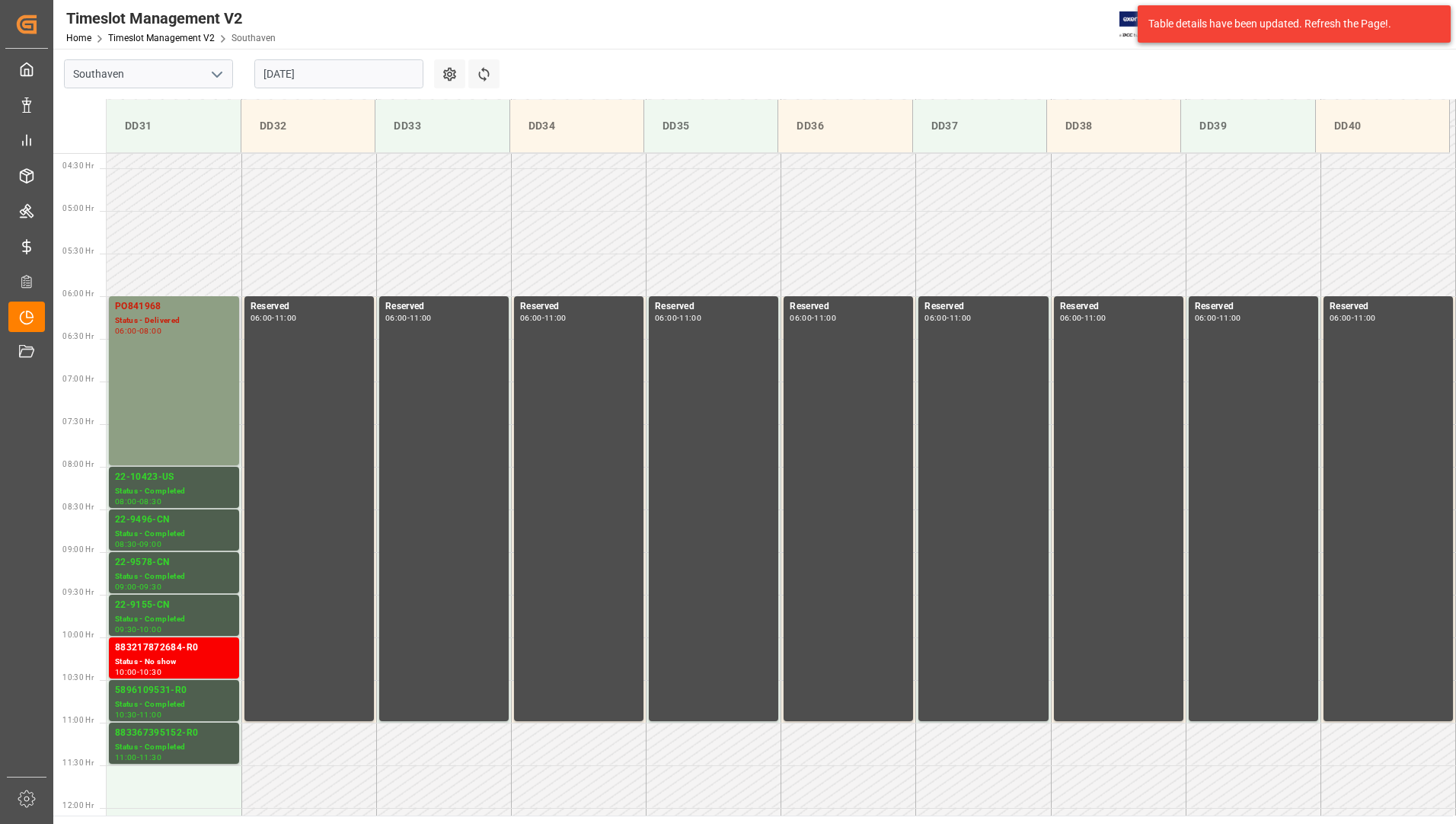
scroll to position [511, 0]
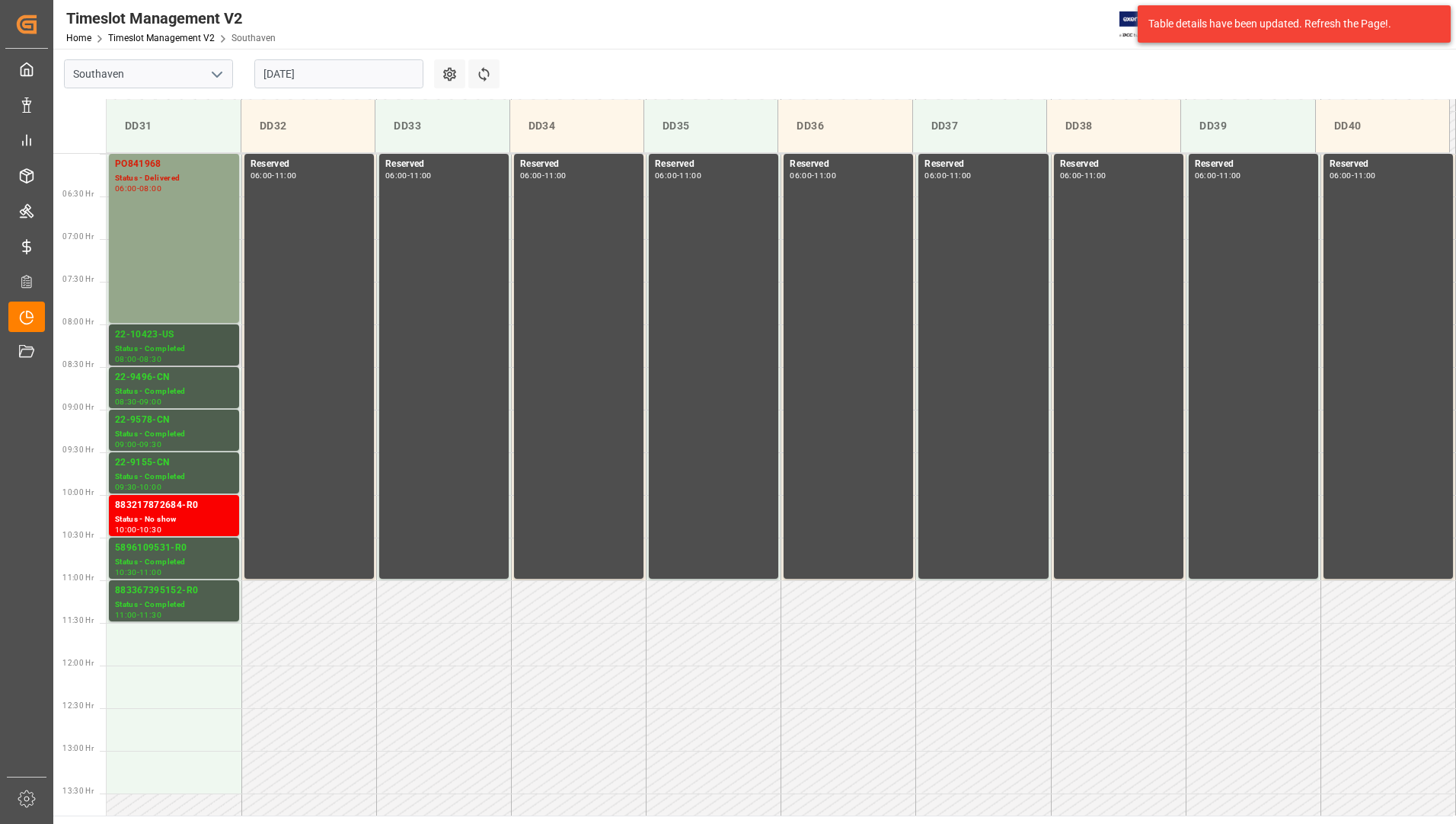
click at [170, 344] on div "Status - Completed" at bounding box center [174, 349] width 118 height 13
click at [165, 372] on div "22-9496-CN" at bounding box center [174, 377] width 118 height 15
click at [155, 413] on div "22-9578-CN" at bounding box center [174, 420] width 118 height 15
click at [201, 457] on div "22-9155-CN" at bounding box center [174, 463] width 118 height 15
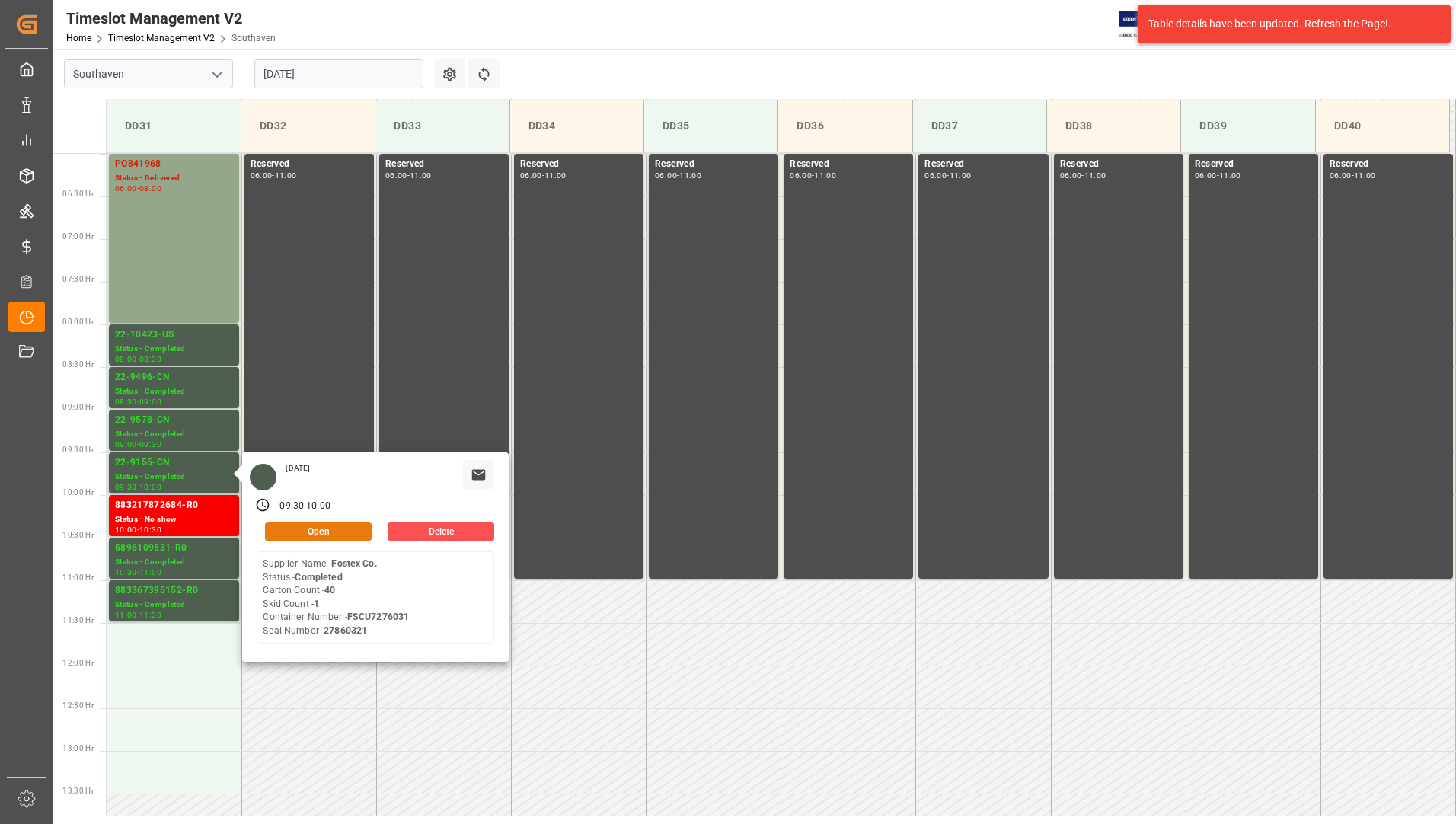
click at [286, 526] on button "Open" at bounding box center [319, 531] width 106 height 19
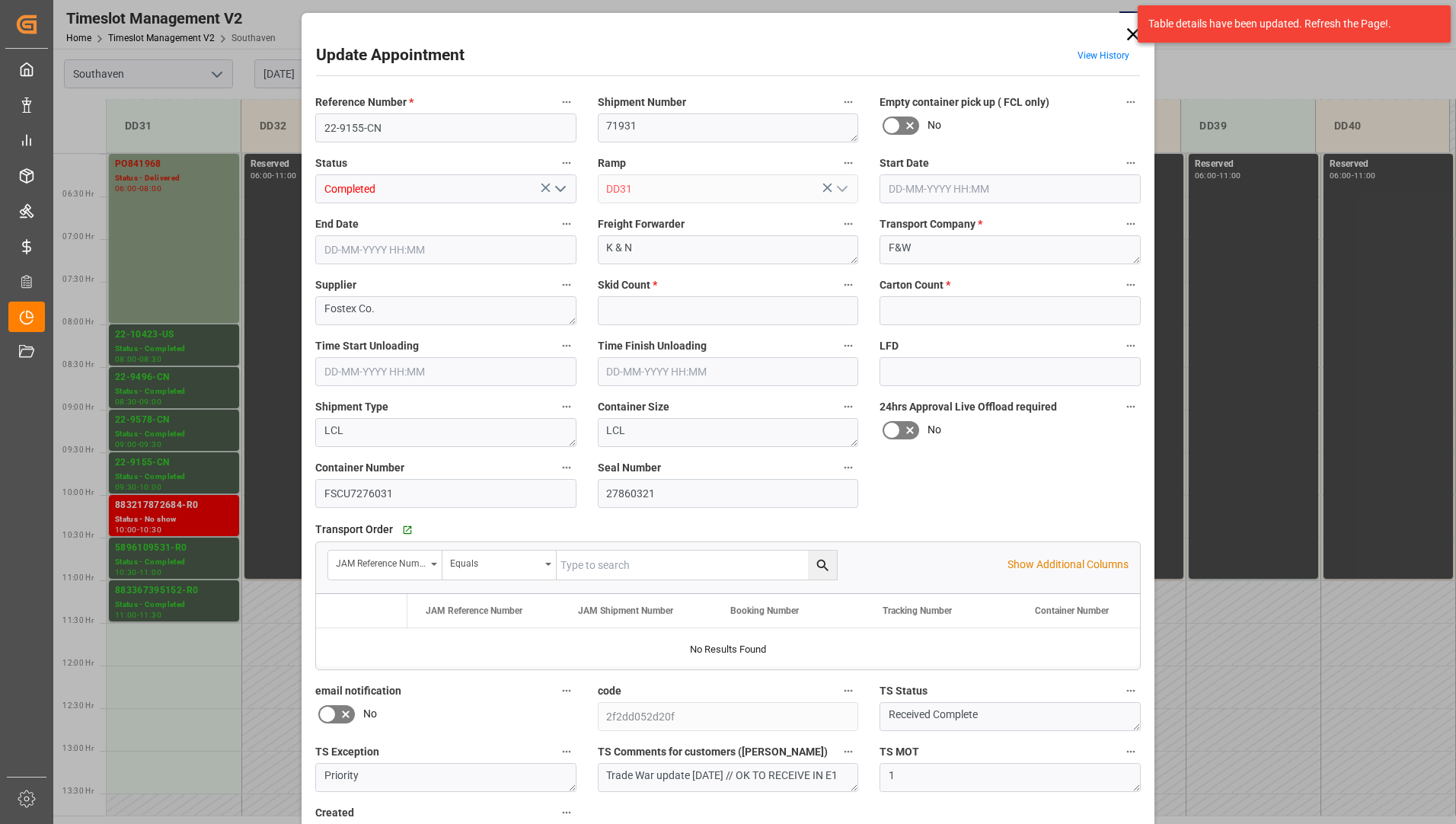
type input "1"
type input "40"
type input "[DATE] 09:30"
type input "[DATE] 10:00"
type input "[DATE] 22:26"
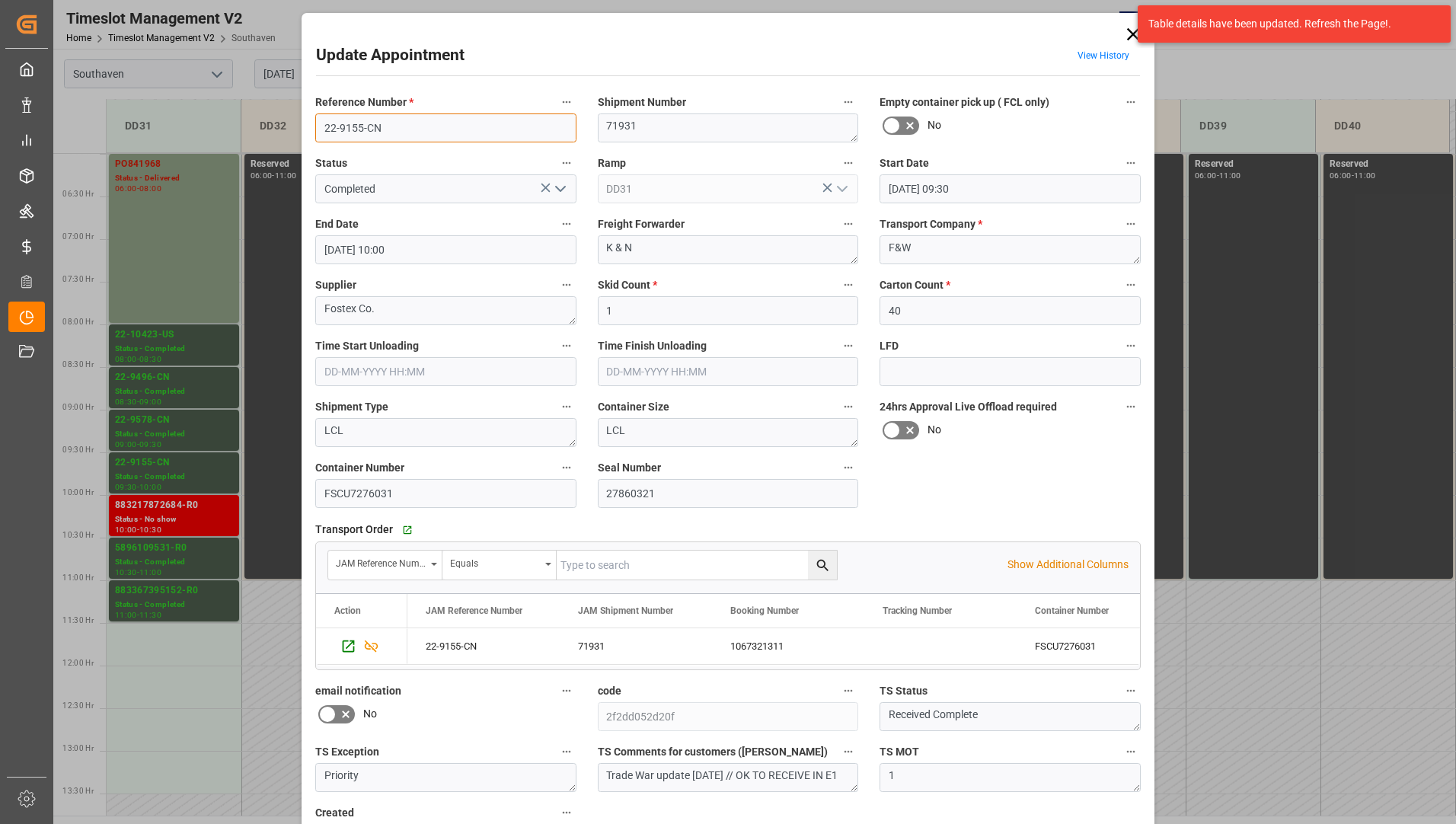
drag, startPoint x: 317, startPoint y: 126, endPoint x: 386, endPoint y: 121, distance: 69.2
click at [386, 121] on input "22-9155-CN" at bounding box center [446, 128] width 261 height 29
click at [1135, 35] on div "Table details have been updated. Refresh the Page!." at bounding box center [1294, 23] width 323 height 48
click at [194, 461] on div "Update Appointment View History Reference Number * 22-9155-CN Shipment Number 7…" at bounding box center [728, 412] width 1456 height 824
click at [1132, 38] on icon at bounding box center [1133, 34] width 21 height 21
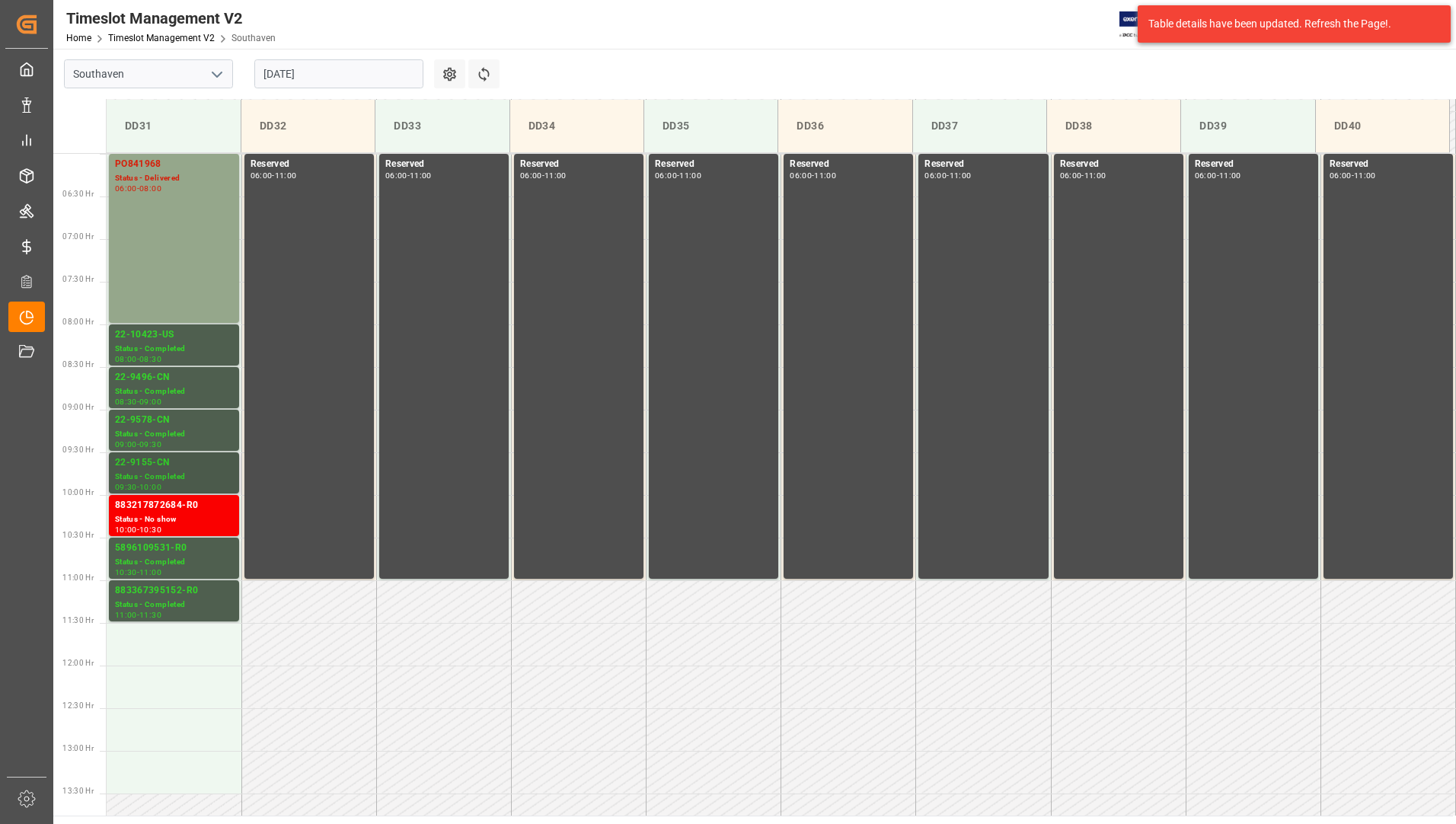
click at [186, 457] on div "22-9155-CN" at bounding box center [174, 463] width 118 height 15
click at [185, 552] on div "5896109531-R0" at bounding box center [174, 547] width 118 height 15
click at [186, 595] on div "883367395152-R0" at bounding box center [174, 590] width 118 height 15
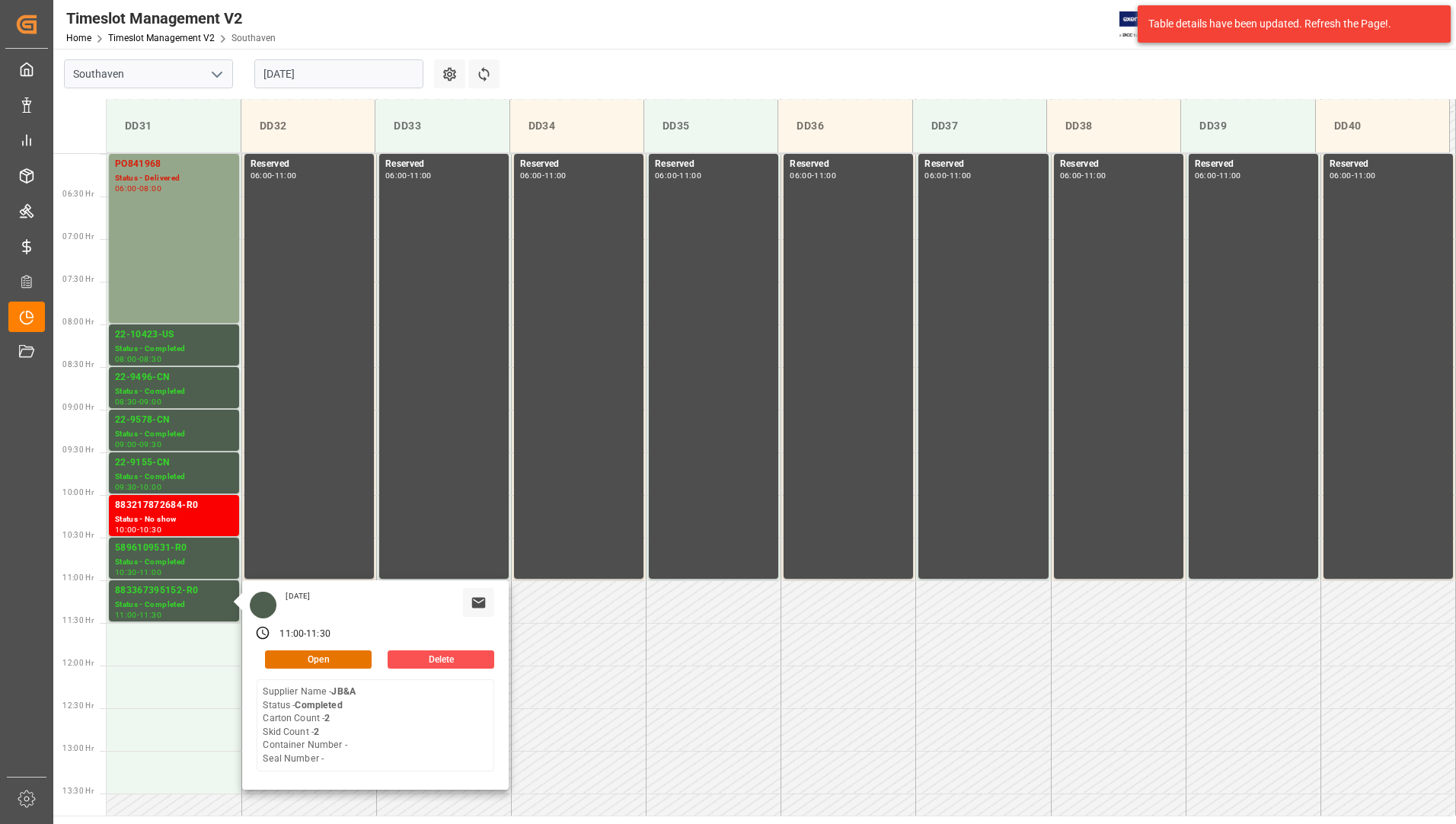
click at [335, 76] on input "[DATE]" at bounding box center [339, 74] width 169 height 29
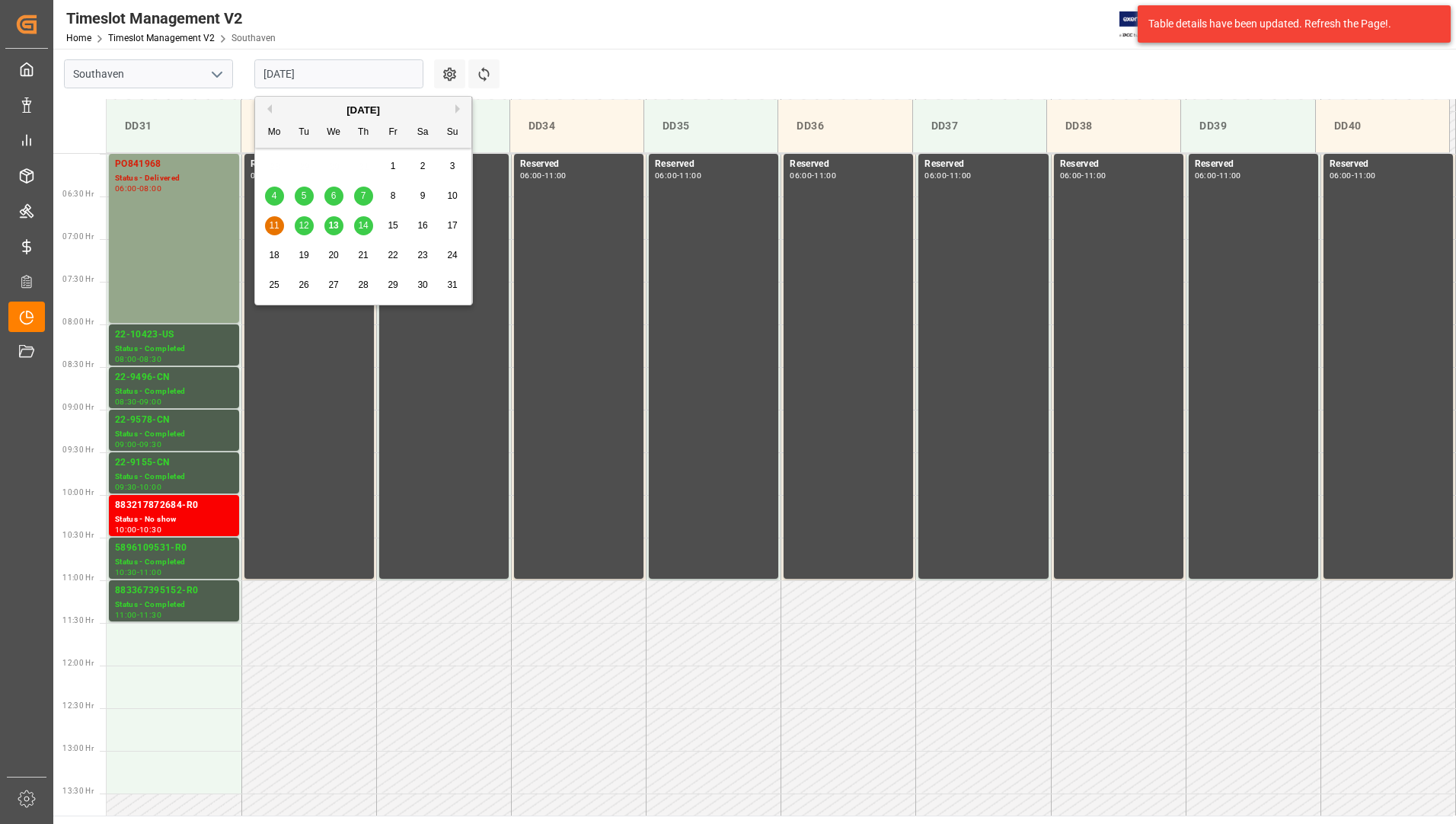
click at [302, 228] on span "12" at bounding box center [303, 225] width 10 height 10
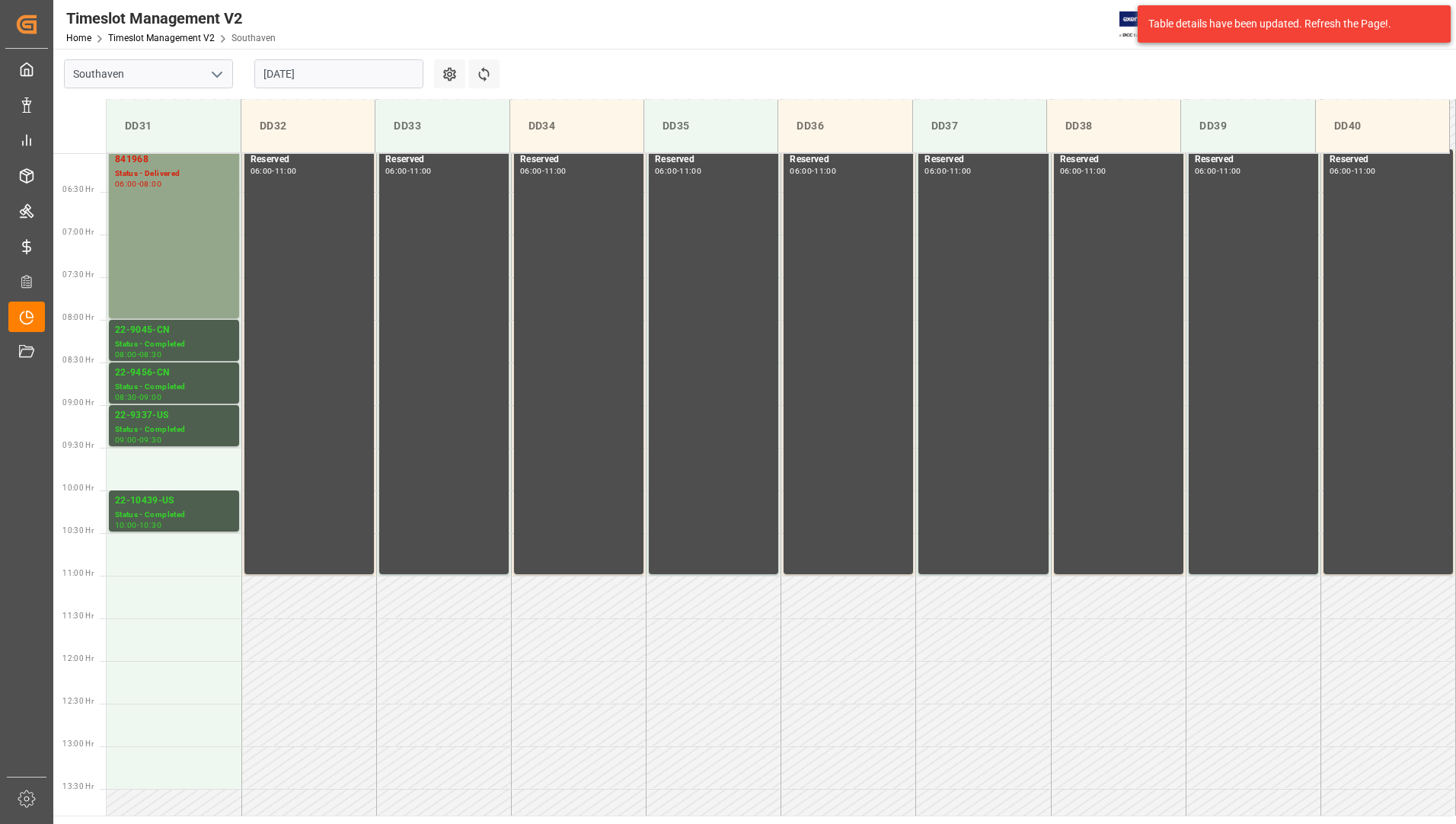
scroll to position [587, 0]
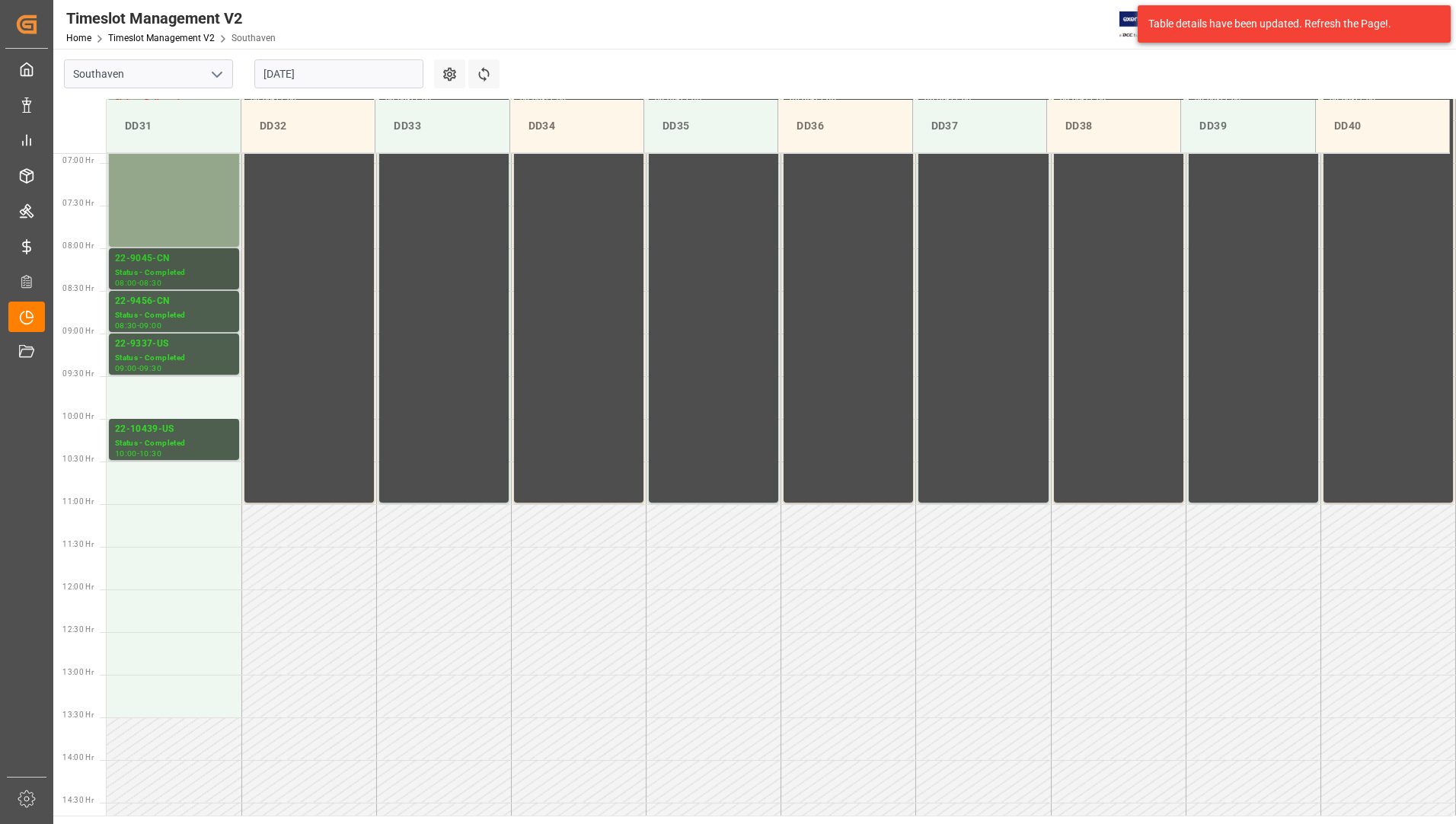
click at [196, 277] on div "Status - Completed" at bounding box center [174, 273] width 118 height 13
click at [196, 303] on div "22-9456-CN" at bounding box center [174, 301] width 118 height 15
click at [215, 359] on div "Status - Completed" at bounding box center [174, 358] width 118 height 13
click at [214, 441] on div "Status - Completed" at bounding box center [174, 443] width 118 height 13
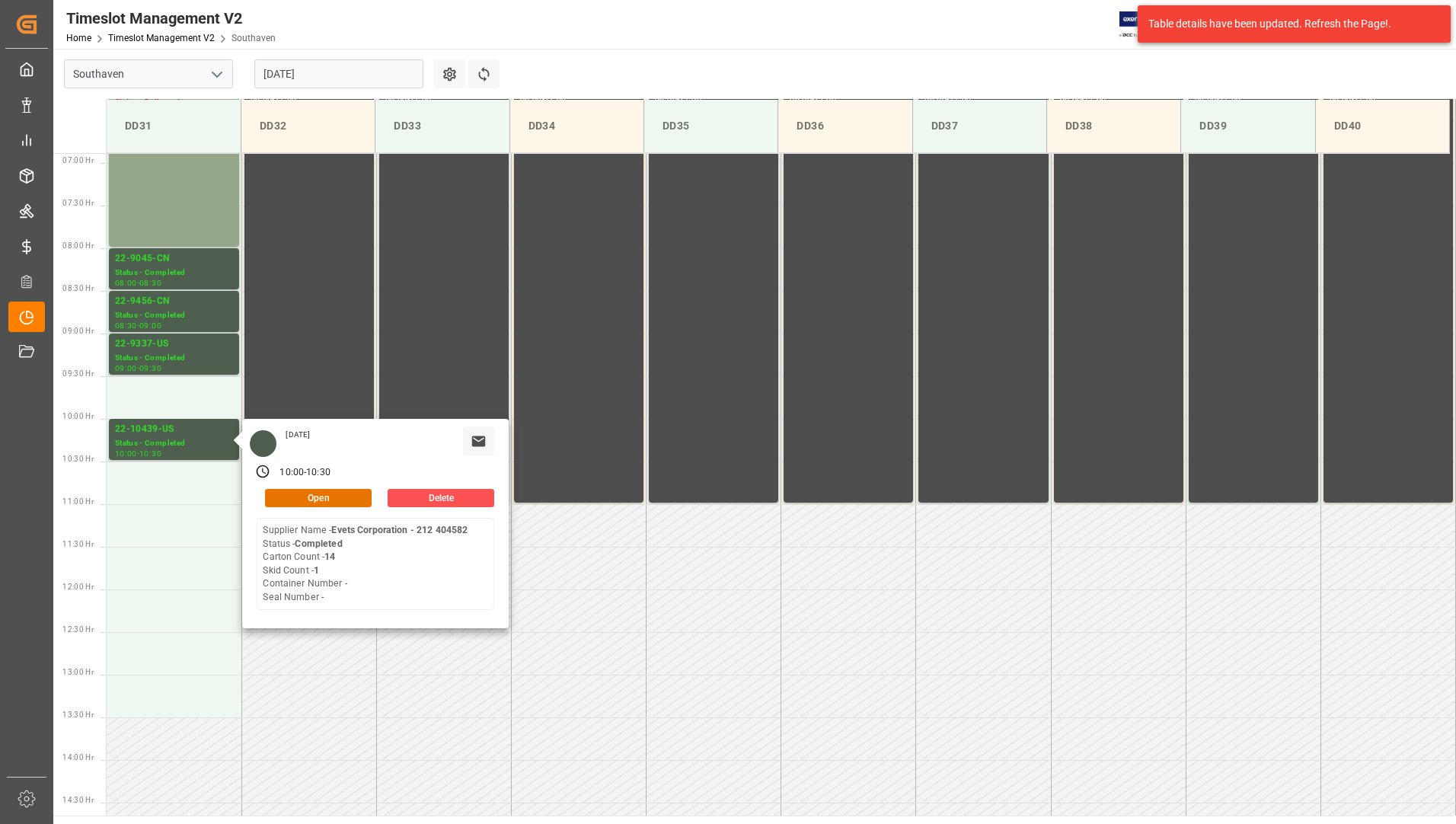
click at [358, 79] on input "[DATE]" at bounding box center [339, 74] width 169 height 29
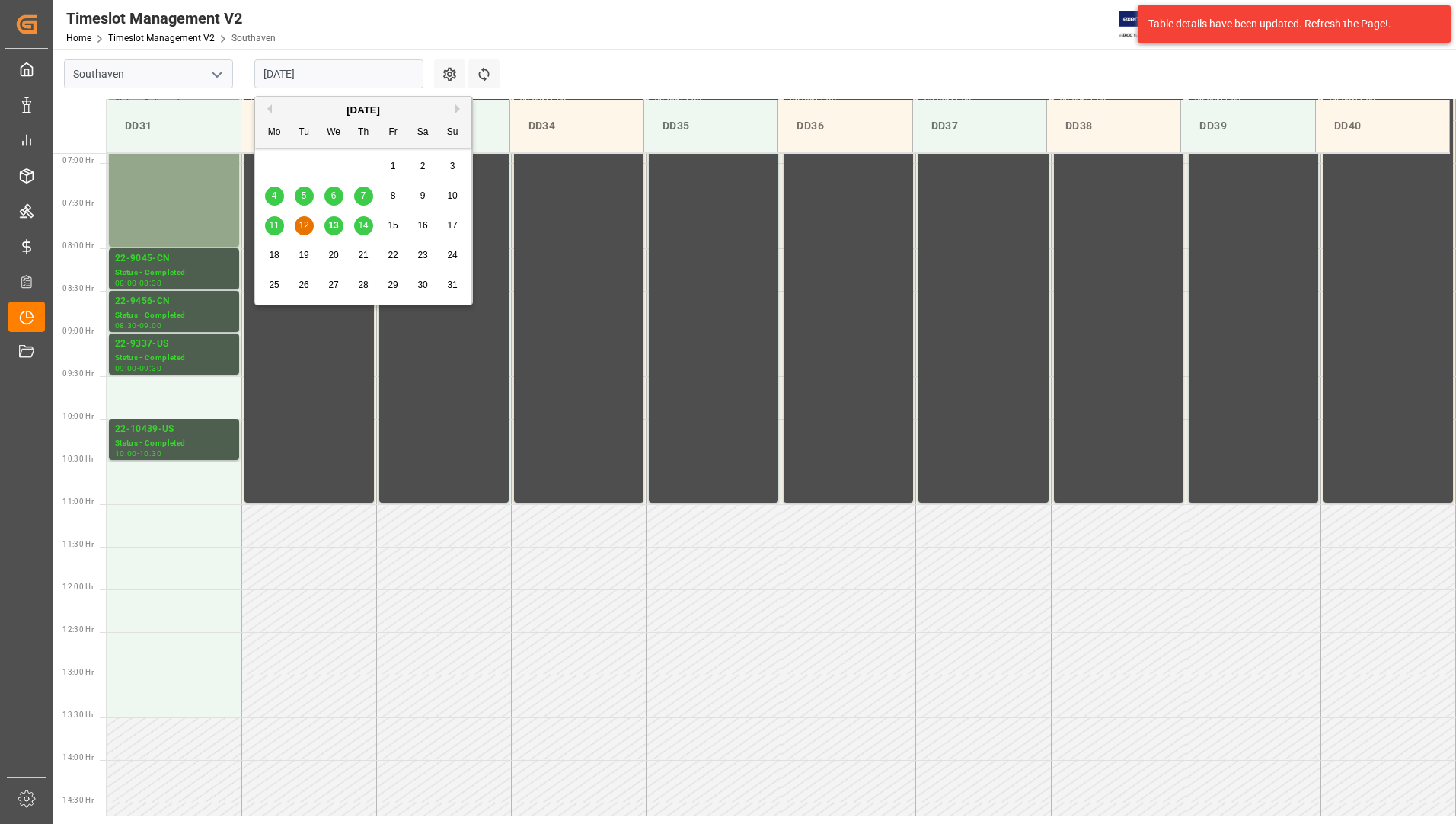
click at [332, 225] on span "13" at bounding box center [333, 225] width 10 height 10
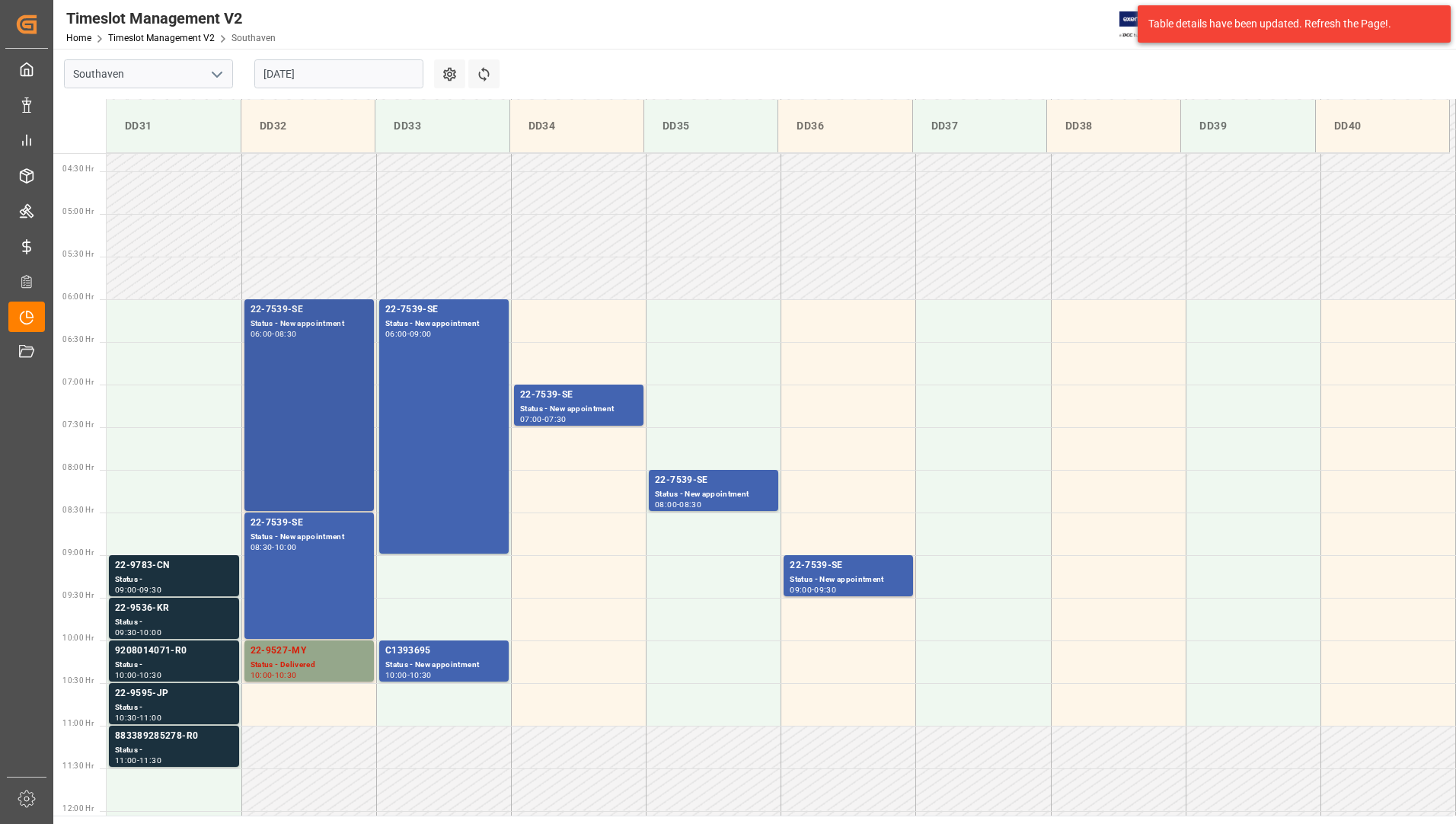
scroll to position [359, 0]
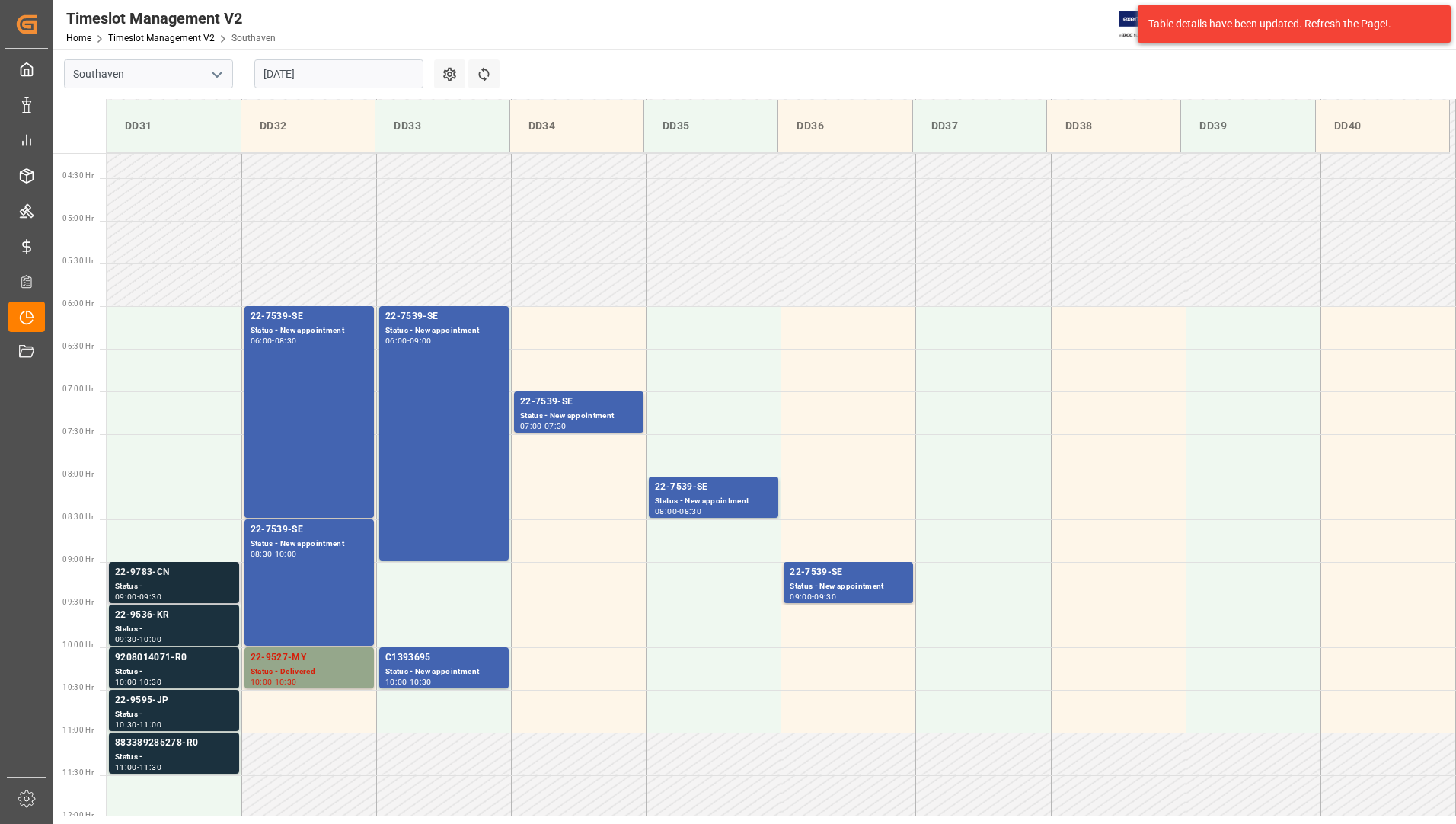
click at [186, 581] on div "Status -" at bounding box center [174, 587] width 118 height 13
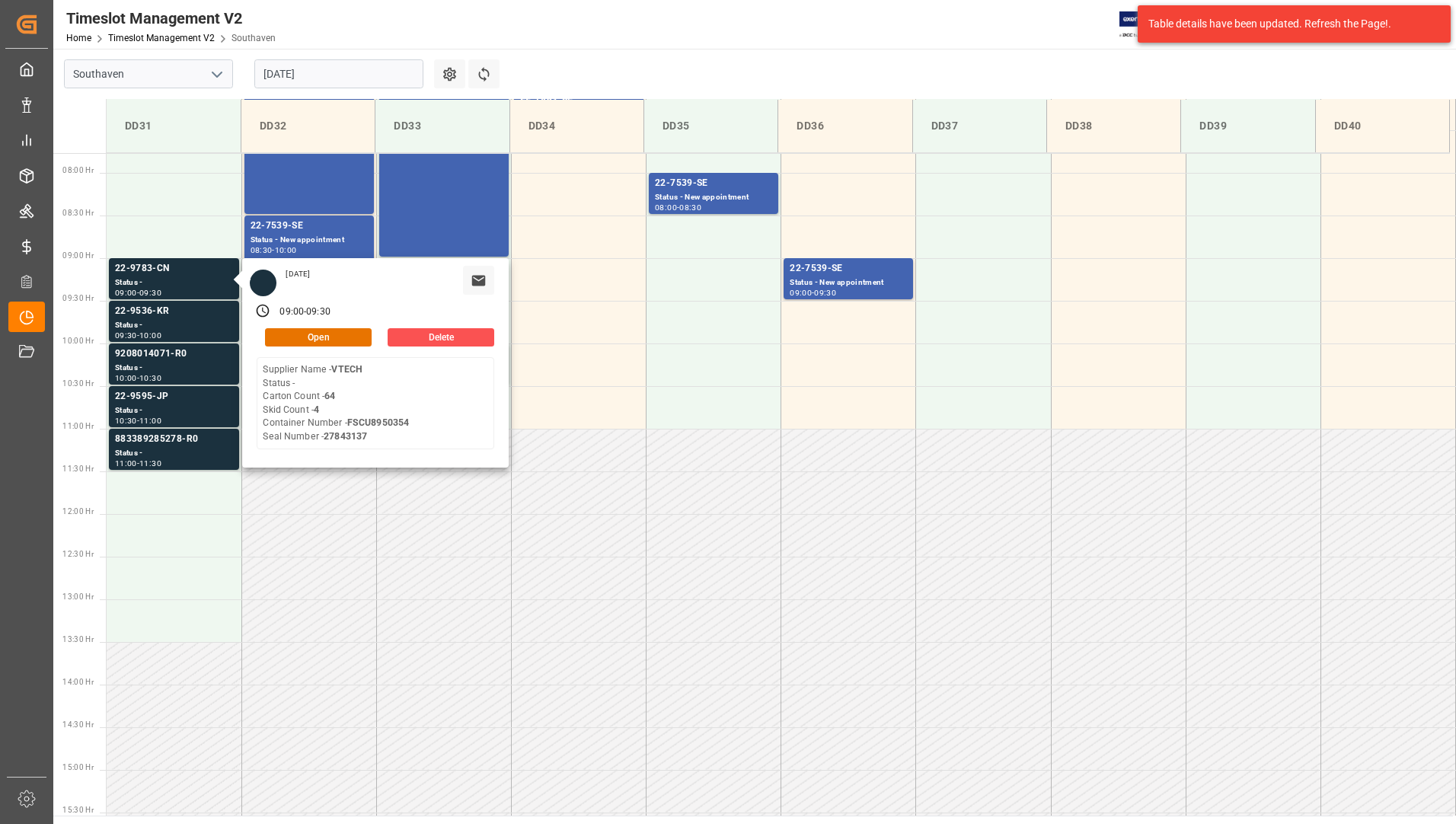
scroll to position [663, 0]
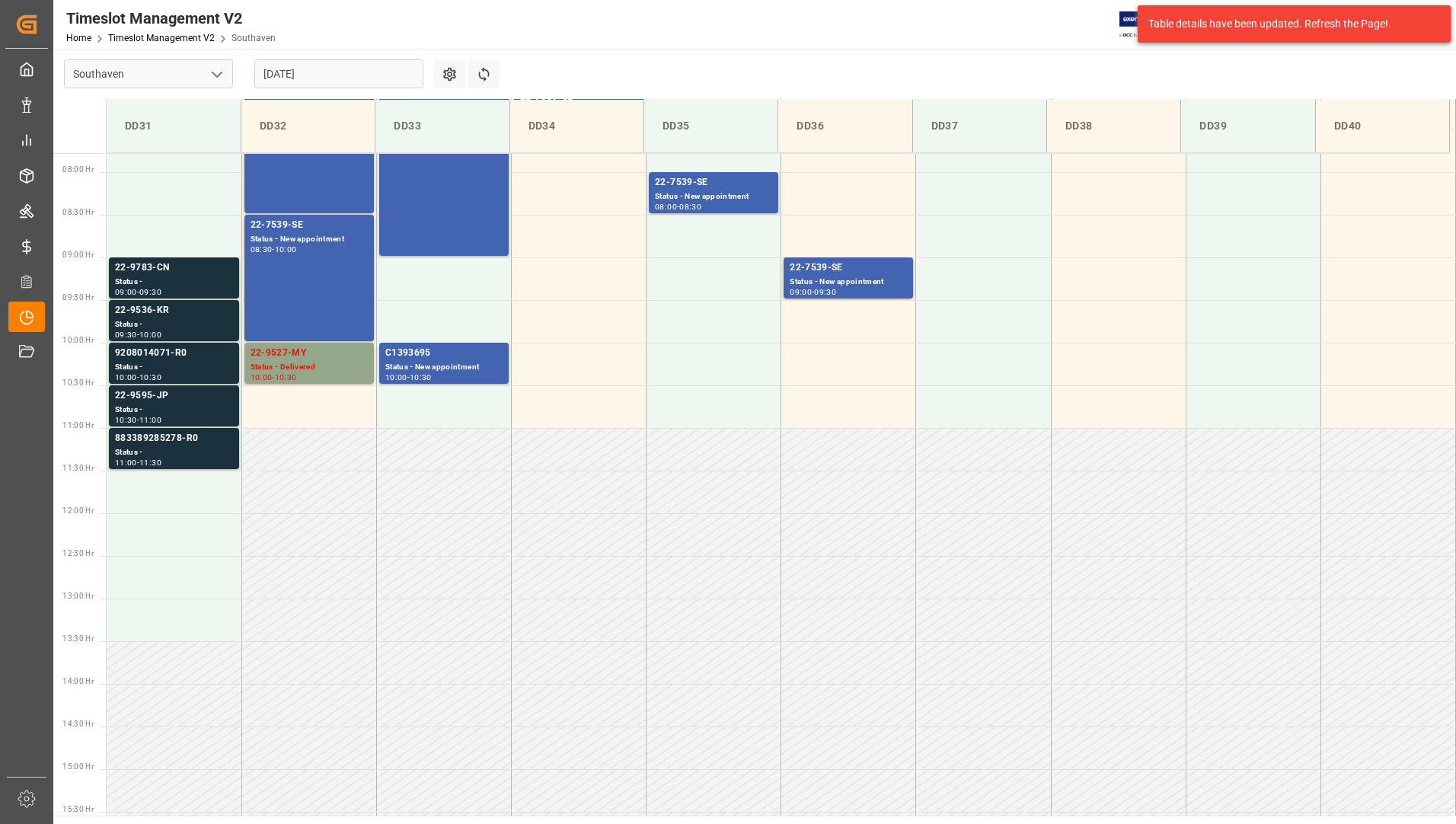
click at [198, 334] on div "09:30 - 10:00" at bounding box center [174, 335] width 118 height 8
click at [198, 363] on div "Status -" at bounding box center [174, 368] width 118 height 13
click at [202, 399] on div "22-9595-JP" at bounding box center [174, 396] width 118 height 15
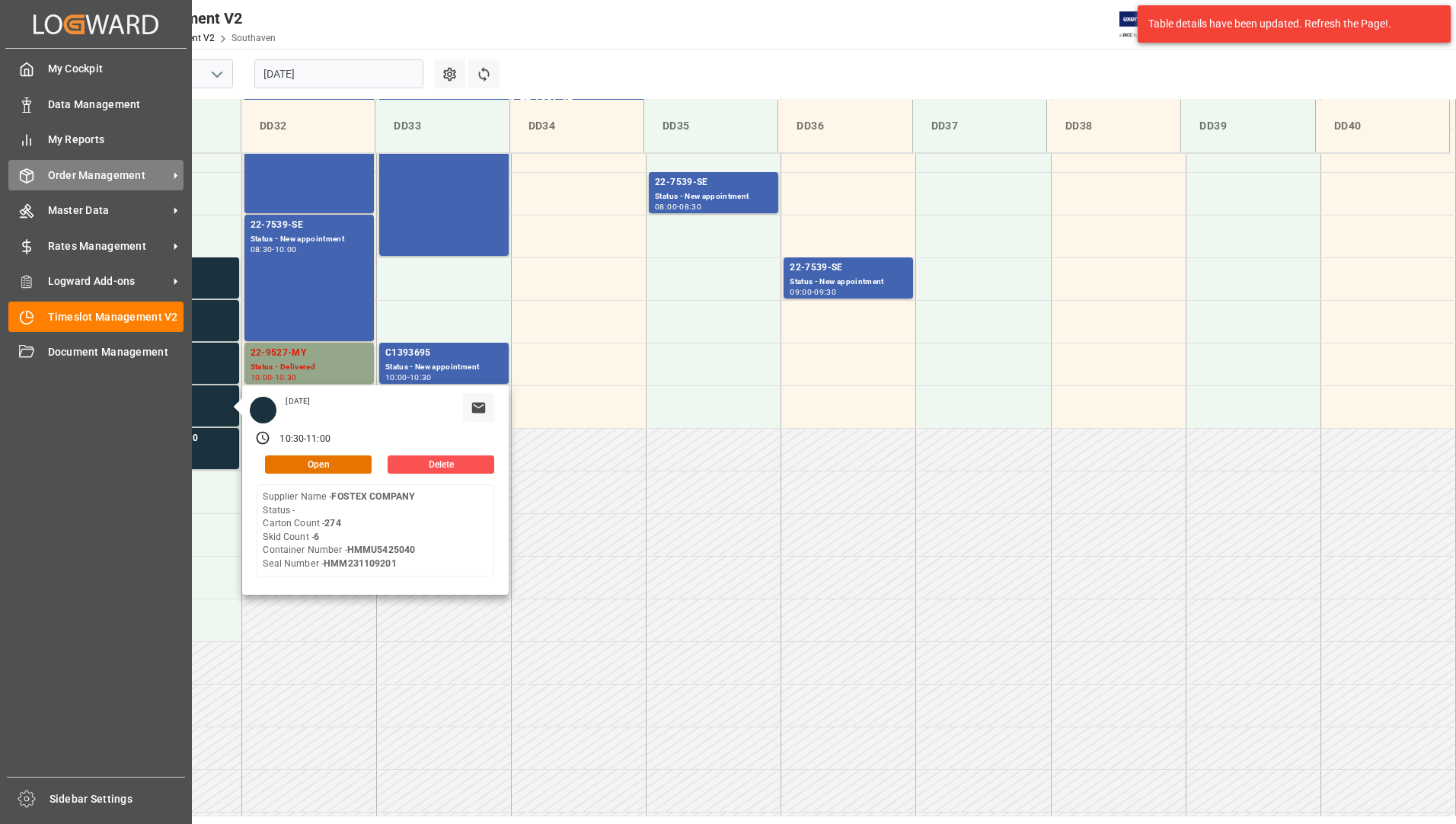
click at [67, 178] on span "Order Management" at bounding box center [107, 176] width 120 height 16
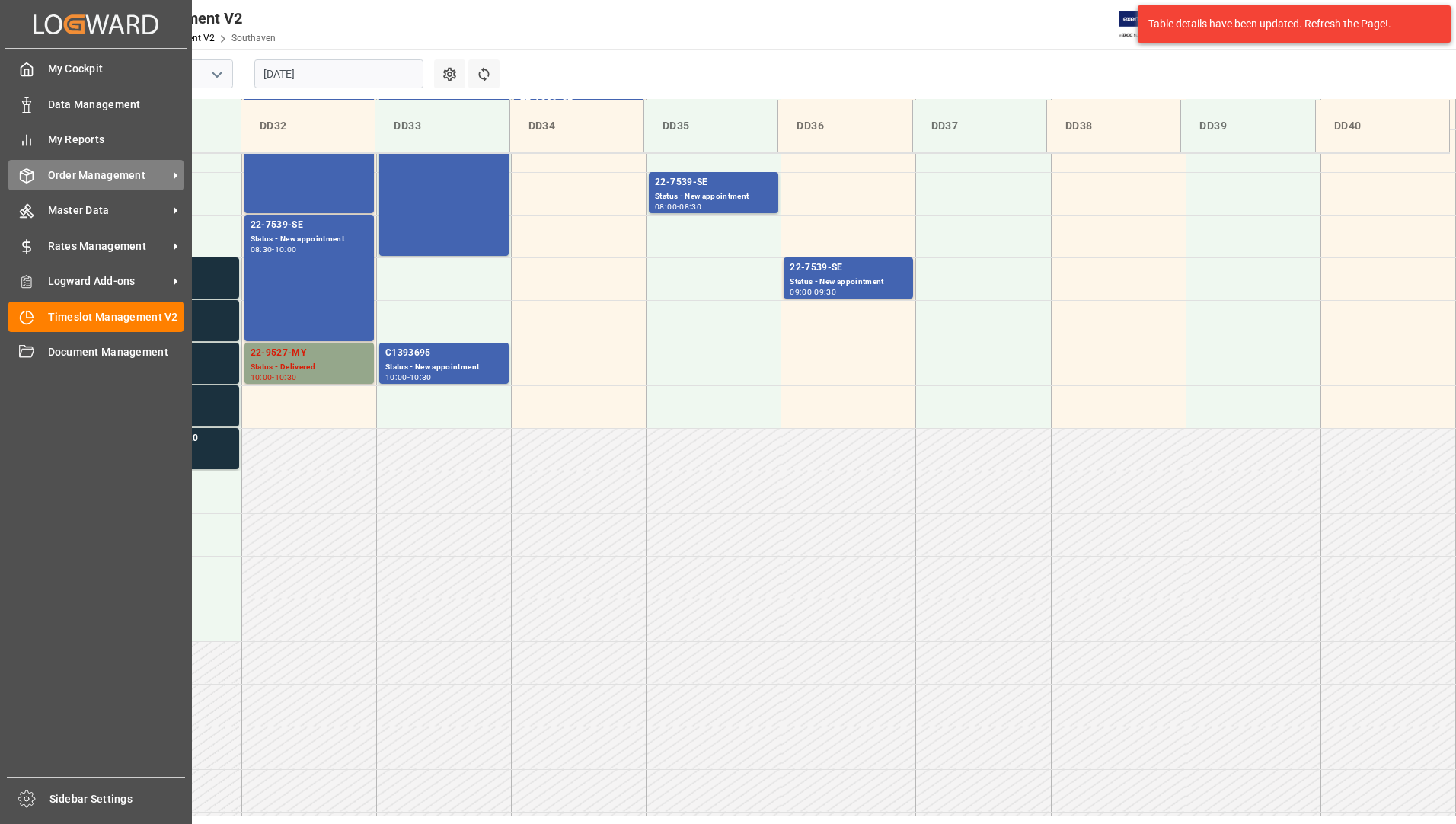
click at [97, 171] on span "Order Management" at bounding box center [107, 176] width 120 height 16
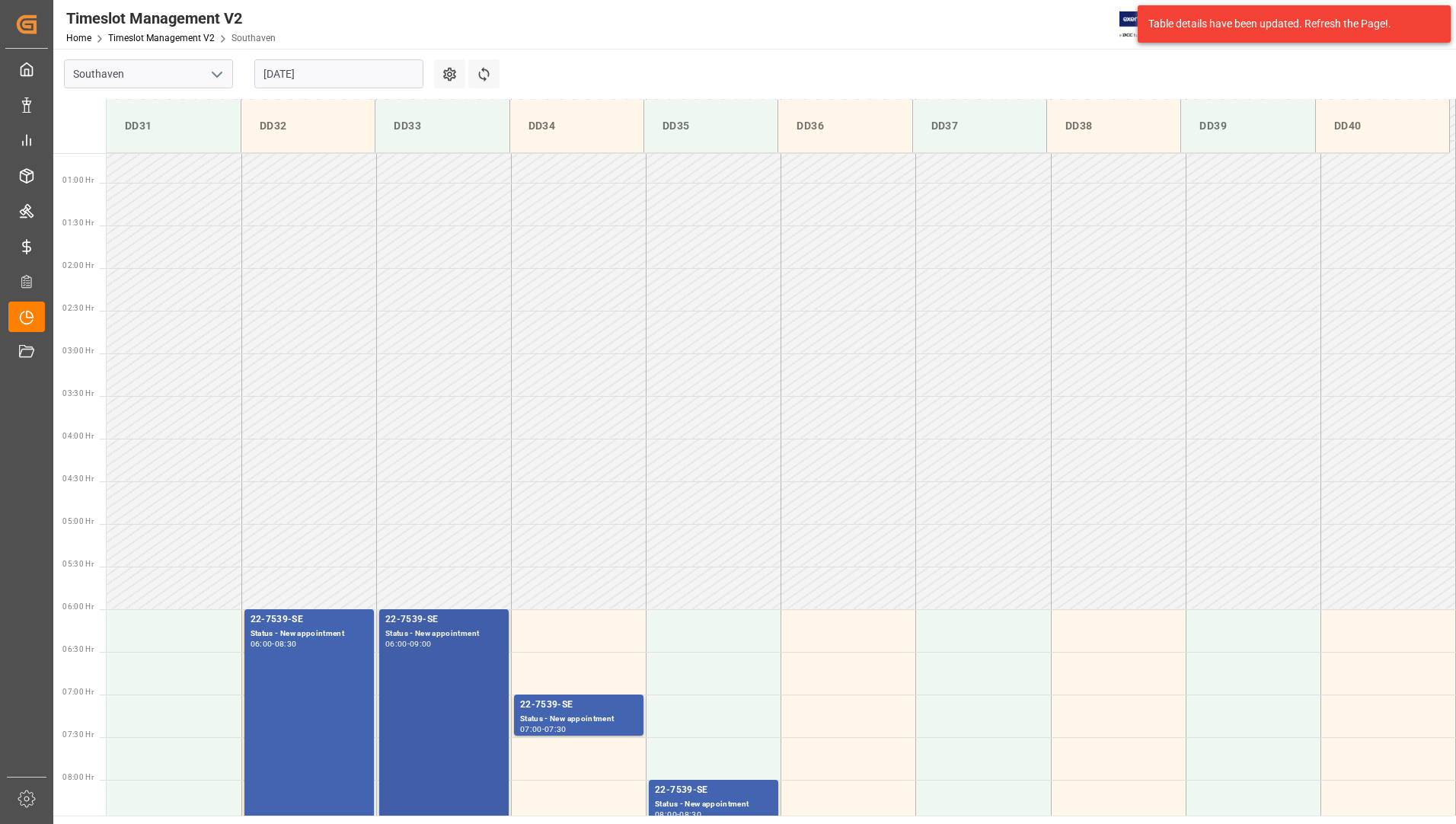
scroll to position [0, 0]
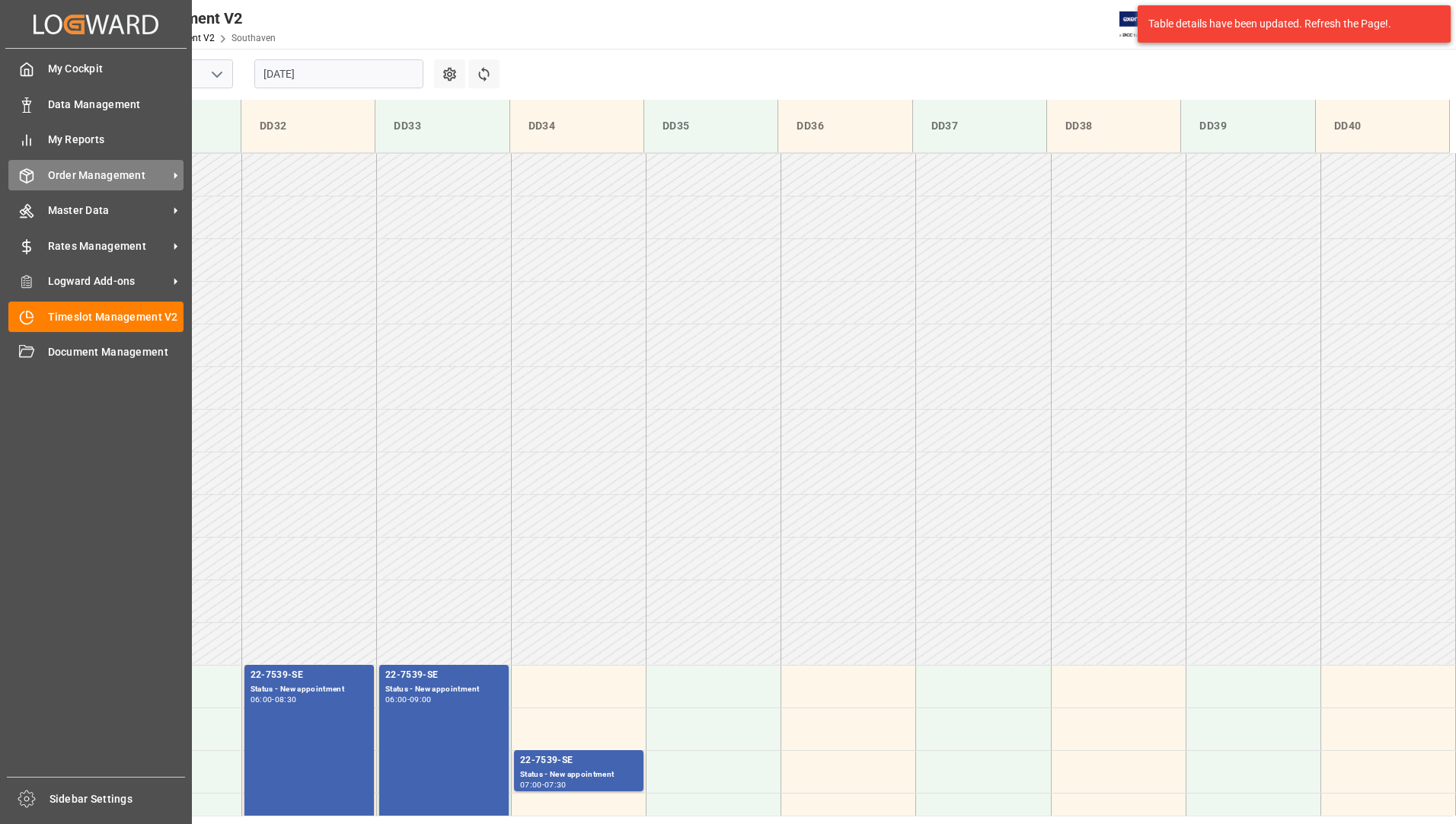
click at [78, 172] on span "Order Management" at bounding box center [107, 176] width 120 height 16
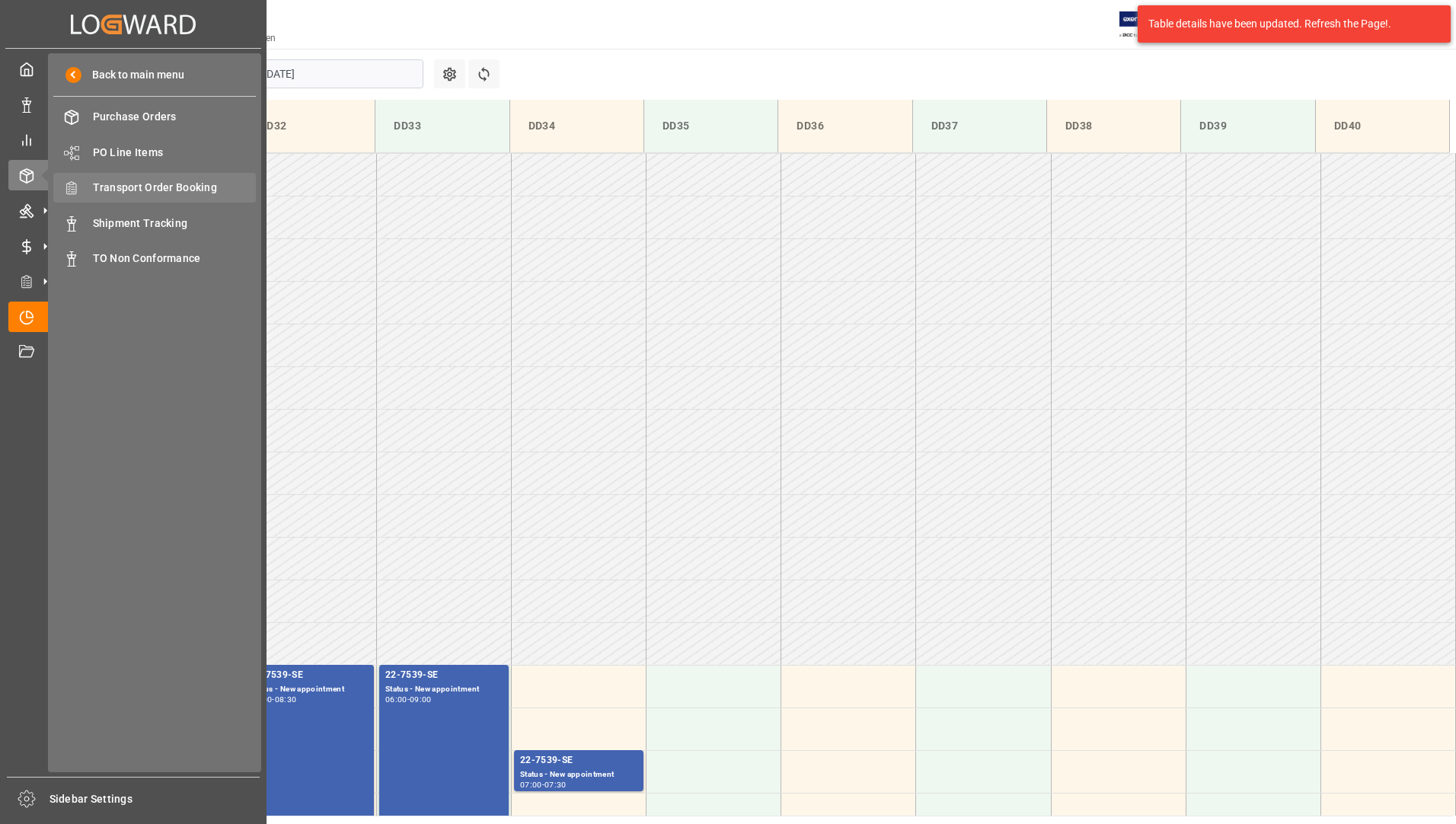
click at [211, 186] on span "Transport Order Booking" at bounding box center [174, 188] width 164 height 16
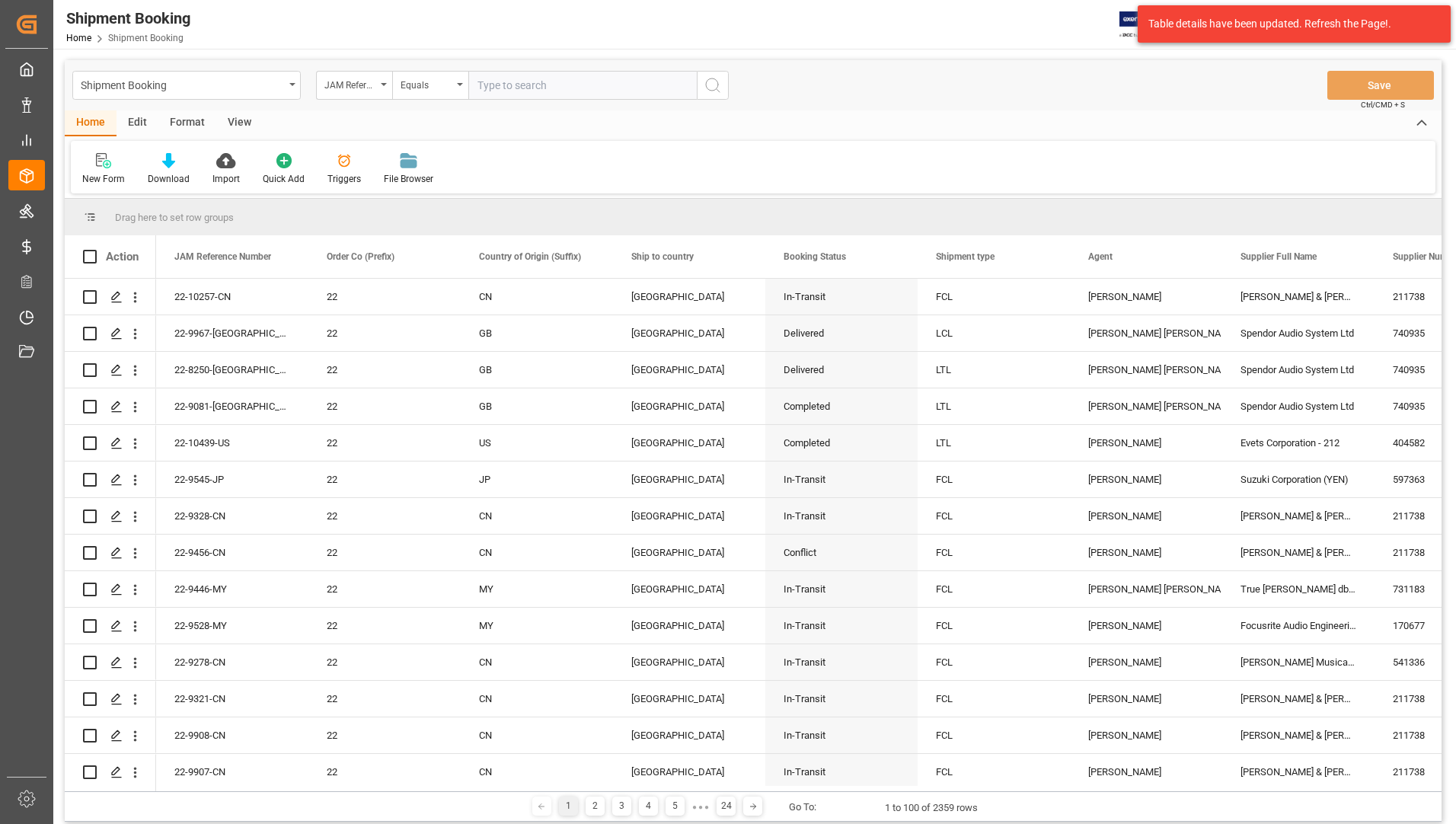
click at [518, 83] on input "text" at bounding box center [582, 85] width 228 height 29
type input "22-9018-CN"
click at [724, 84] on button "search button" at bounding box center [713, 85] width 32 height 29
